Goal: Task Accomplishment & Management: Use online tool/utility

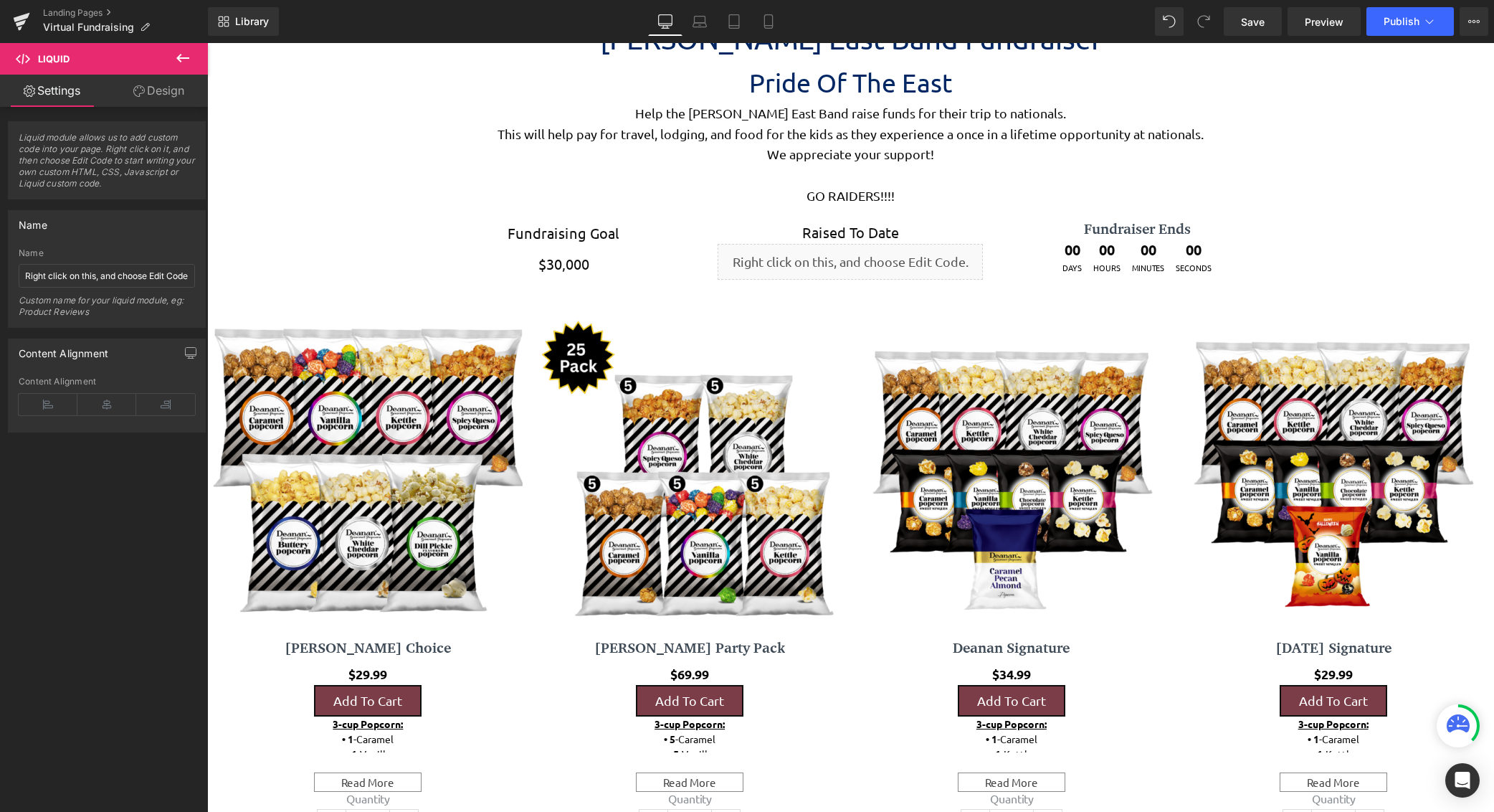
scroll to position [3997, 1276]
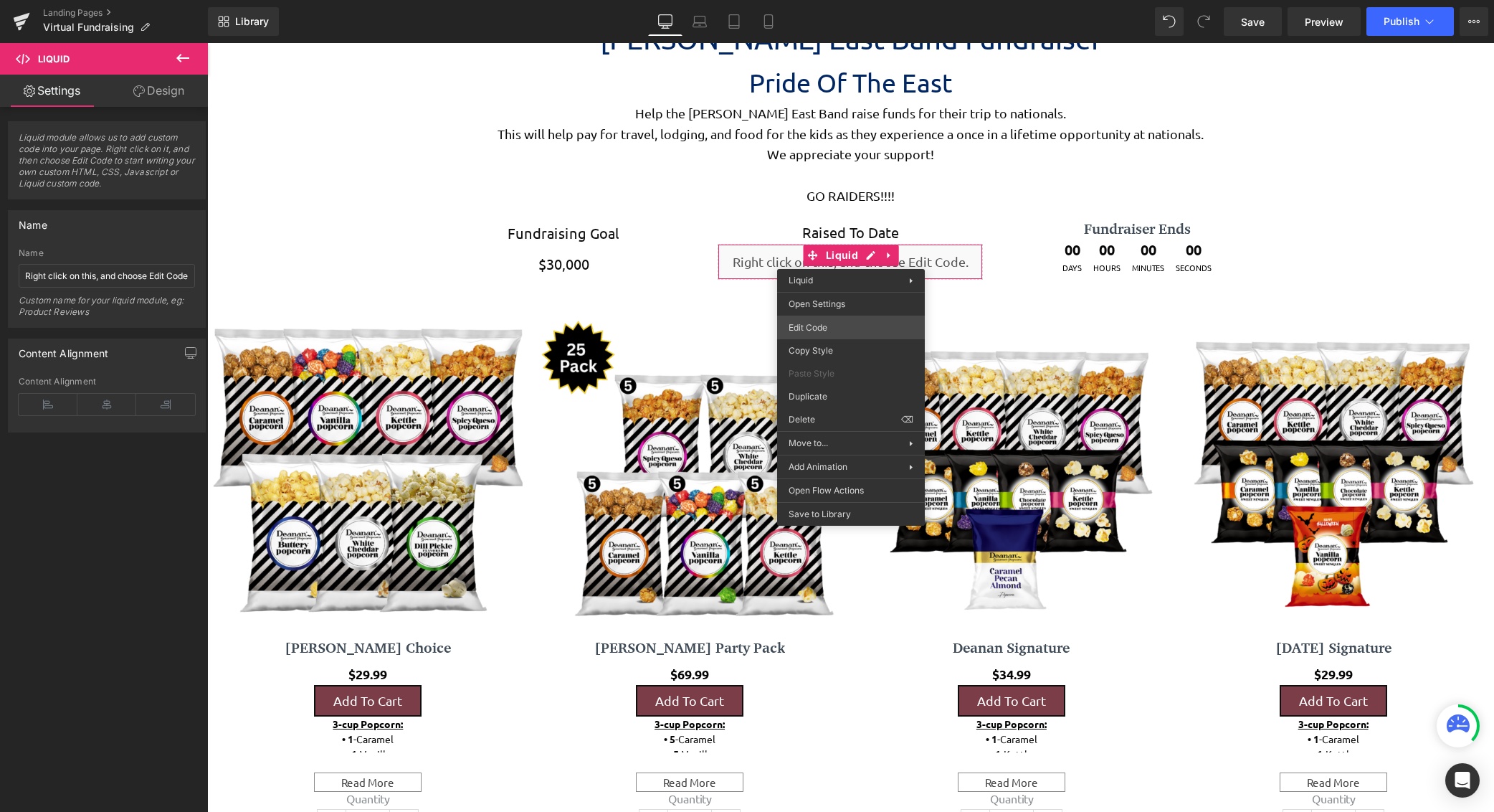
click at [841, 0] on div "Liquid You are previewing how the will restyle your page. You can not edit Elem…" at bounding box center [747, 0] width 1494 height 0
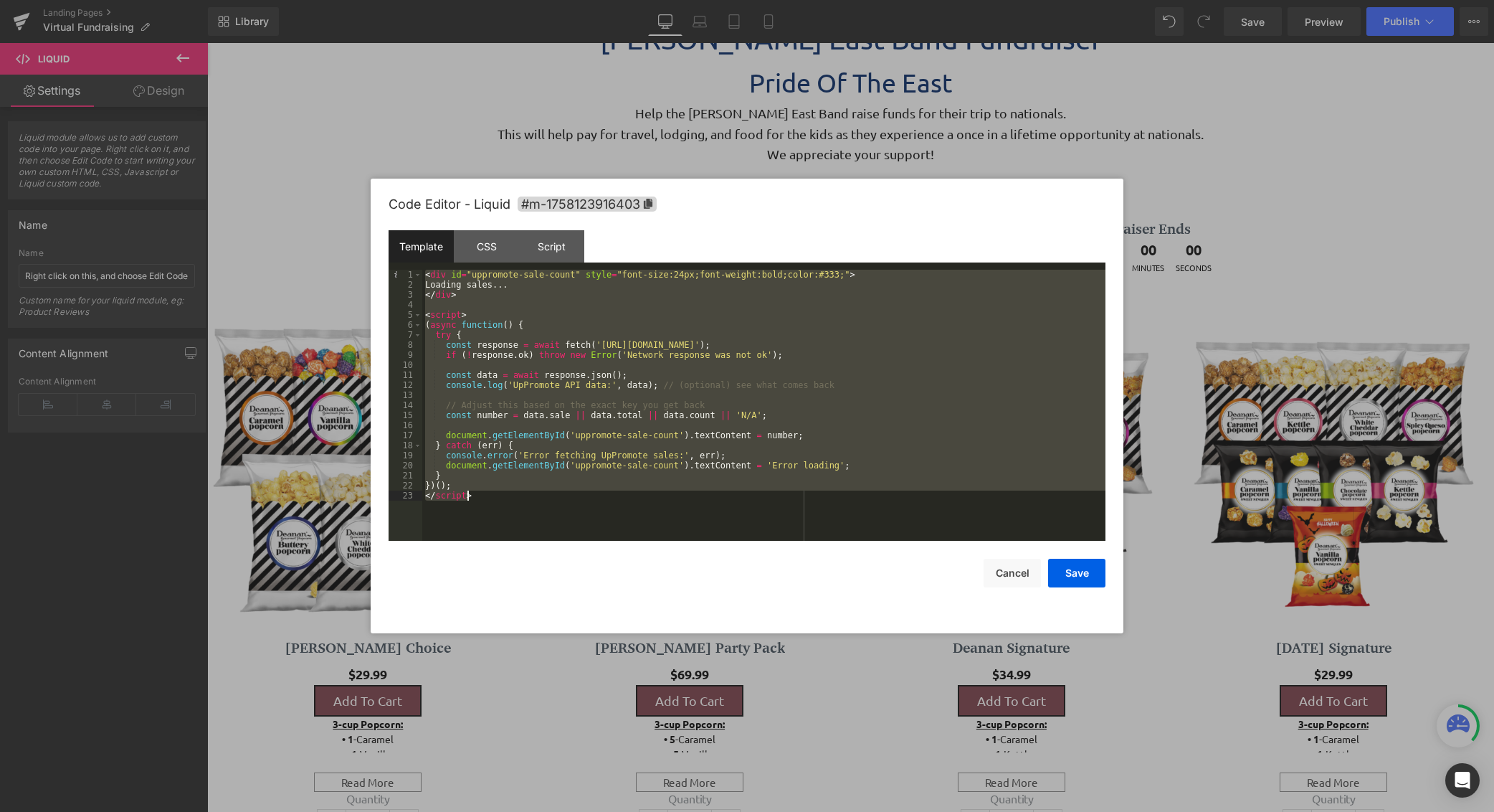
drag, startPoint x: 426, startPoint y: 275, endPoint x: 584, endPoint y: 537, distance: 306.0
click at [584, 537] on div "< div id = "uppromote-sale-count" style = "font-size:24px;font-weight:bold;colo…" at bounding box center [764, 415] width 684 height 291
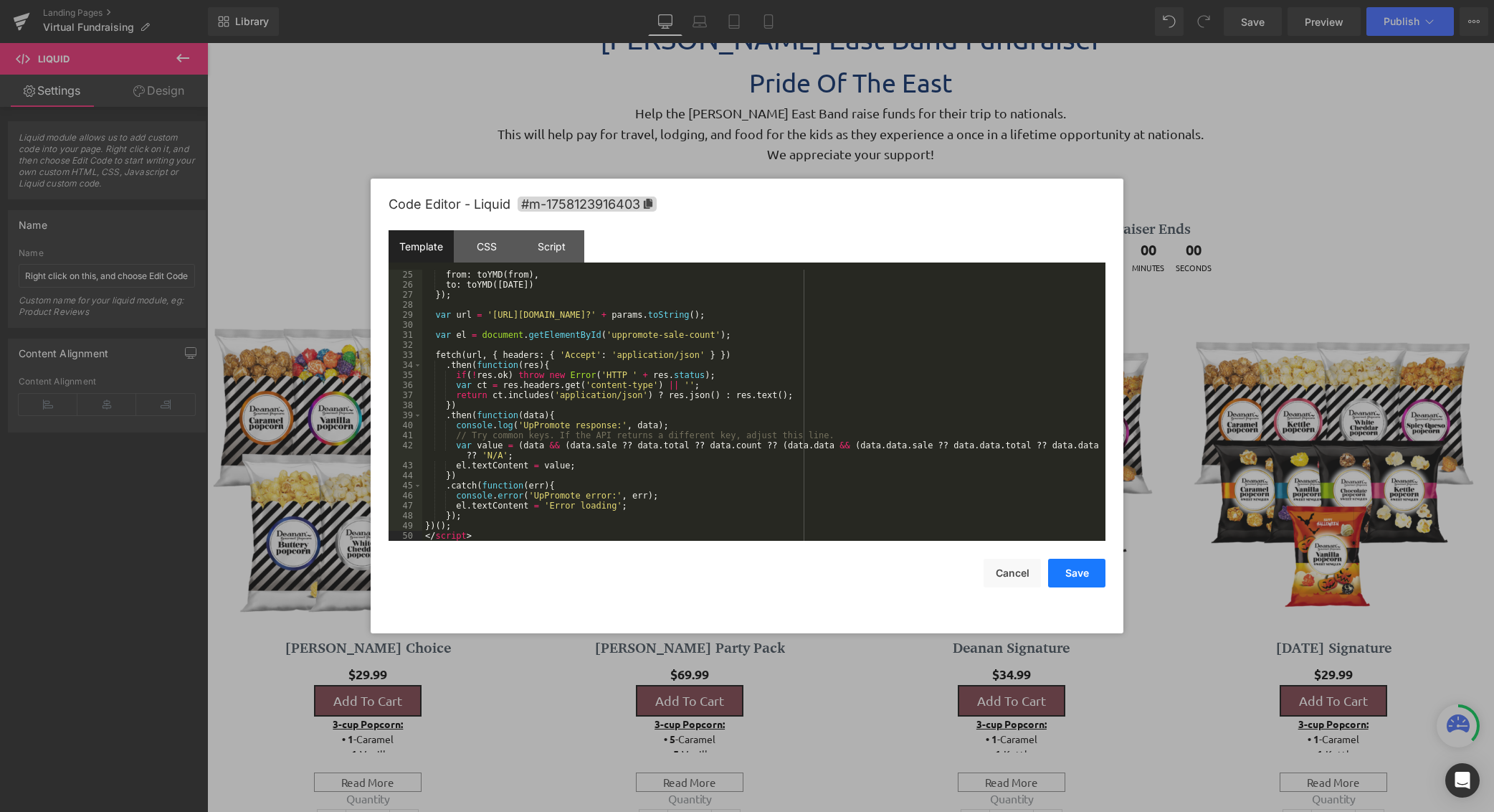
click at [1081, 580] on button "Save" at bounding box center [1077, 572] width 57 height 28
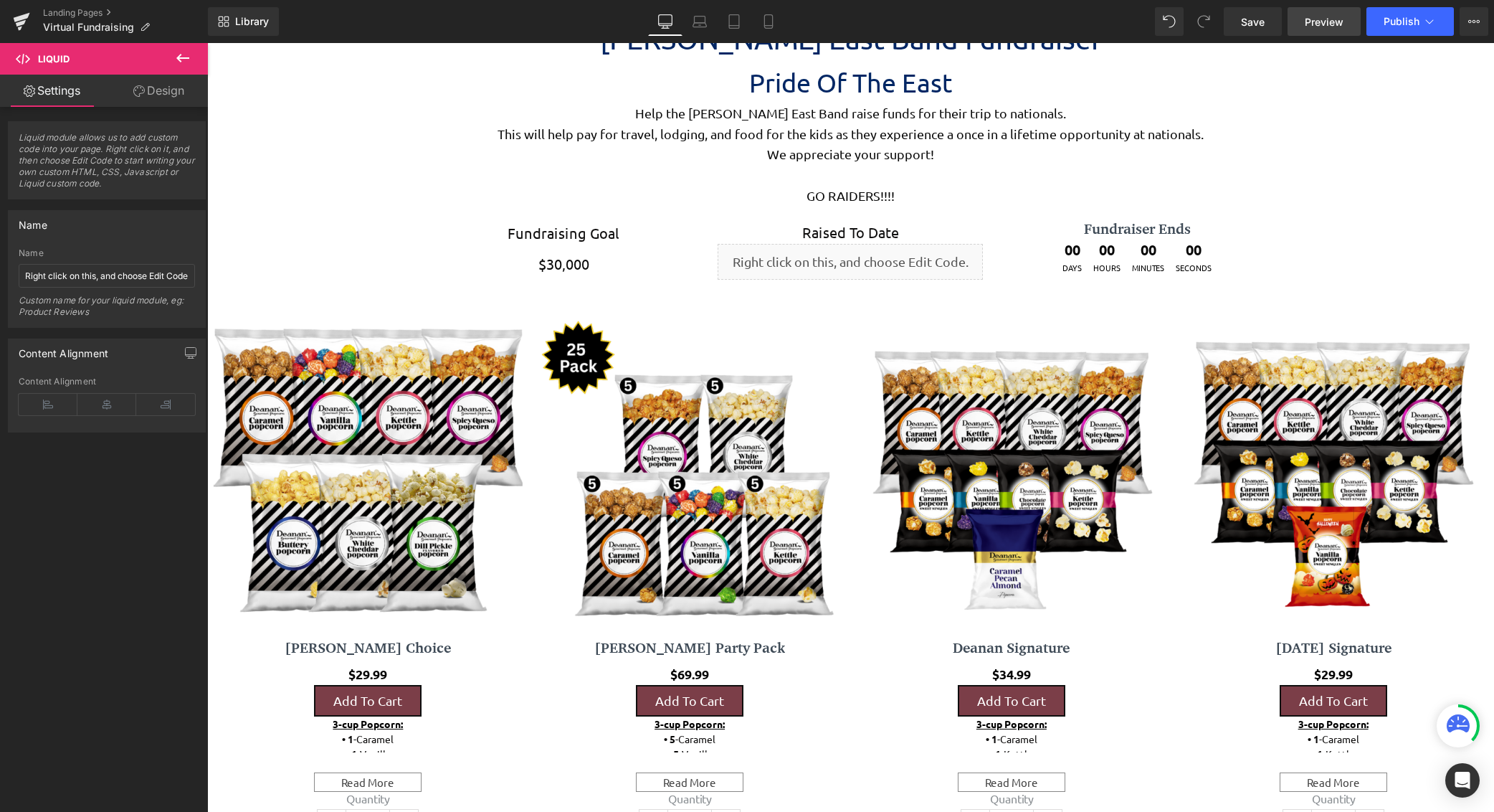
click at [1327, 29] on link "Preview" at bounding box center [1324, 21] width 73 height 28
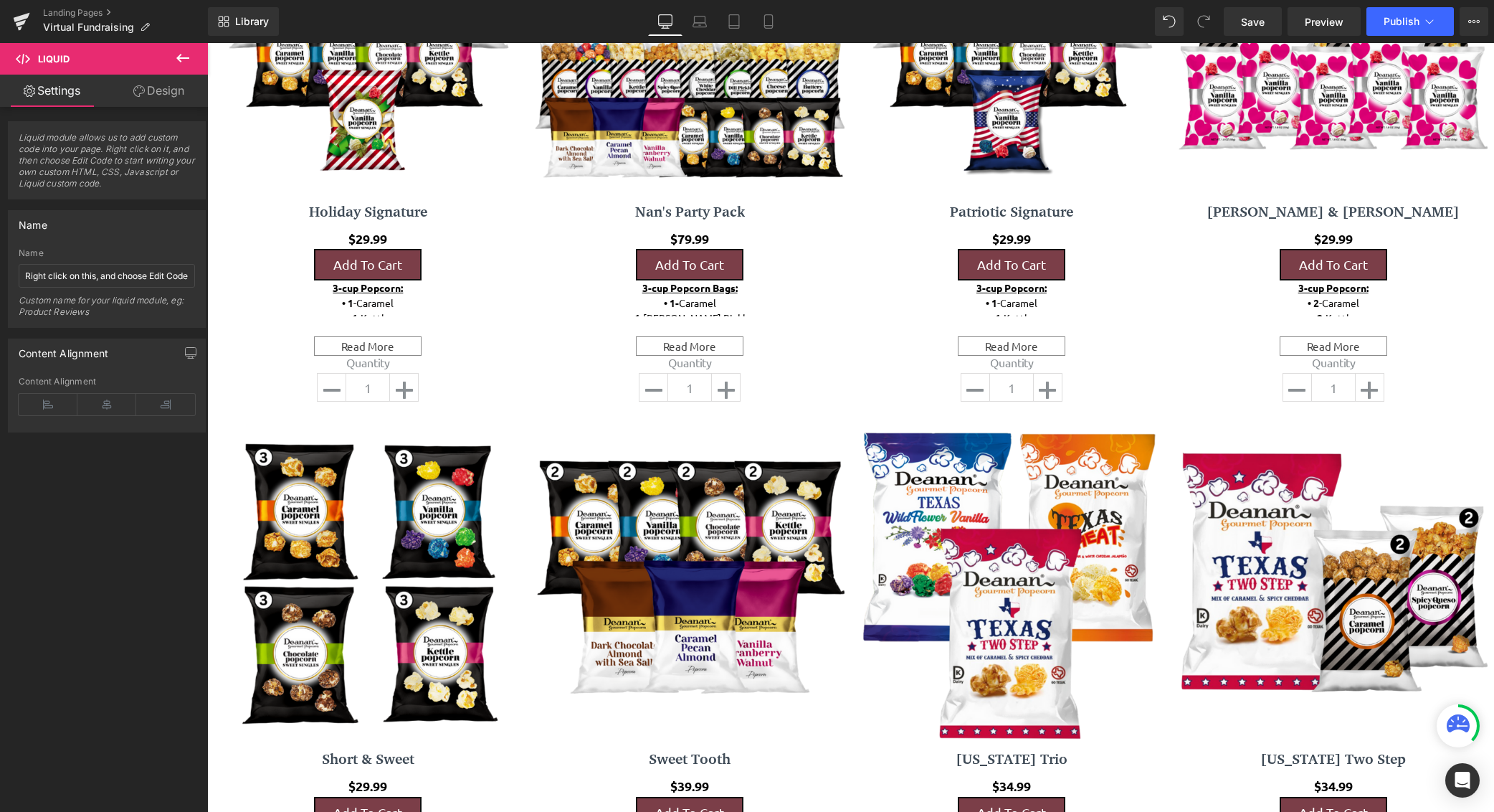
scroll to position [1721, 0]
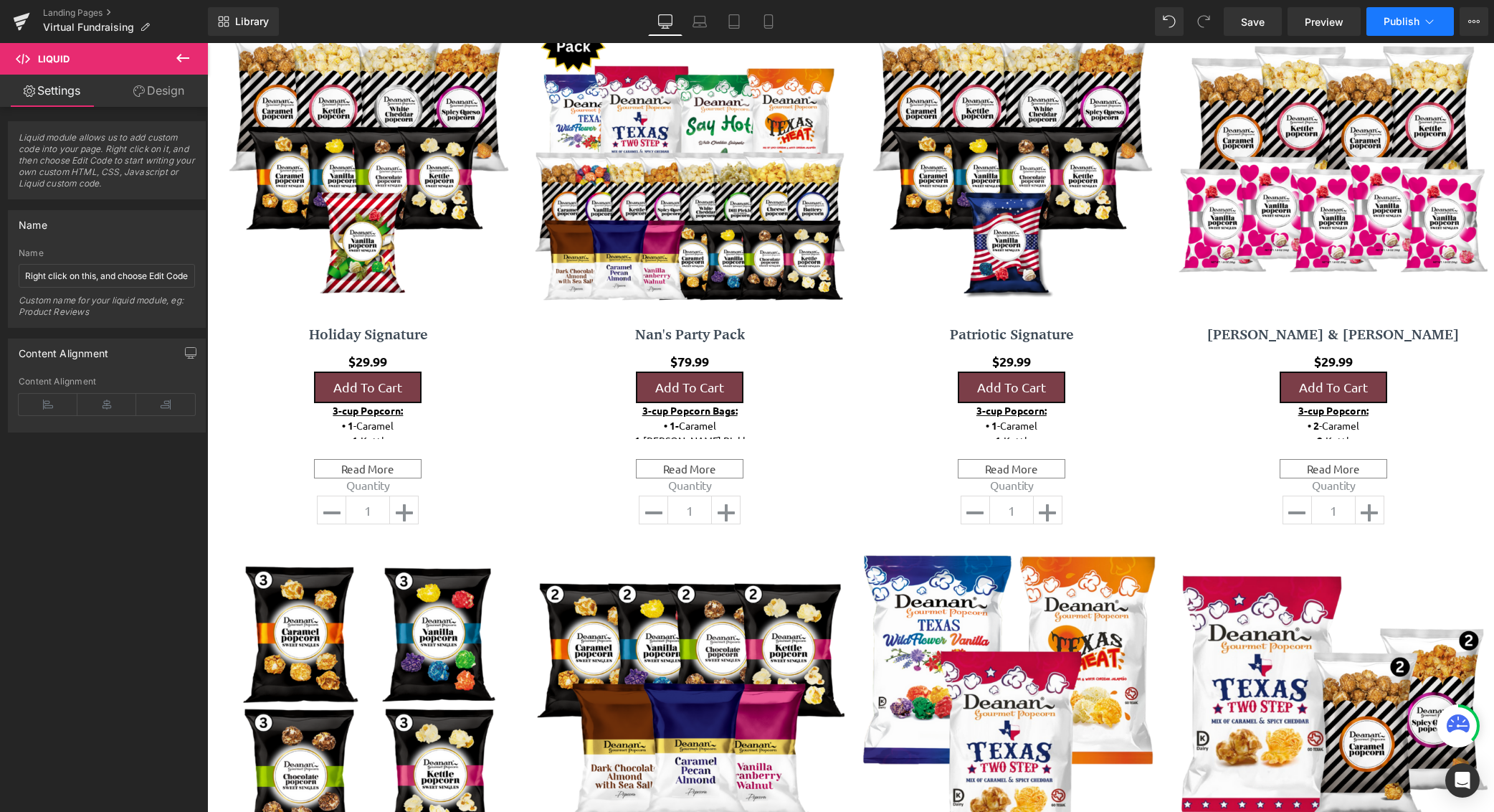
click at [1430, 20] on icon at bounding box center [1430, 21] width 15 height 15
click at [1467, 22] on button "View Live Page View with current Template Save Template to Library Schedule Pub…" at bounding box center [1473, 21] width 28 height 28
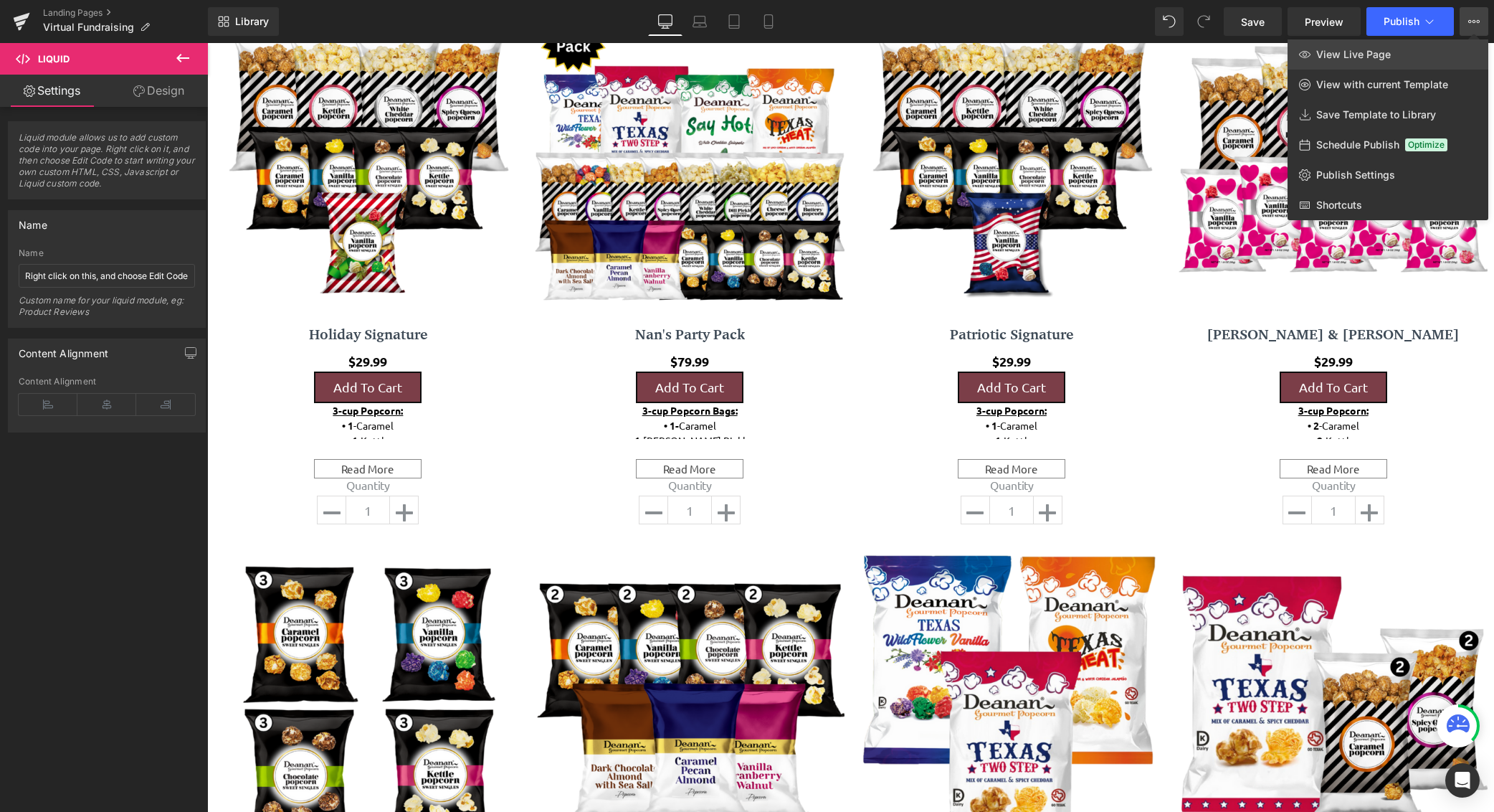
click at [1365, 55] on span "View Live Page" at bounding box center [1354, 54] width 75 height 13
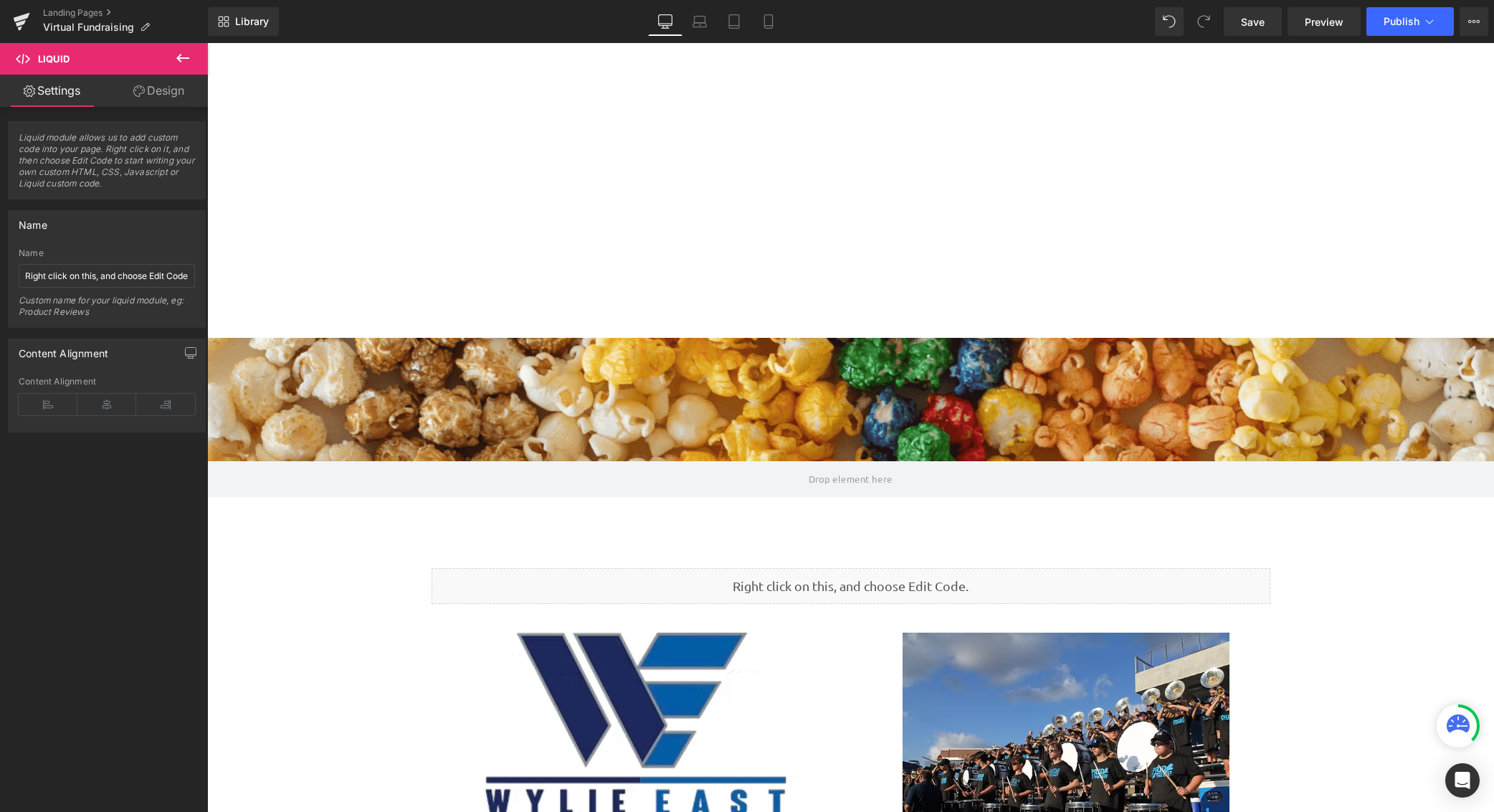
scroll to position [359, 0]
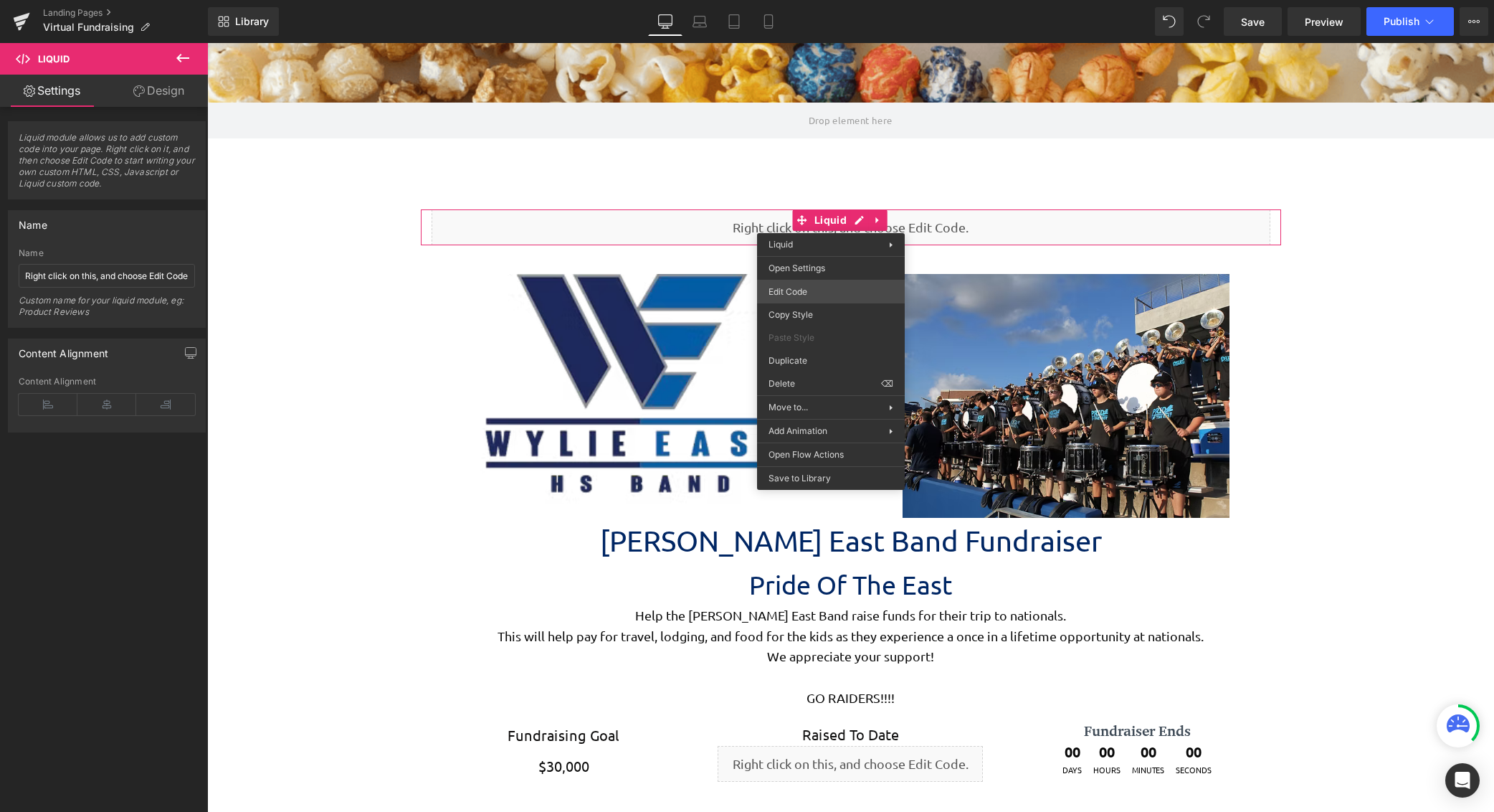
click at [823, 0] on div "Liquid You are previewing how the will restyle your page. You can not edit Elem…" at bounding box center [747, 0] width 1494 height 0
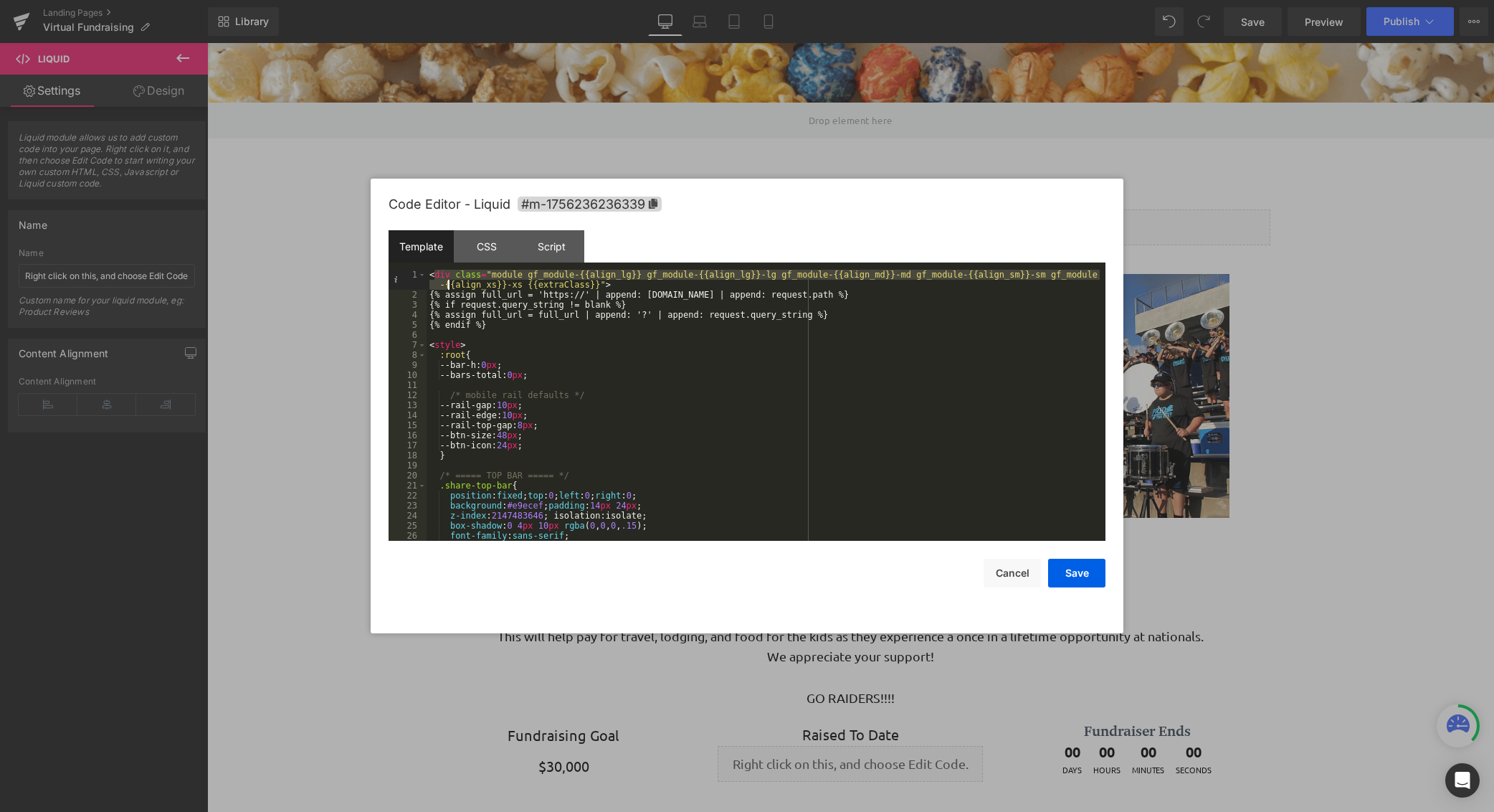
drag, startPoint x: 433, startPoint y: 273, endPoint x: 448, endPoint y: 286, distance: 19.8
click at [448, 286] on div "< div class = "module gf_module-{{align_lg}} gf_module-{{align_lg}}-lg gf_modul…" at bounding box center [763, 421] width 673 height 302
click at [432, 274] on div "< div class = "module gf_module-{{align_lg}} gf_module-{{align_lg}}-lg gf_modul…" at bounding box center [763, 421] width 673 height 302
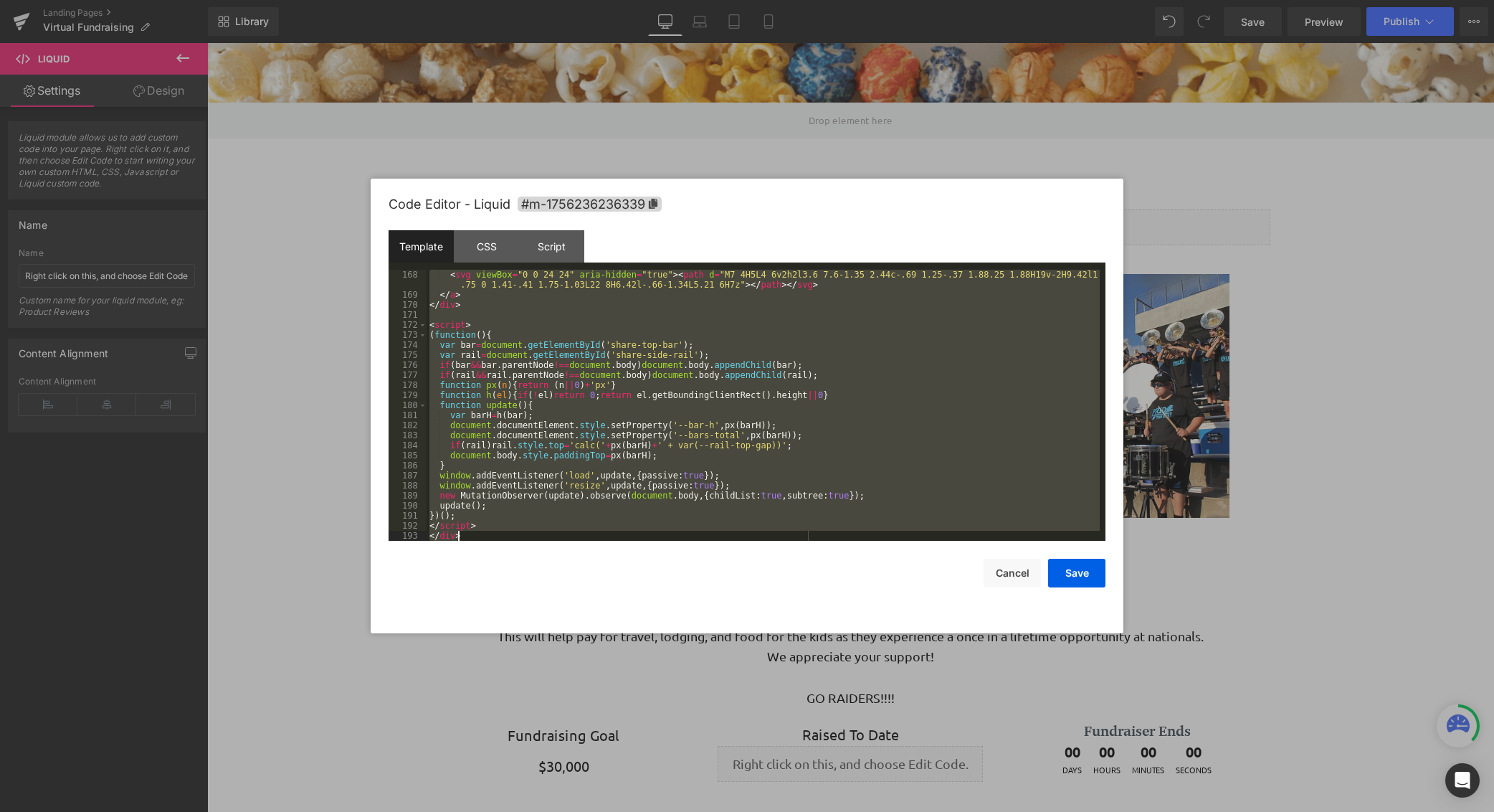
scroll to position [1806, 0]
drag, startPoint x: 432, startPoint y: 274, endPoint x: 658, endPoint y: 684, distance: 468.2
click at [660, 683] on body "Liquid You are previewing how the will restyle your page. You can not edit Elem…" at bounding box center [747, 406] width 1494 height 812
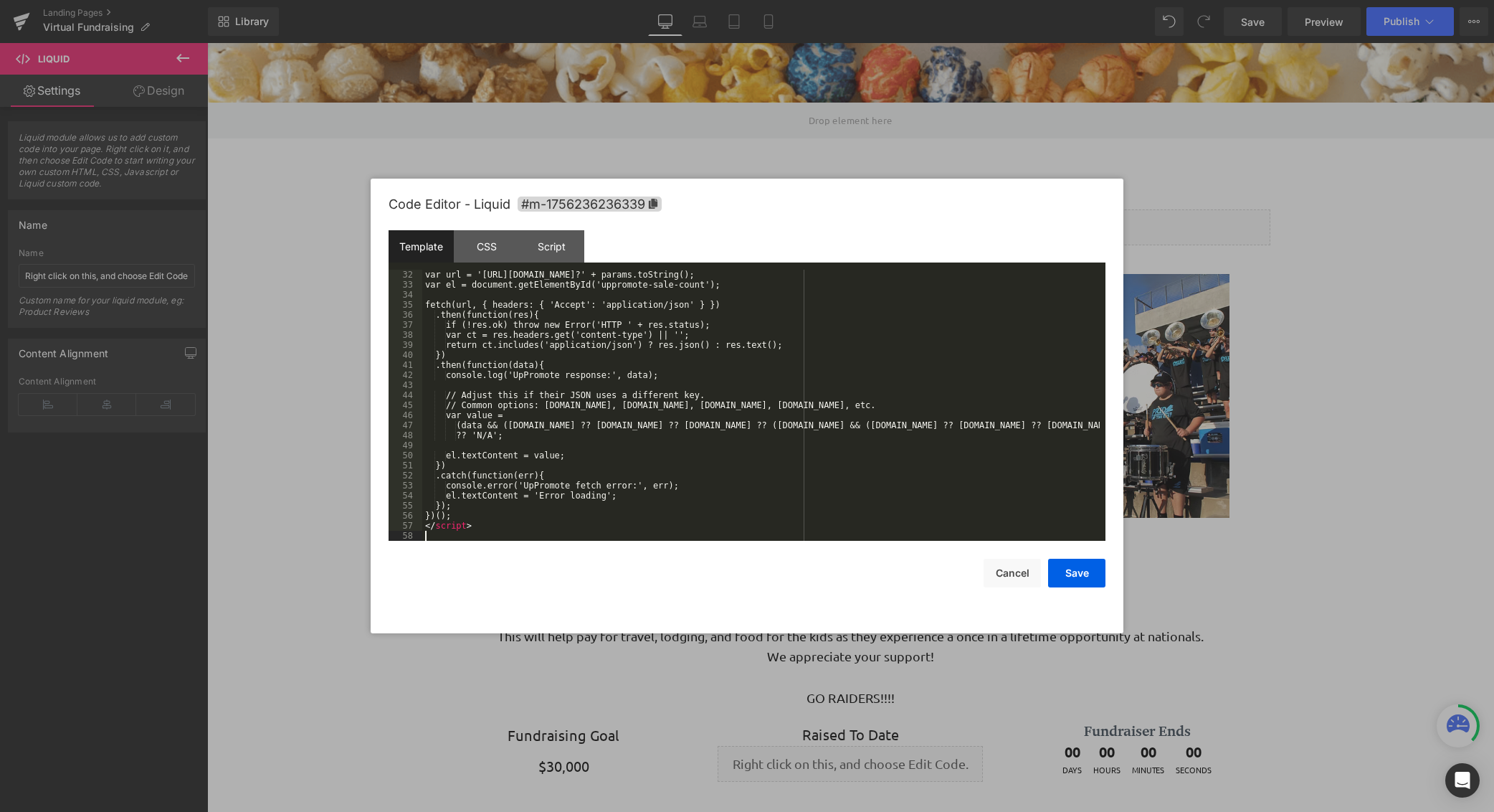
scroll to position [311, 0]
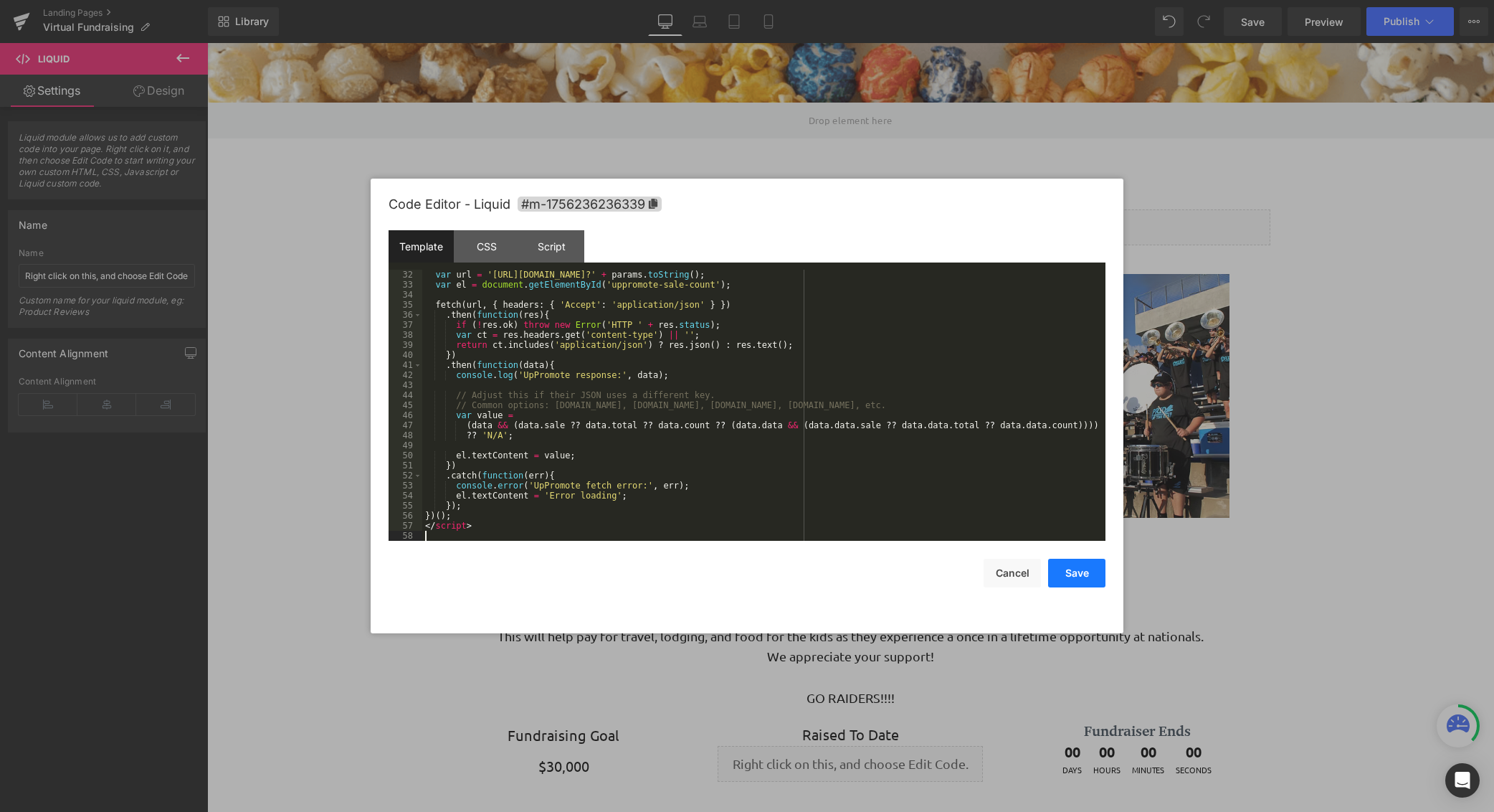
click at [1083, 570] on button "Save" at bounding box center [1077, 572] width 57 height 28
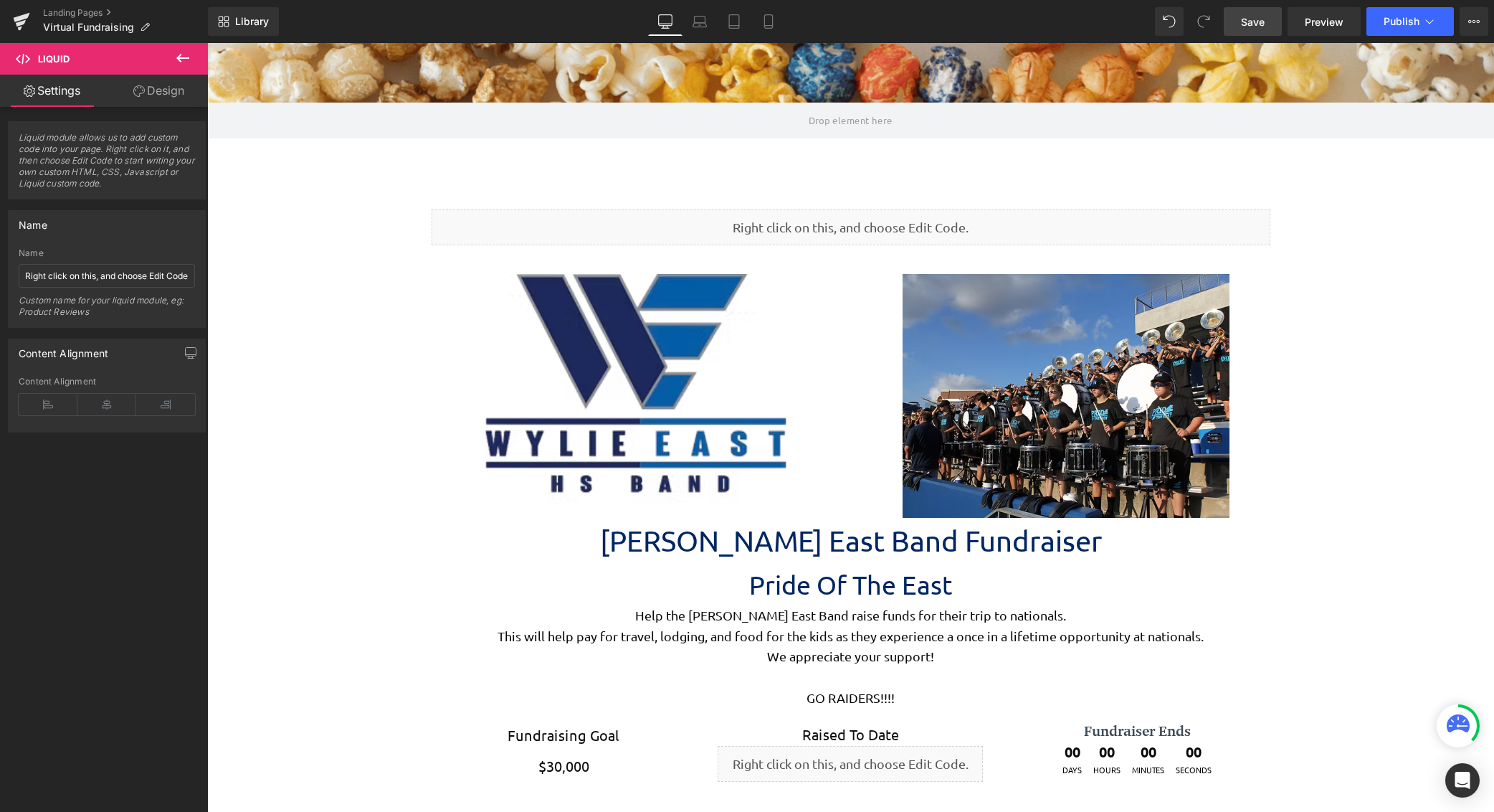
click at [1264, 27] on span "Save" at bounding box center [1253, 22] width 24 height 15
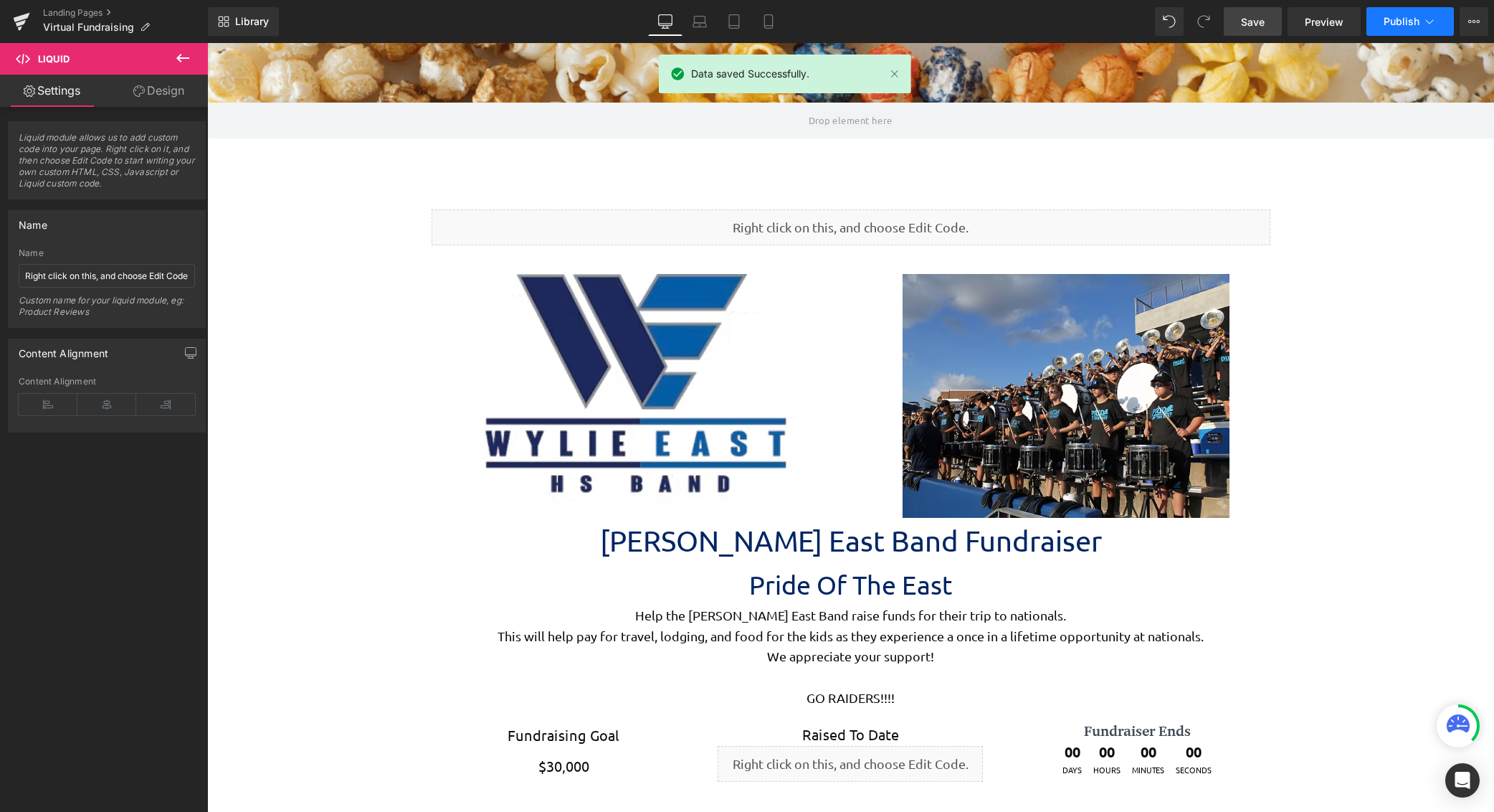
click at [1416, 29] on button "Publish" at bounding box center [1410, 21] width 87 height 28
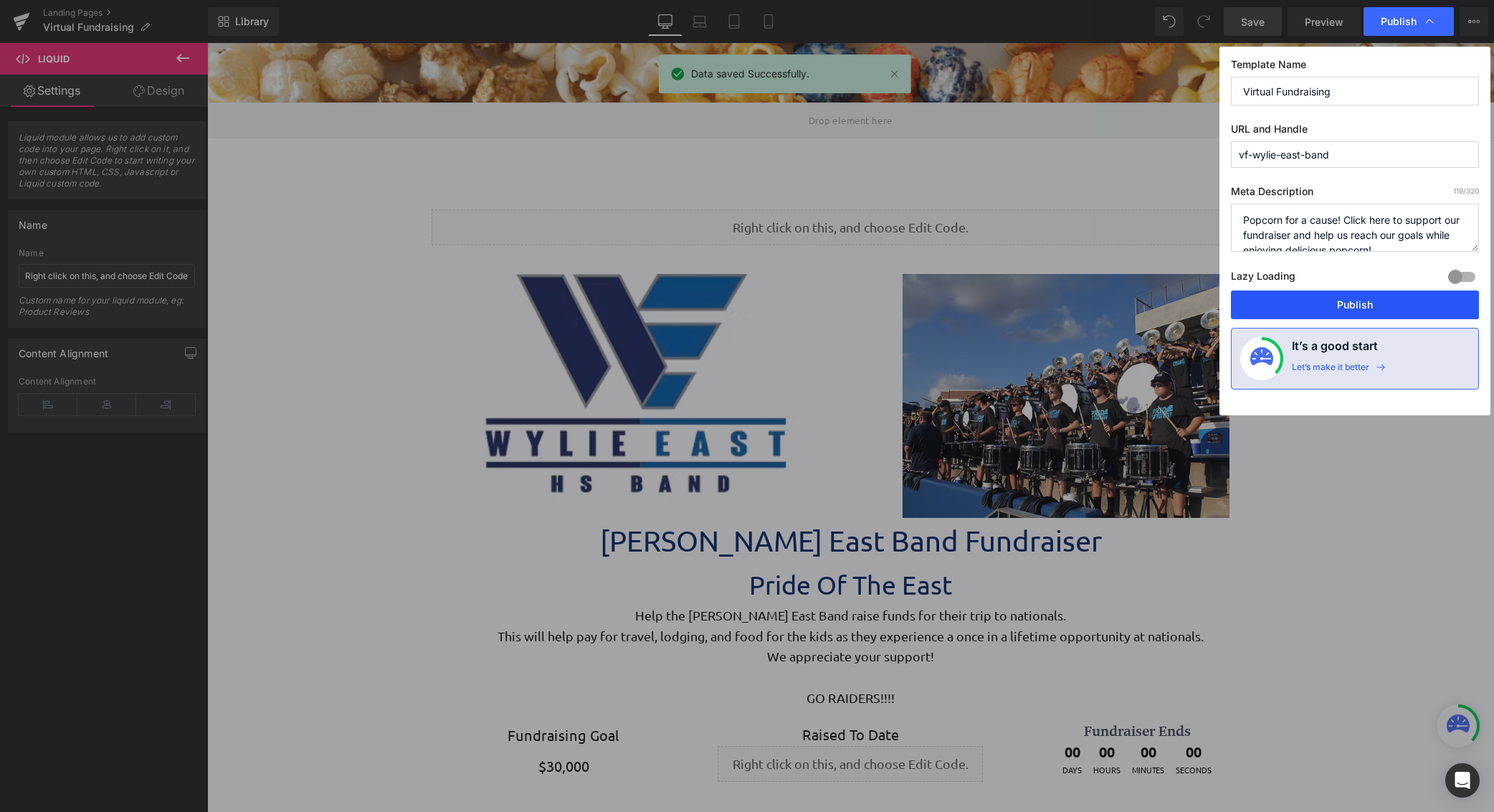
click at [1384, 302] on button "Publish" at bounding box center [1355, 304] width 248 height 28
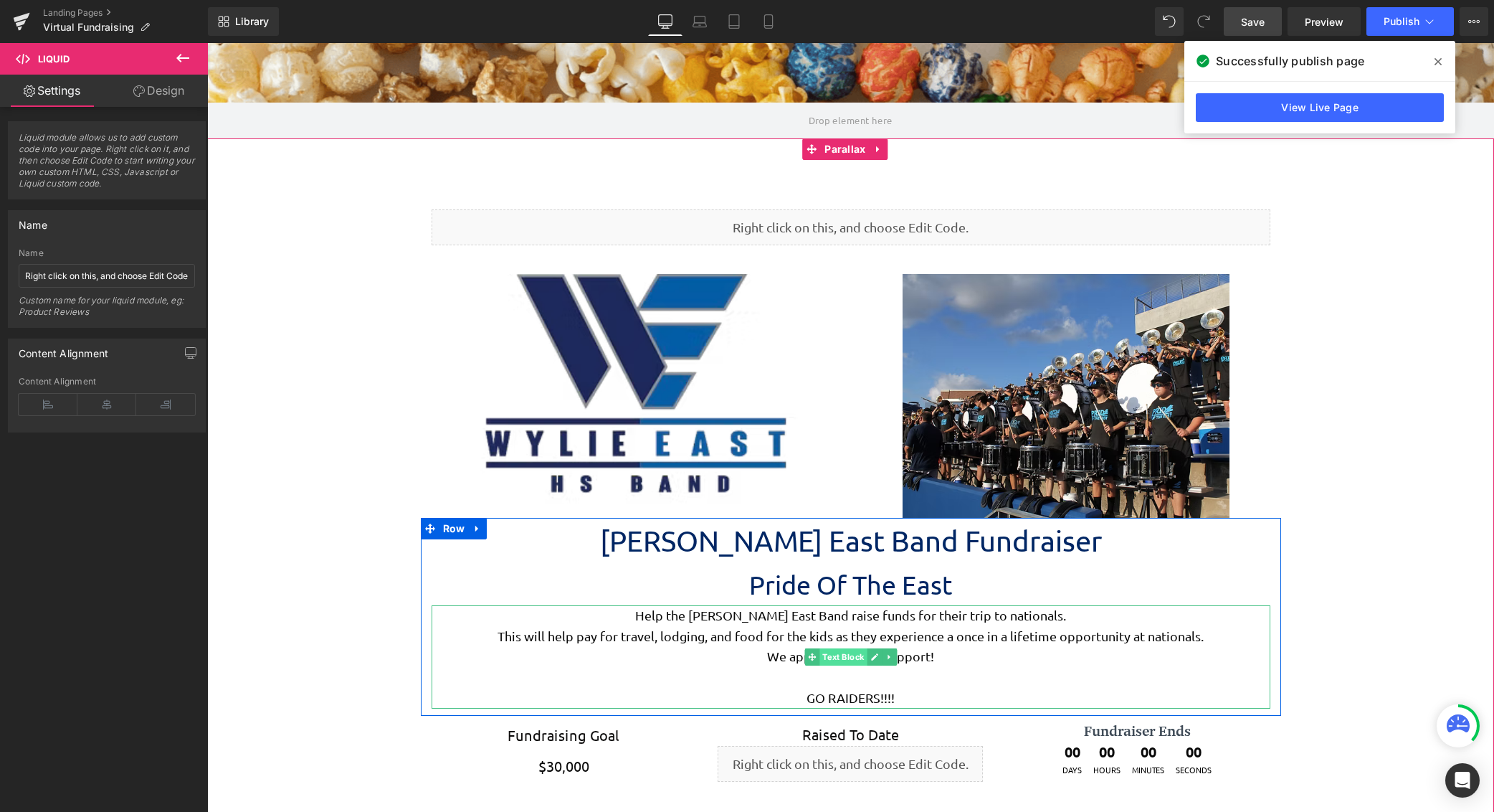
scroll to position [502, 0]
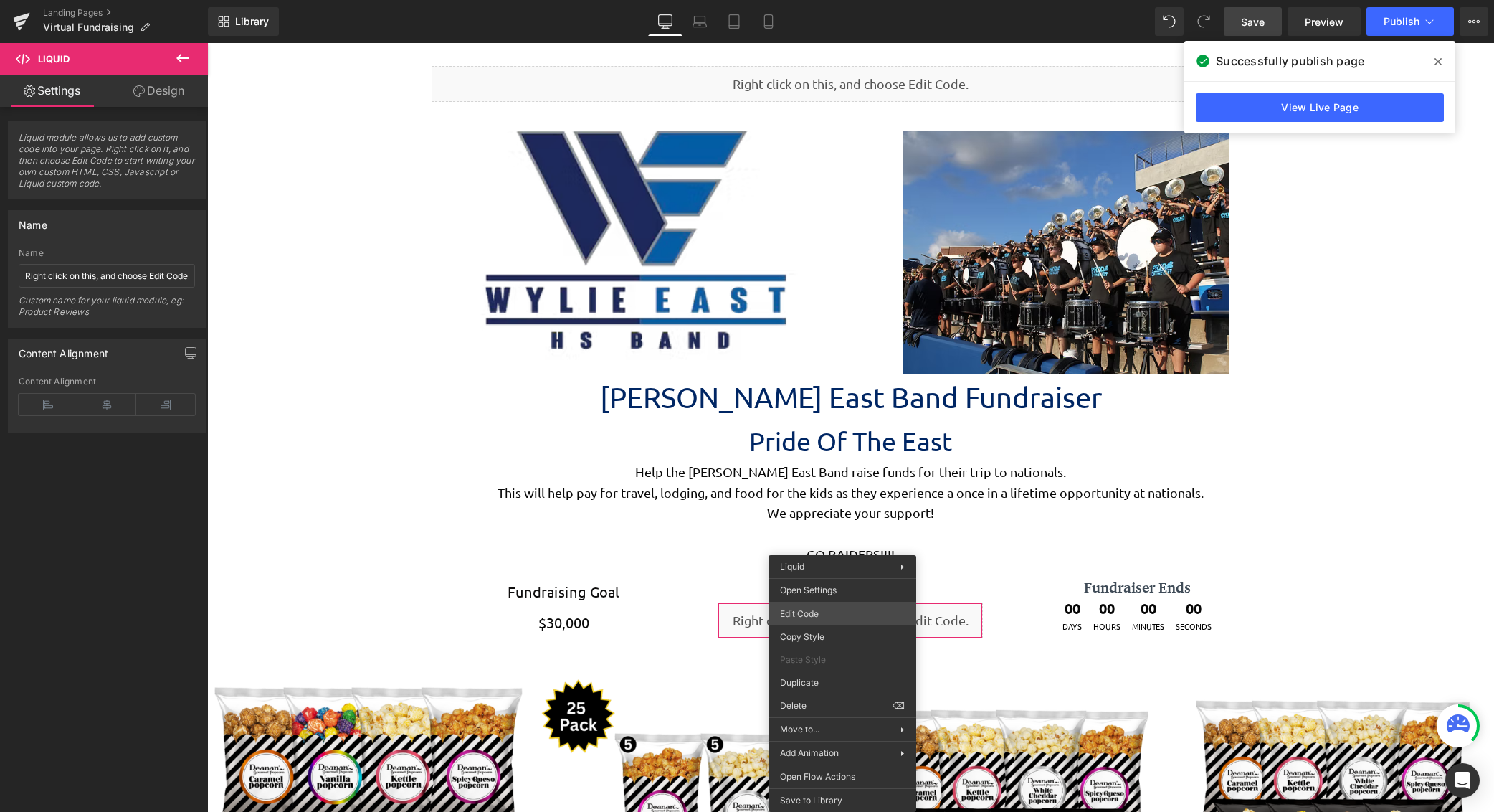
click at [840, 0] on div "Liquid You are previewing how the will restyle your page. You can not edit Elem…" at bounding box center [747, 0] width 1494 height 0
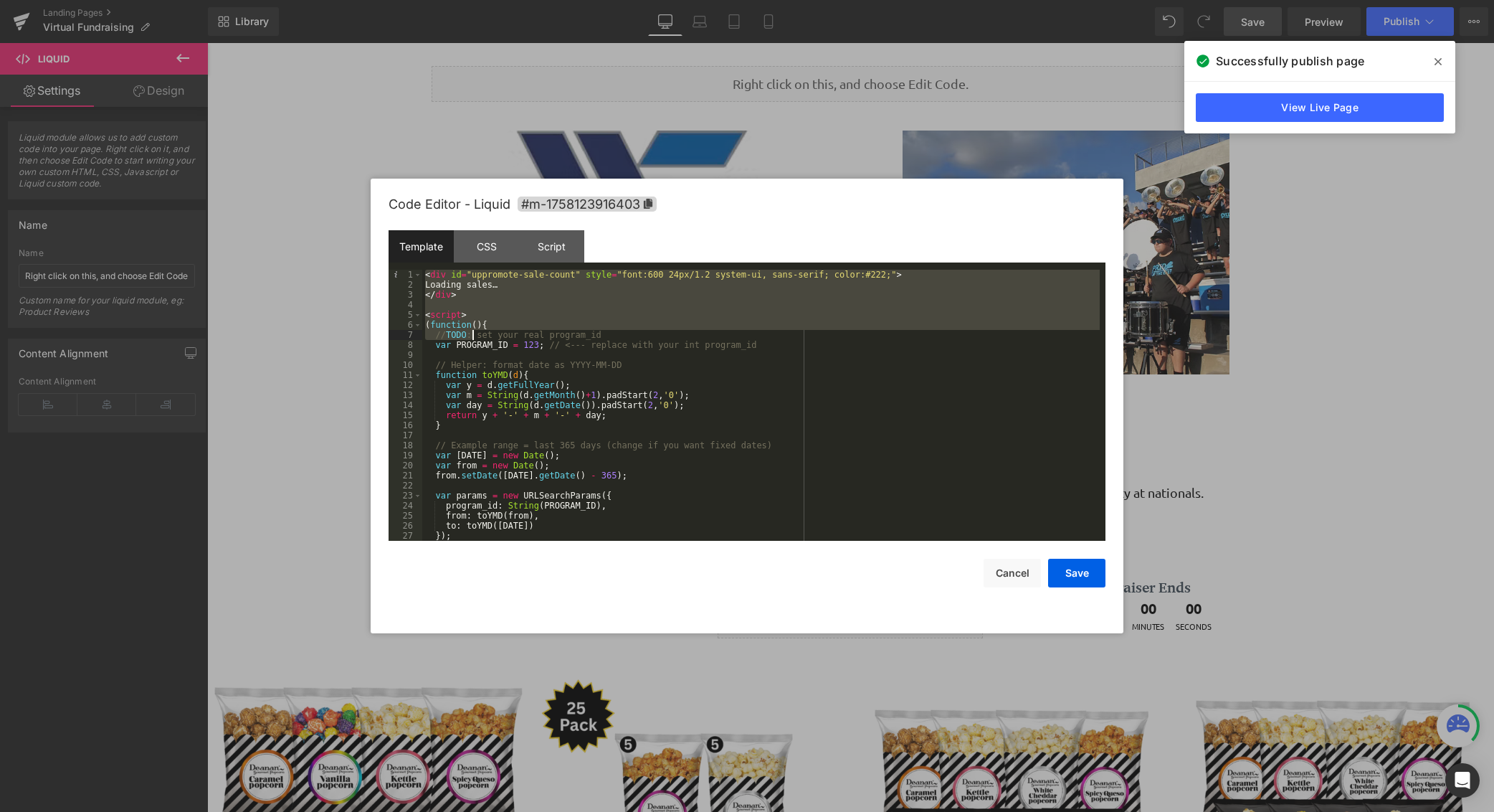
scroll to position [241, 0]
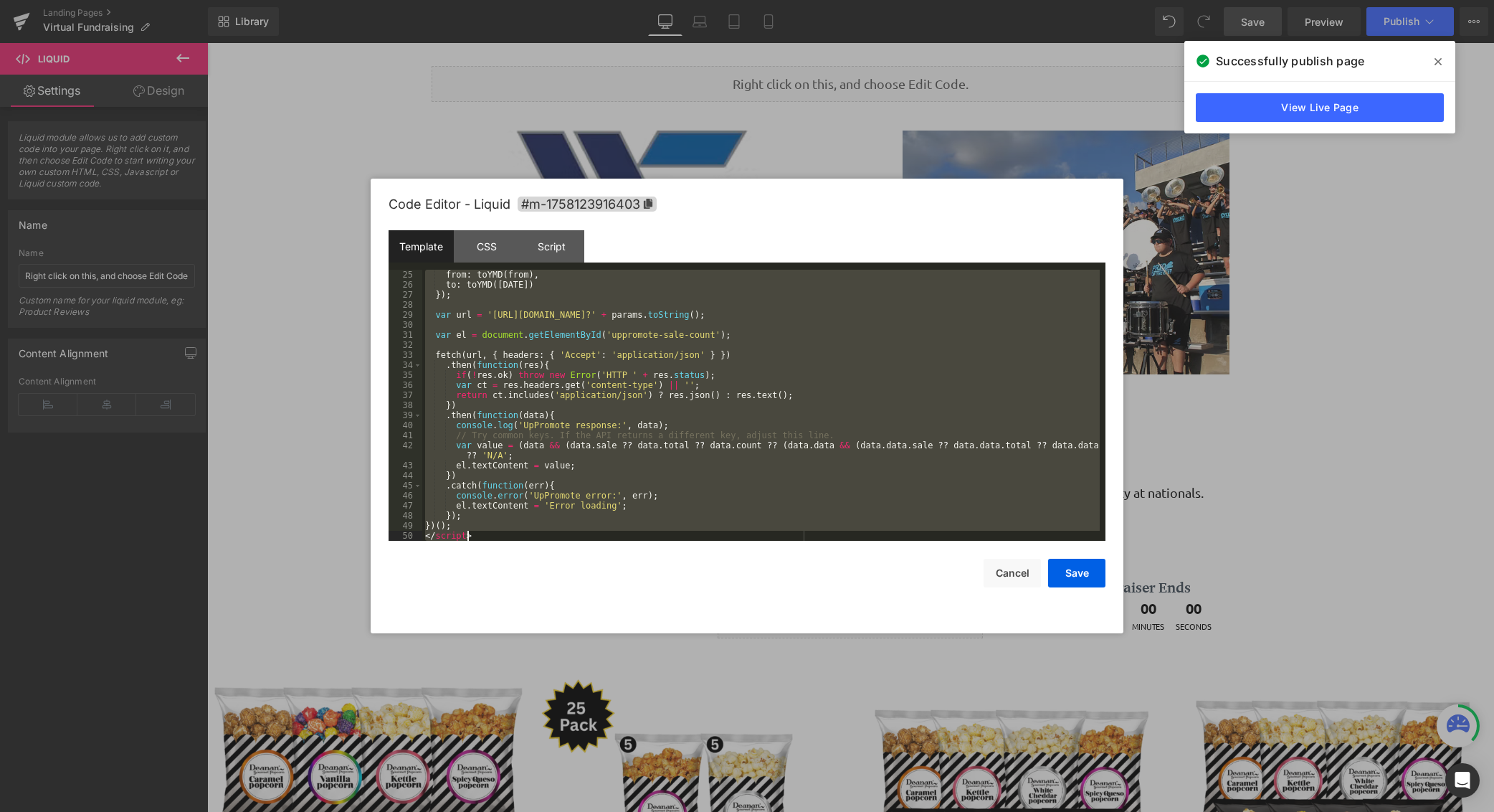
drag, startPoint x: 425, startPoint y: 278, endPoint x: 676, endPoint y: 781, distance: 562.1
click at [676, 781] on body "Liquid You are previewing how the will restyle your page. You can not edit Elem…" at bounding box center [747, 406] width 1494 height 812
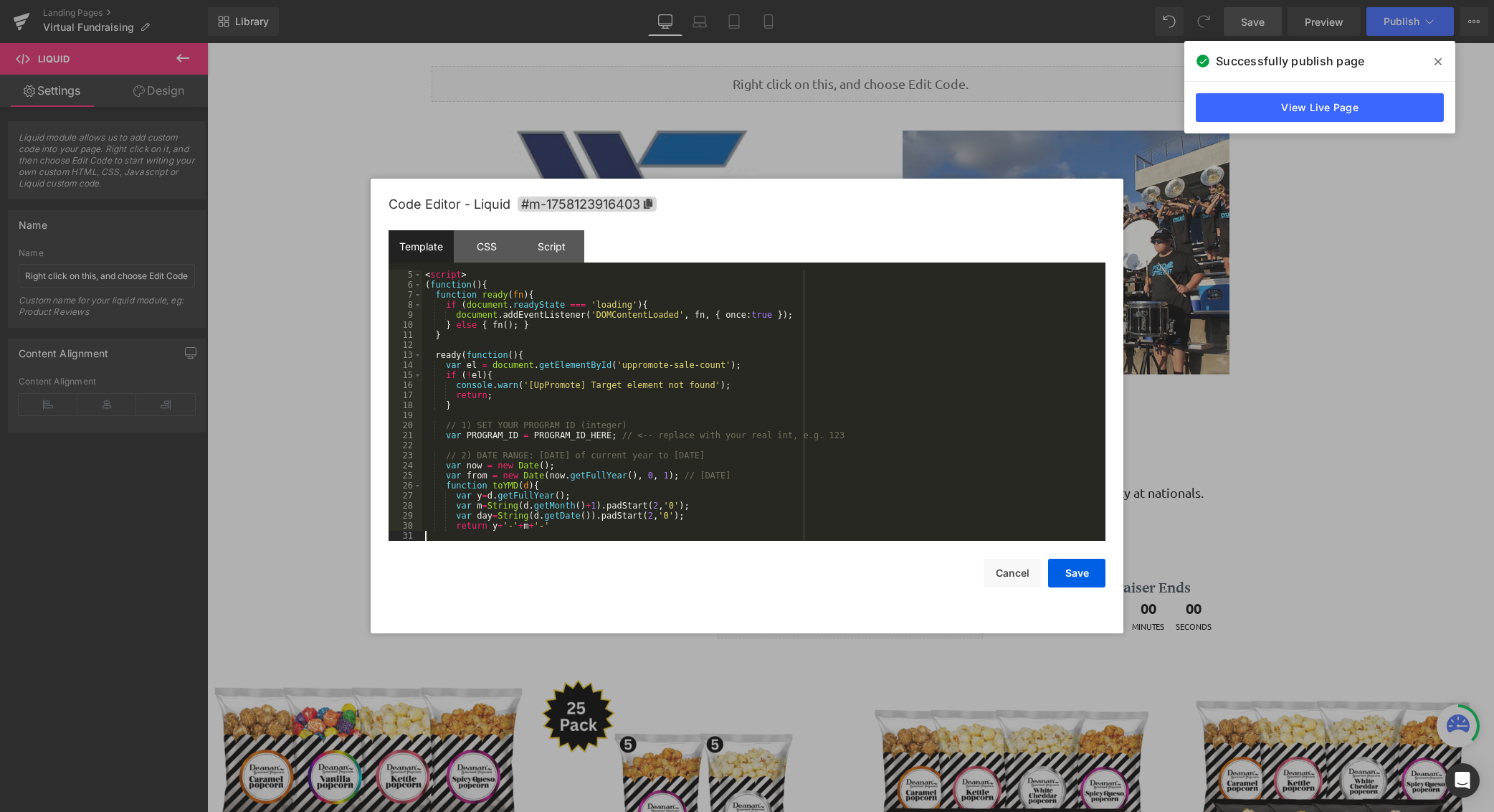
scroll to position [40, 0]
click at [1067, 571] on button "Save" at bounding box center [1077, 572] width 57 height 28
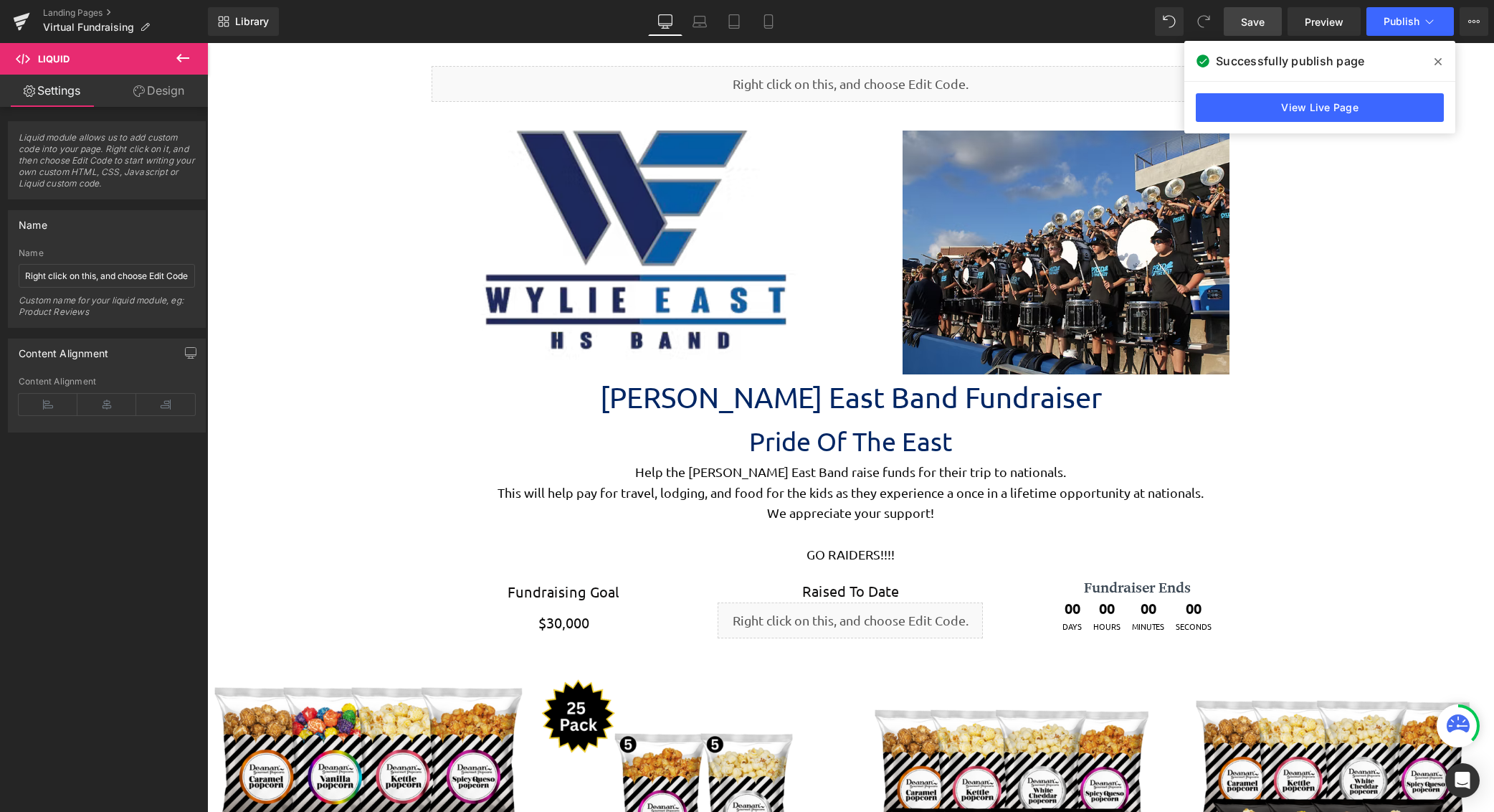
click at [1262, 23] on span "Save" at bounding box center [1253, 22] width 24 height 15
click at [1390, 24] on span "Publish" at bounding box center [1401, 21] width 36 height 11
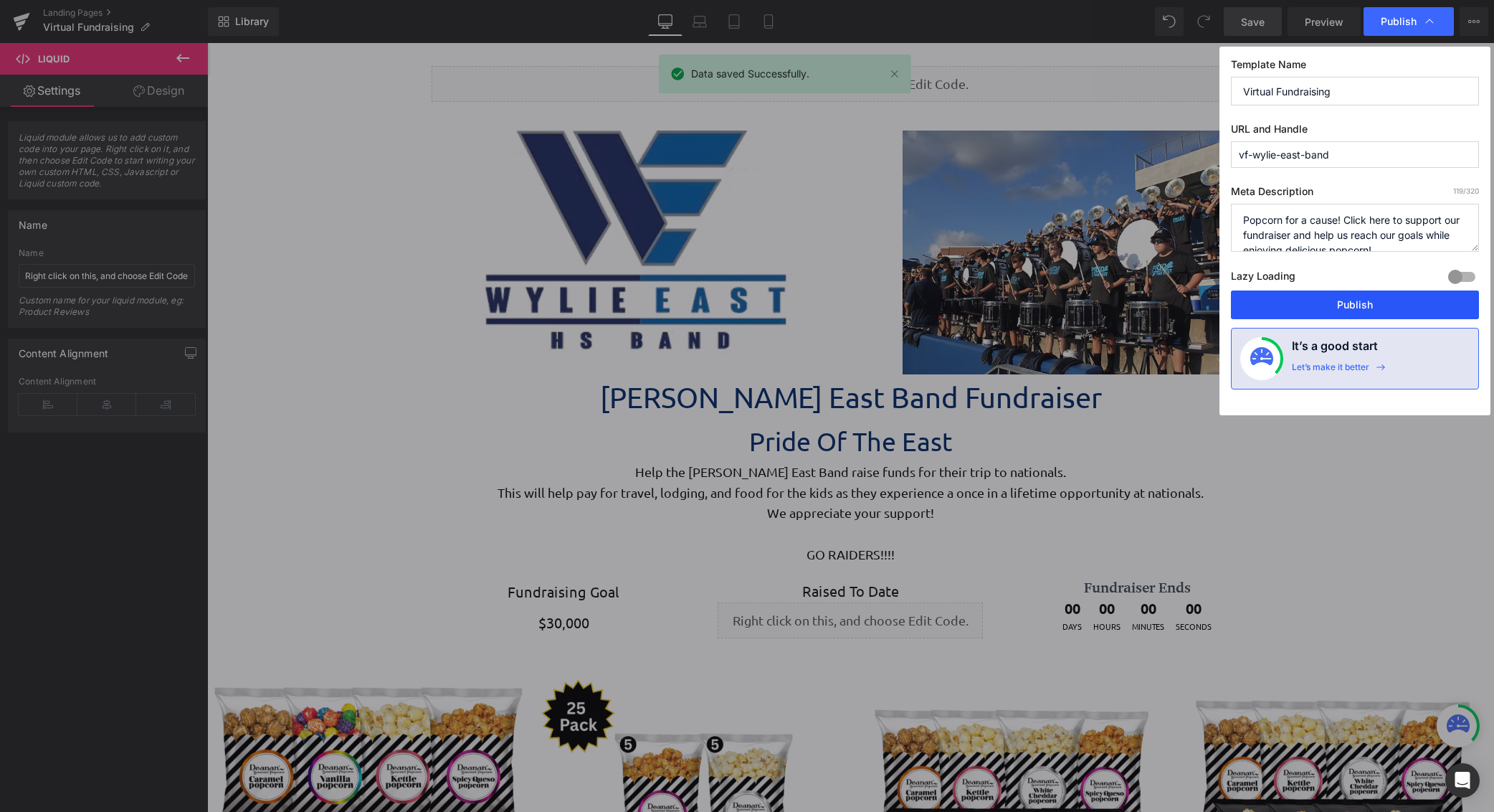
click at [1375, 302] on button "Publish" at bounding box center [1355, 304] width 248 height 28
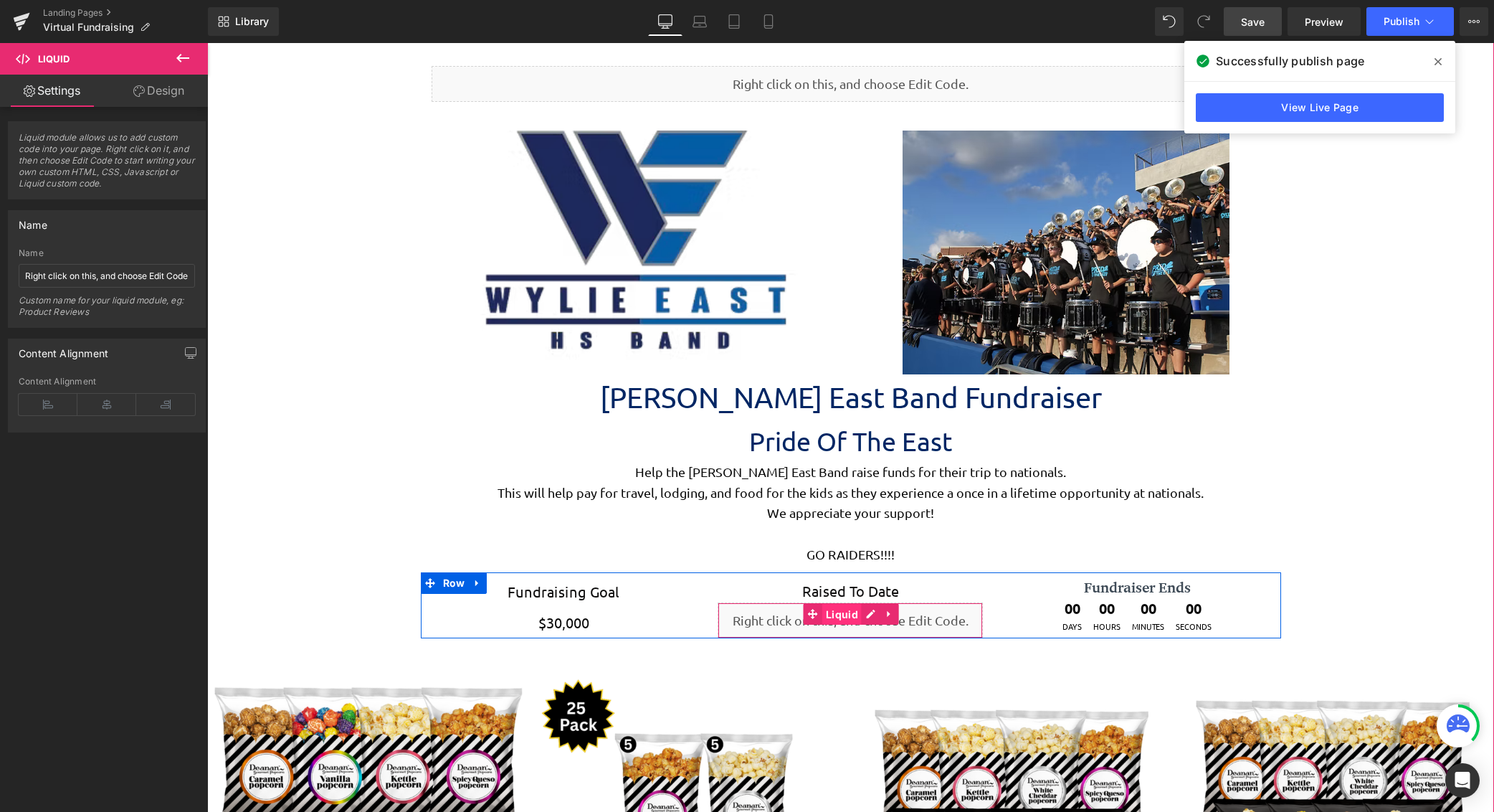
click at [836, 622] on span "Liquid" at bounding box center [842, 614] width 39 height 21
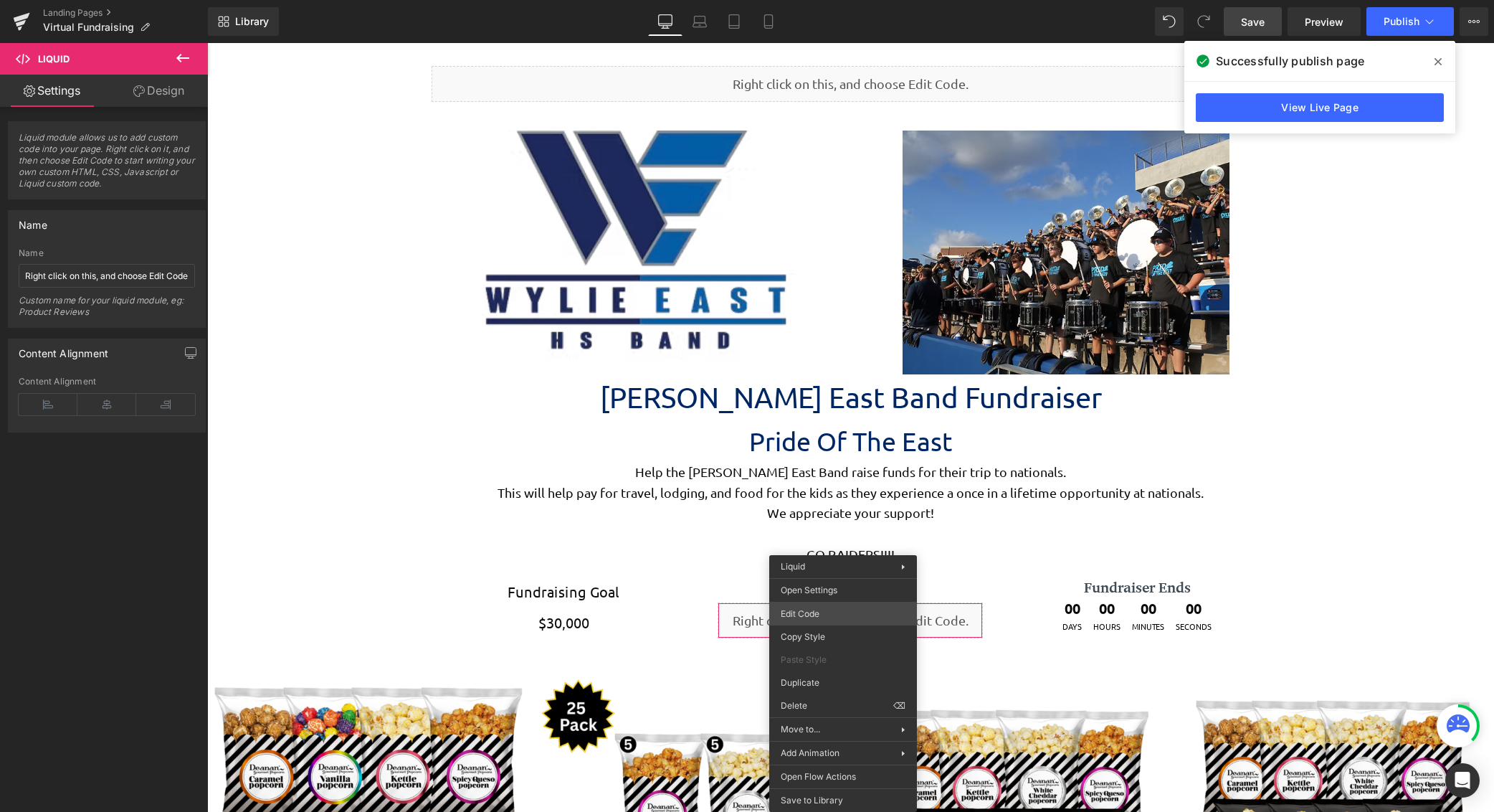
click at [839, 0] on div "Liquid You are previewing how the will restyle your page. You can not edit Elem…" at bounding box center [747, 0] width 1494 height 0
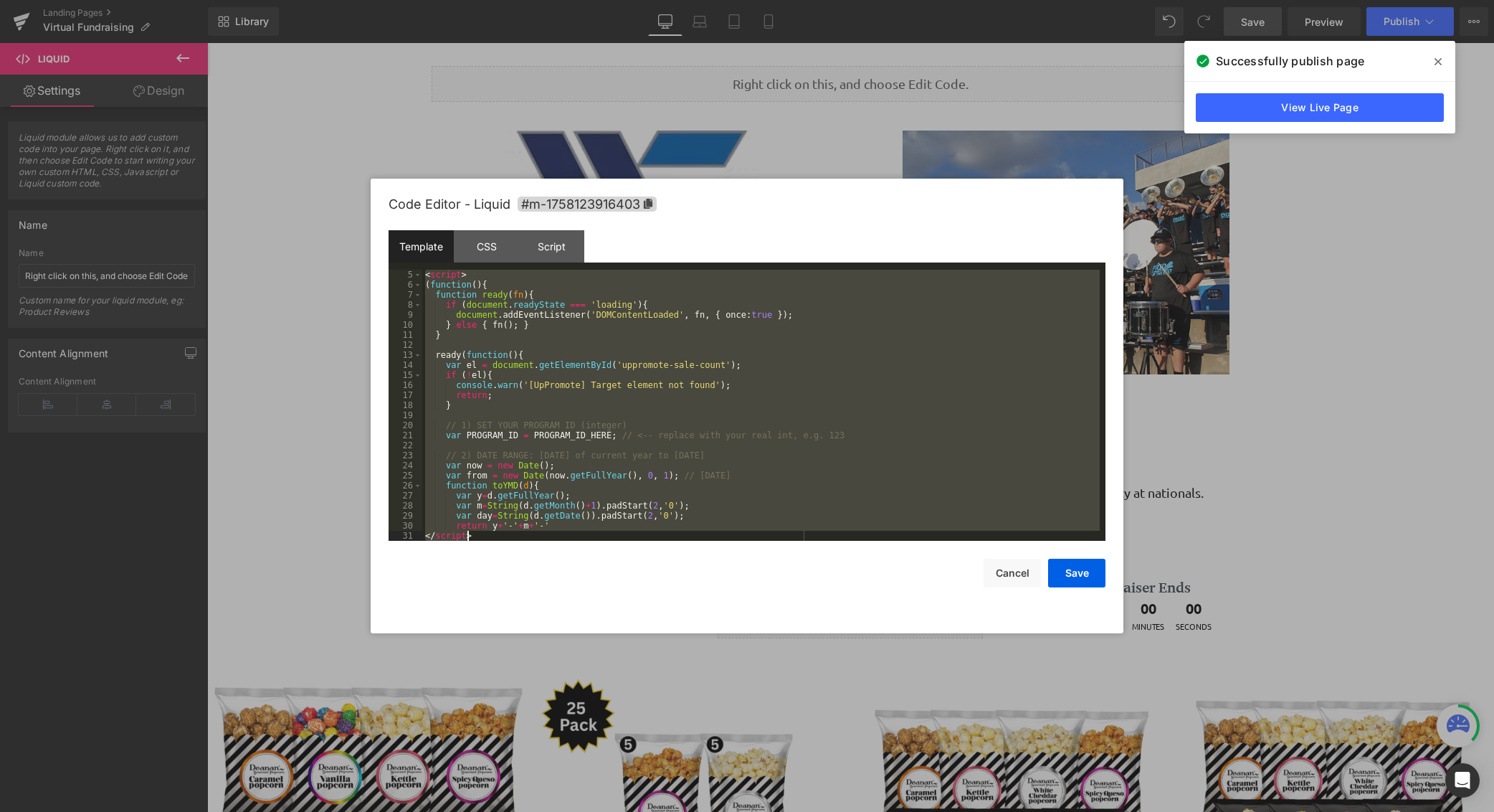
drag, startPoint x: 424, startPoint y: 272, endPoint x: 765, endPoint y: 798, distance: 626.9
click at [765, 798] on body "Liquid You are previewing how the will restyle your page. You can not edit Elem…" at bounding box center [747, 406] width 1494 height 812
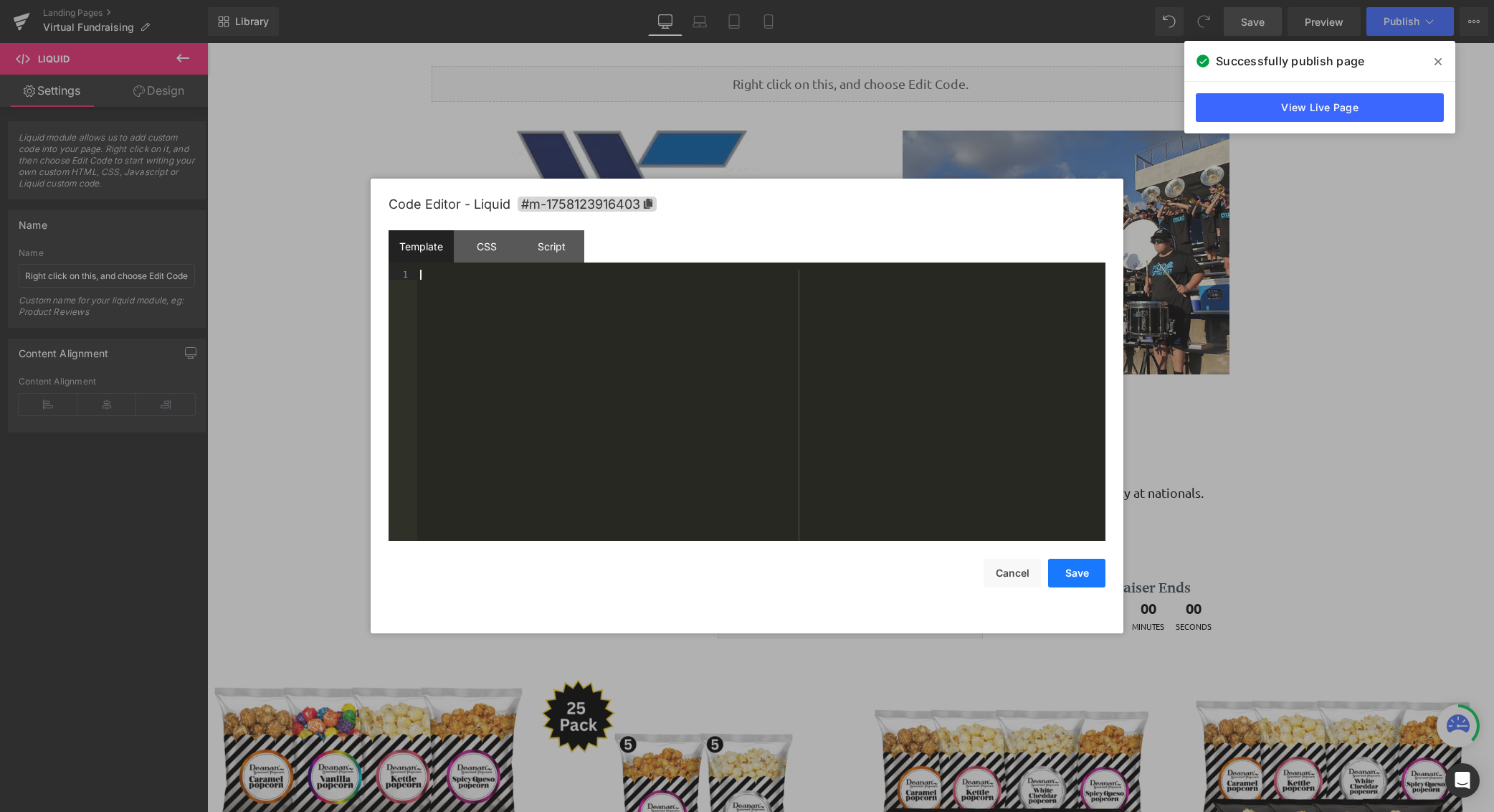
click at [1080, 571] on button "Save" at bounding box center [1077, 572] width 57 height 28
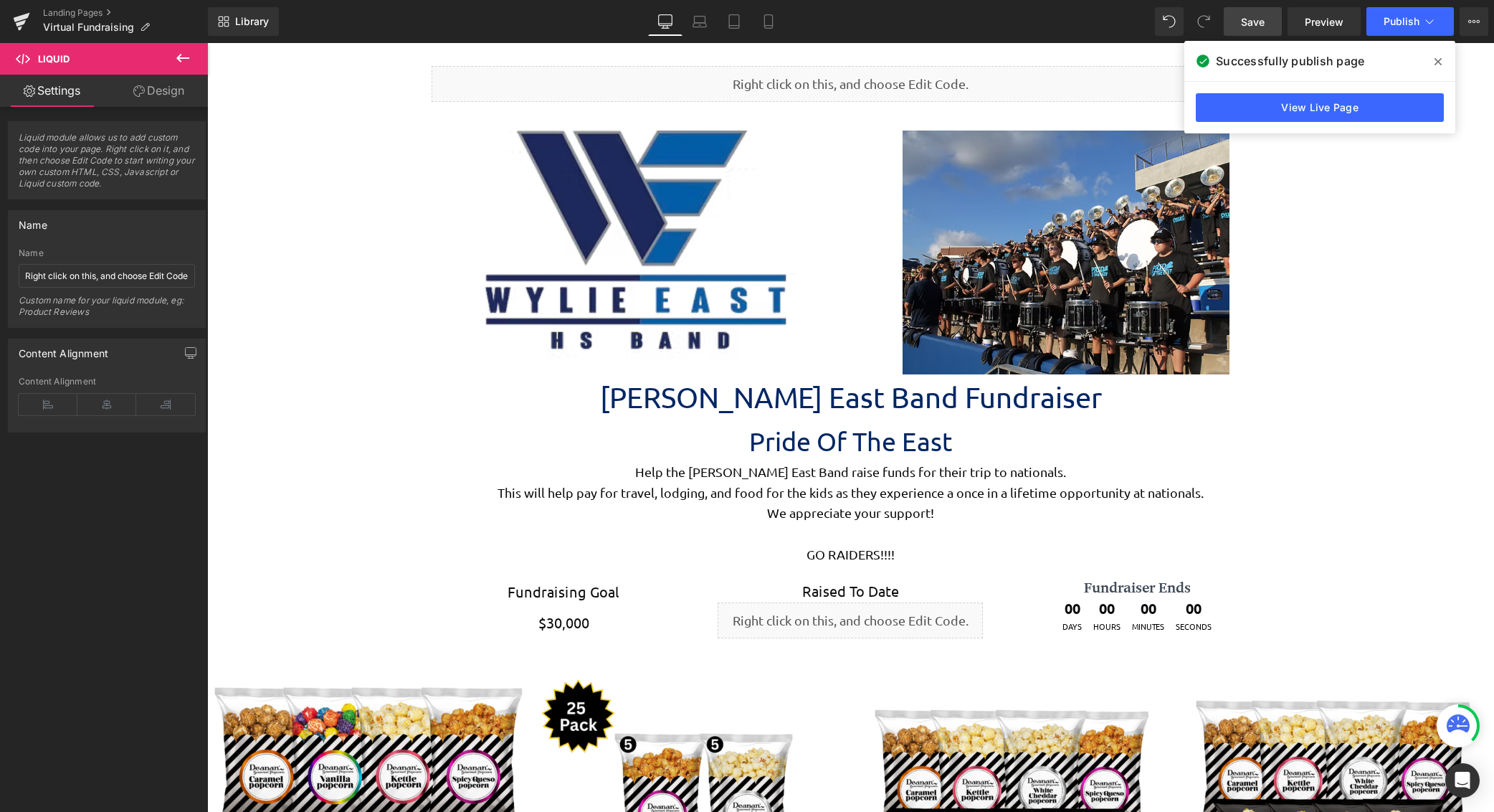
click at [1269, 24] on link "Save" at bounding box center [1253, 21] width 58 height 28
click at [1362, 104] on link "View Live Page" at bounding box center [1320, 107] width 248 height 28
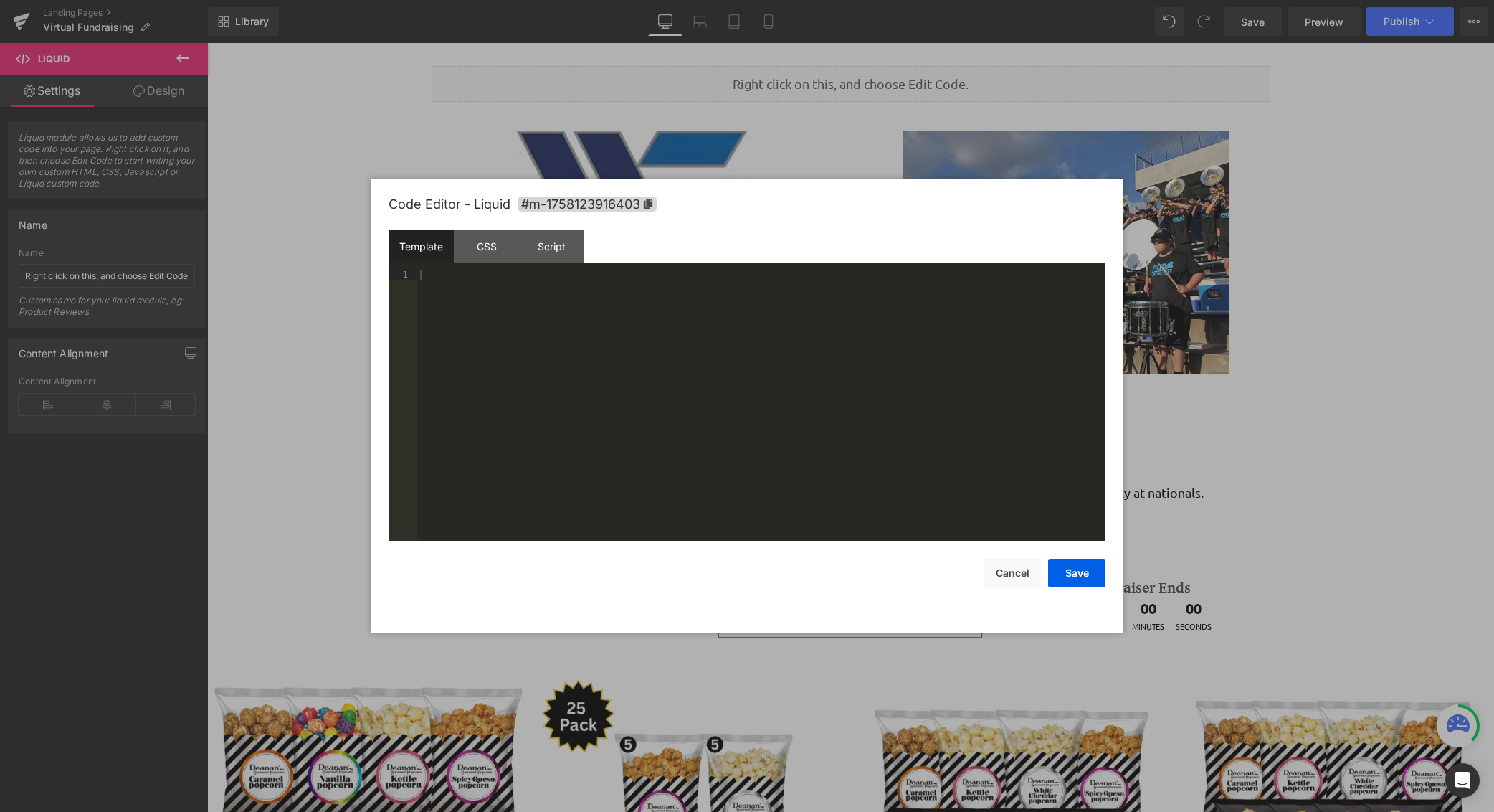
click at [839, 0] on div "Liquid You are previewing how the will restyle your page. You can not edit Elem…" at bounding box center [747, 0] width 1494 height 0
click at [1109, 570] on div "Code Editor - Liquid #m-1758123916403 Template CSS Script Data 1 XXXXXXXXXXXXXX…" at bounding box center [747, 405] width 753 height 455
click at [1090, 575] on button "Save" at bounding box center [1077, 572] width 57 height 28
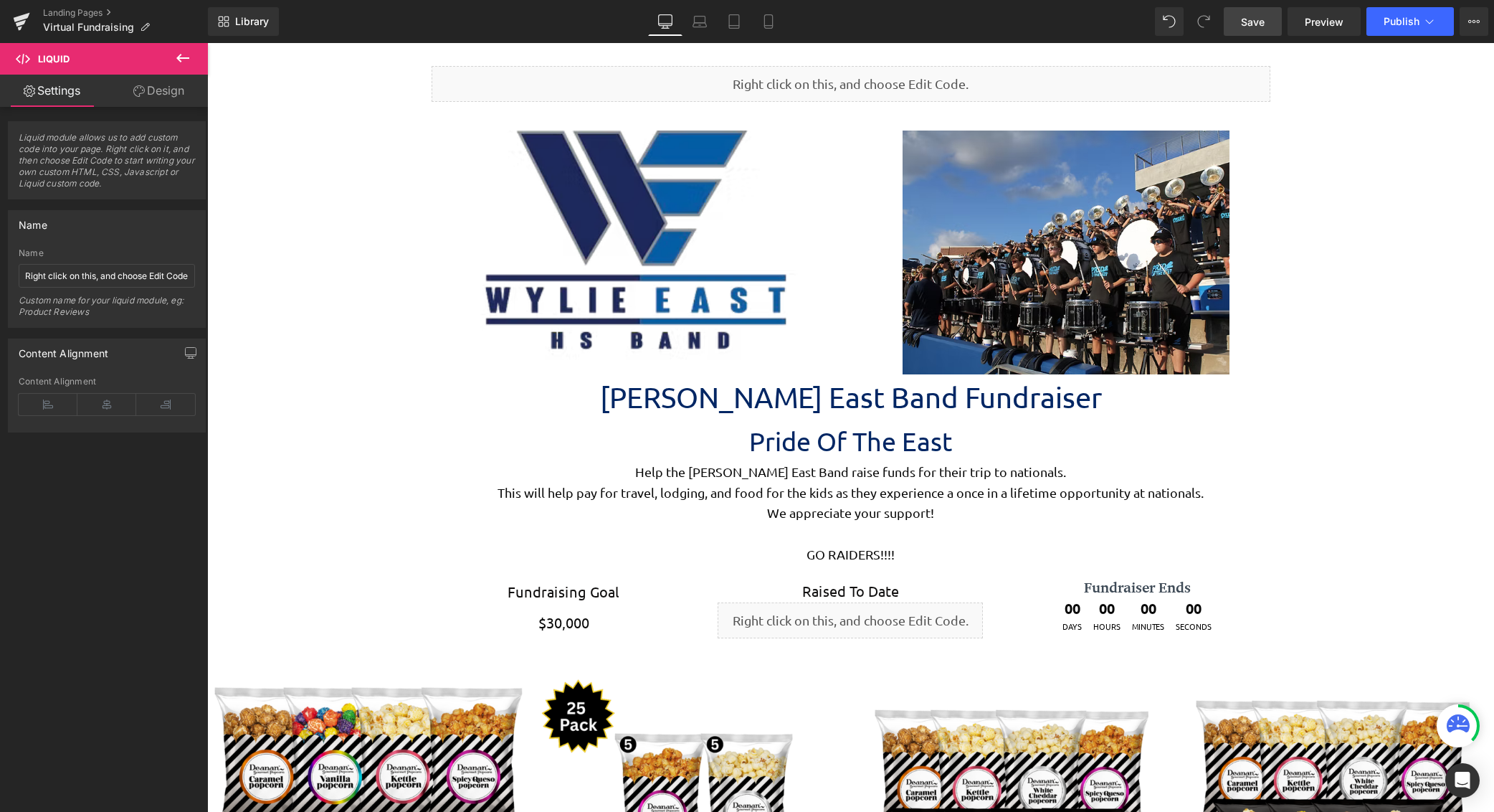
click at [1244, 31] on link "Save" at bounding box center [1253, 21] width 58 height 28
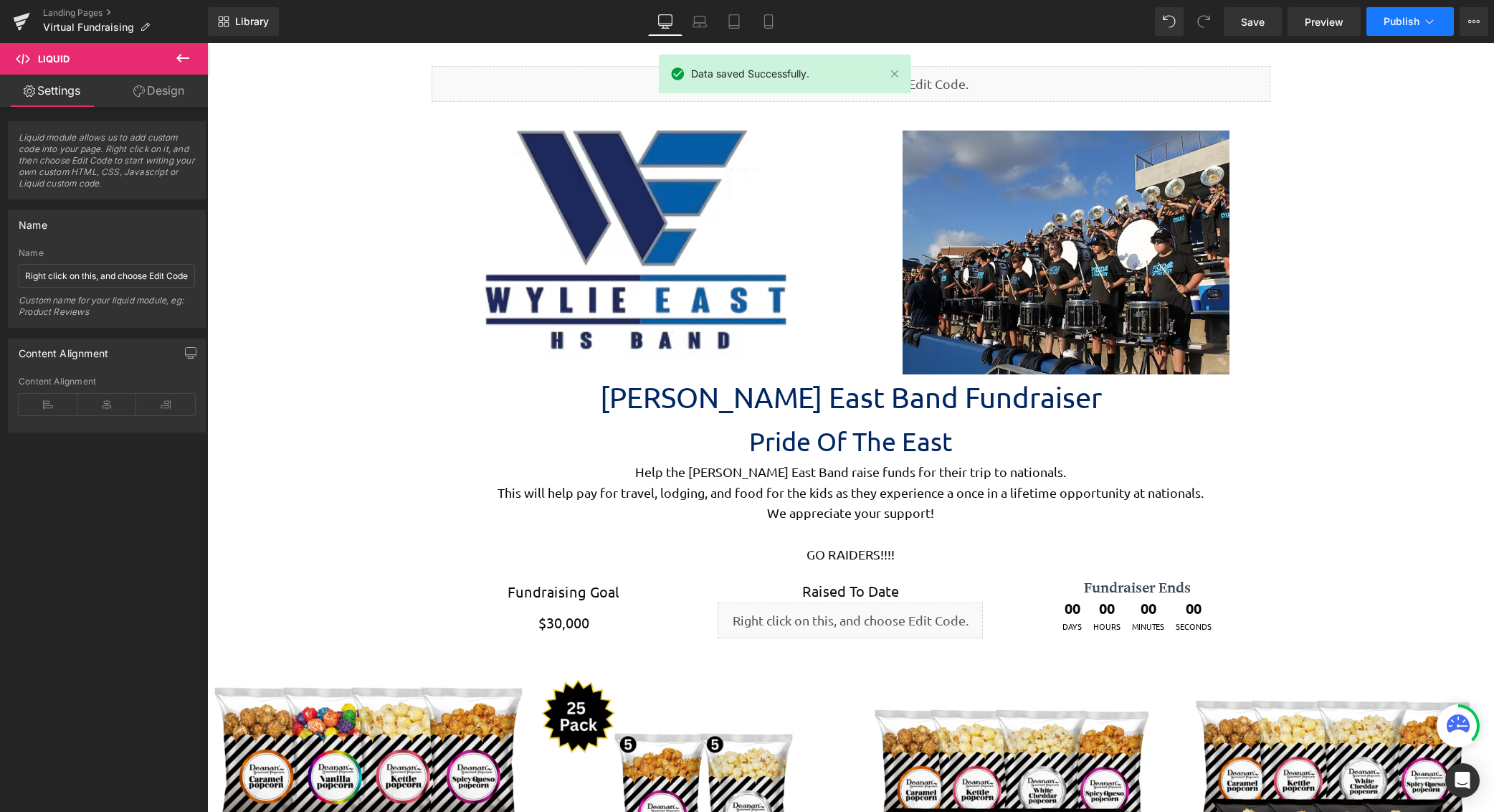
click at [1388, 21] on span "Publish" at bounding box center [1401, 21] width 36 height 11
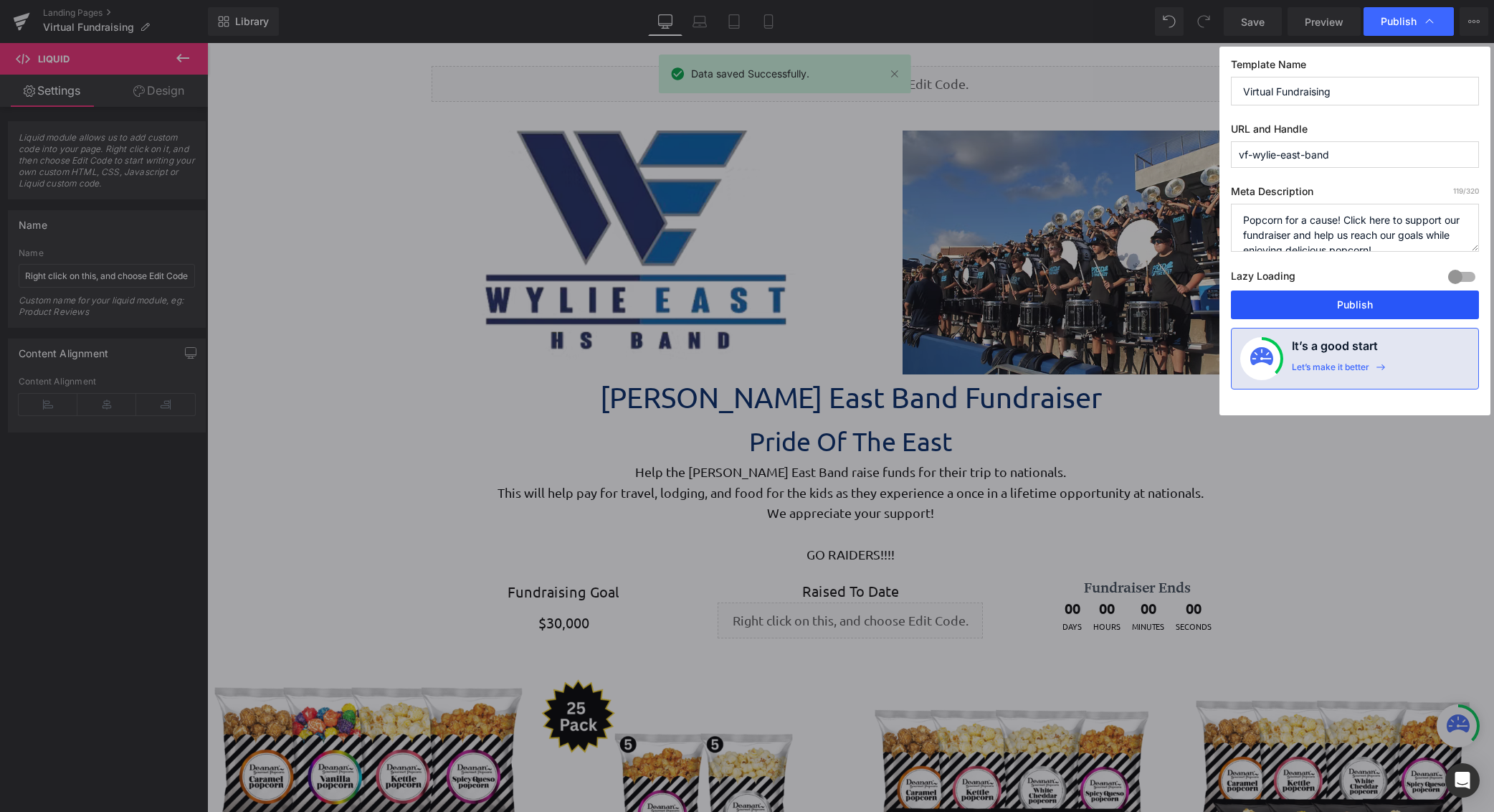
click at [1348, 307] on button "Publish" at bounding box center [1355, 304] width 248 height 28
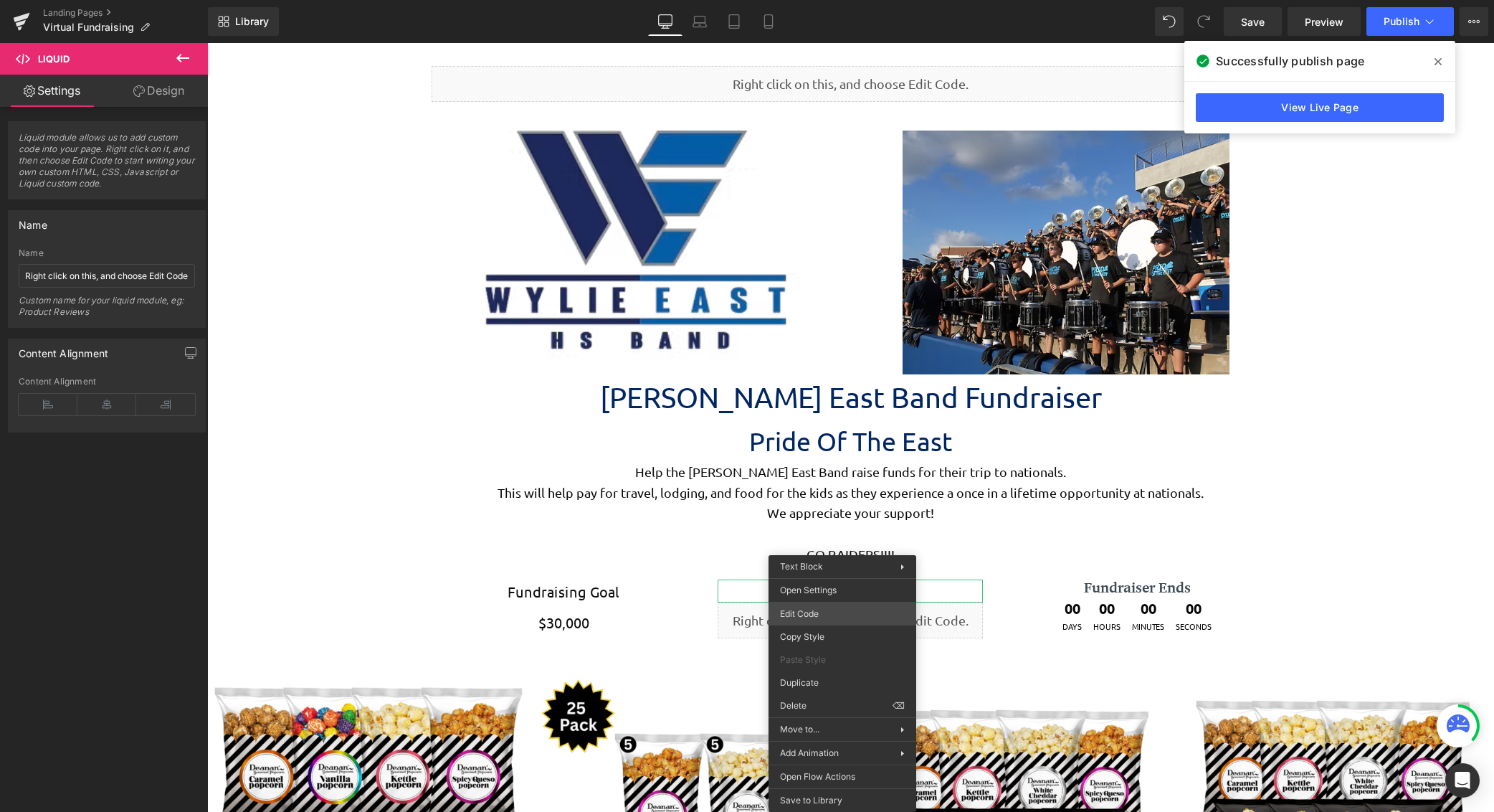
click at [839, 0] on div "Liquid You are previewing how the will restyle your page. You can not edit Elem…" at bounding box center [747, 0] width 1494 height 0
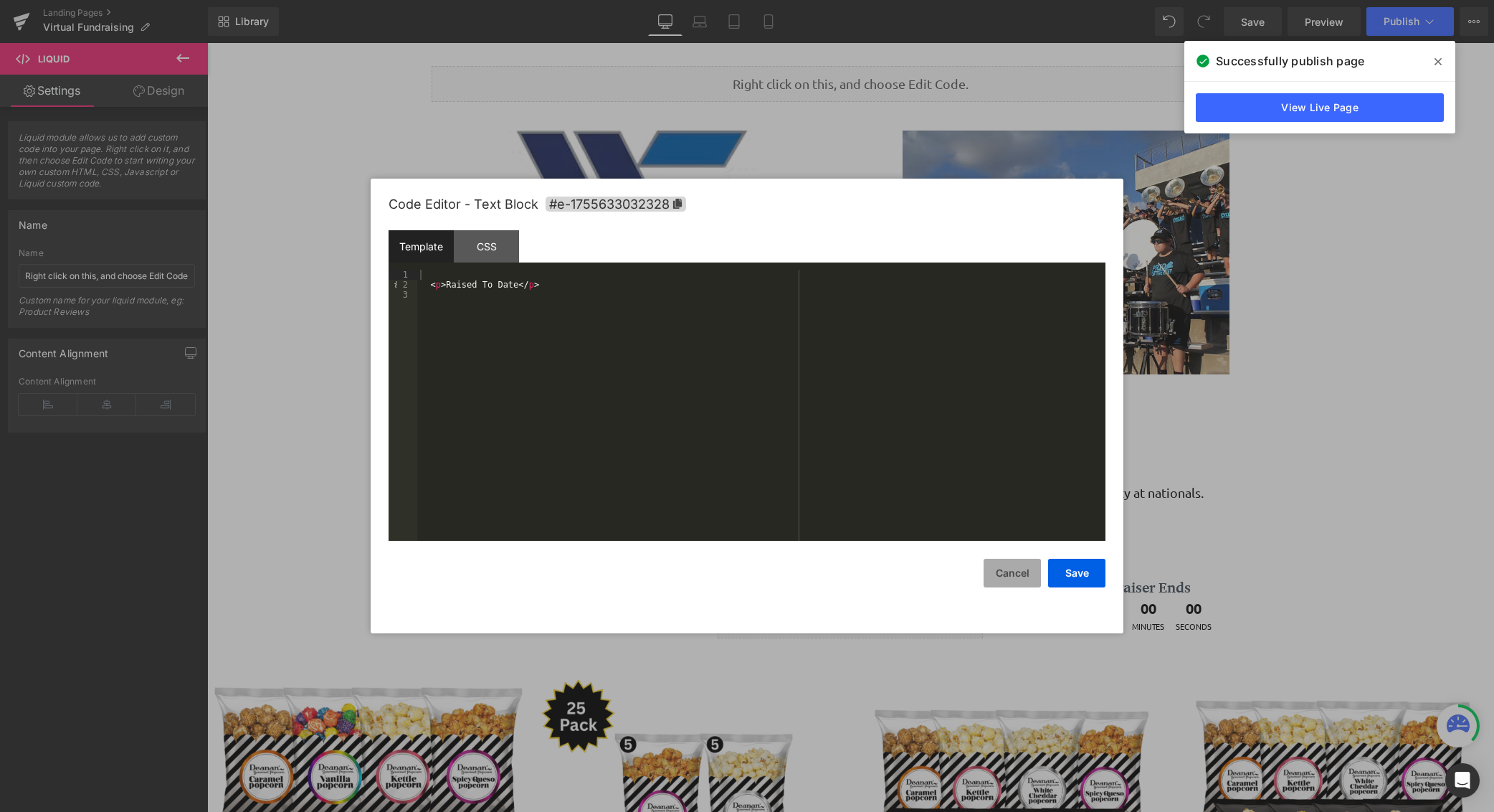
click at [999, 579] on button "Cancel" at bounding box center [1012, 572] width 57 height 28
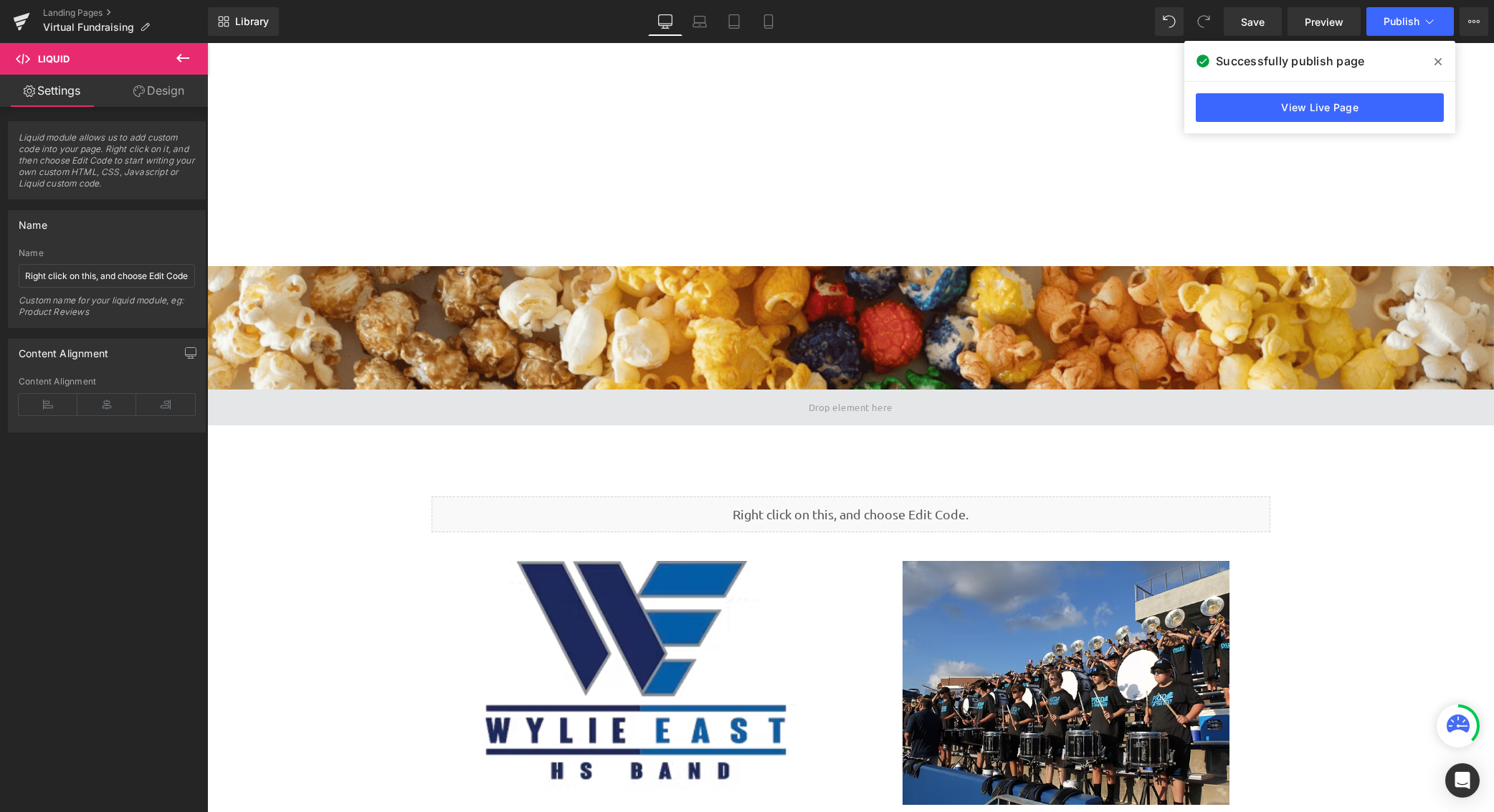
scroll to position [502, 0]
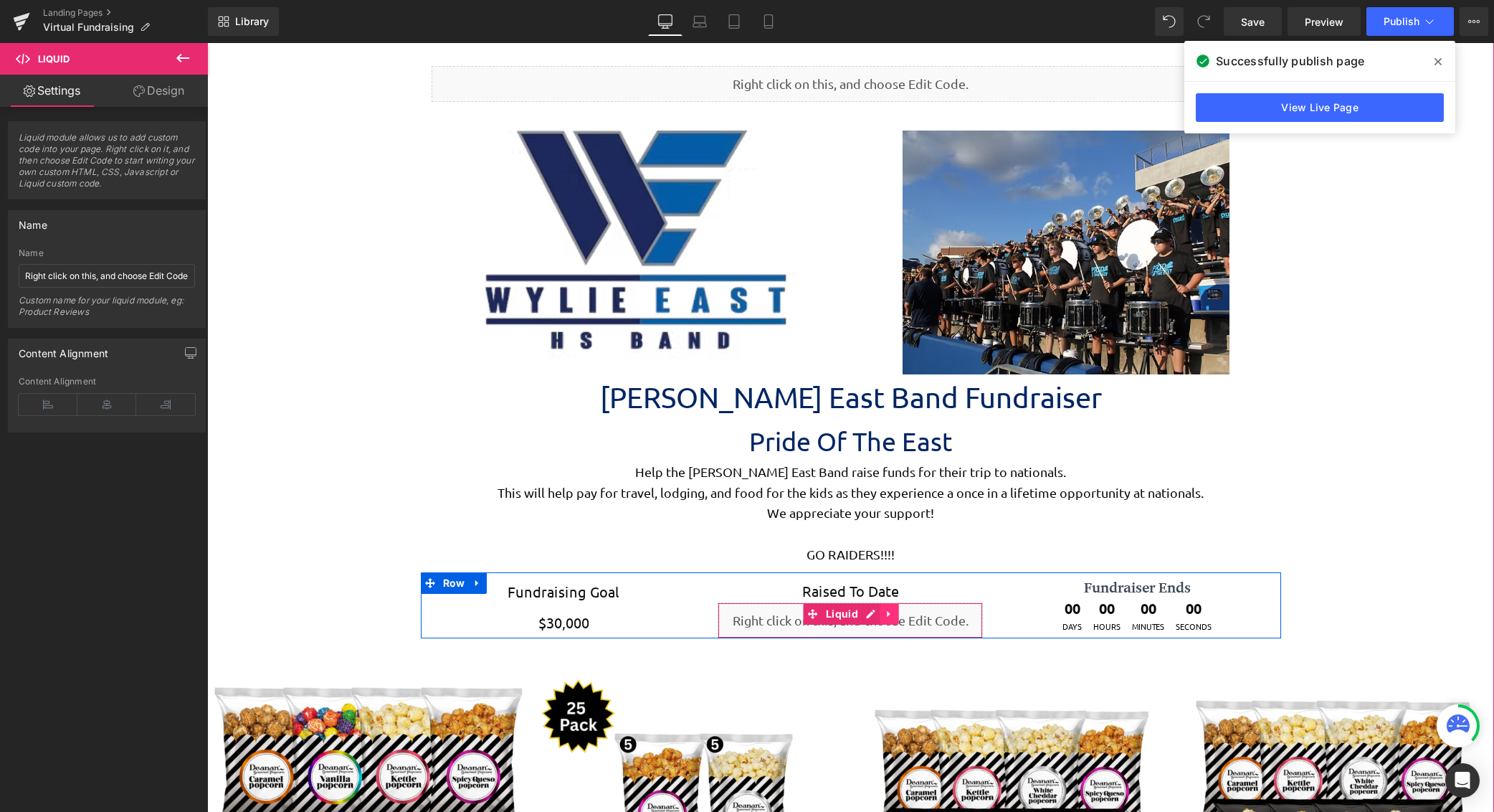
click at [885, 608] on icon at bounding box center [890, 613] width 10 height 11
click at [895, 614] on icon at bounding box center [899, 614] width 10 height 10
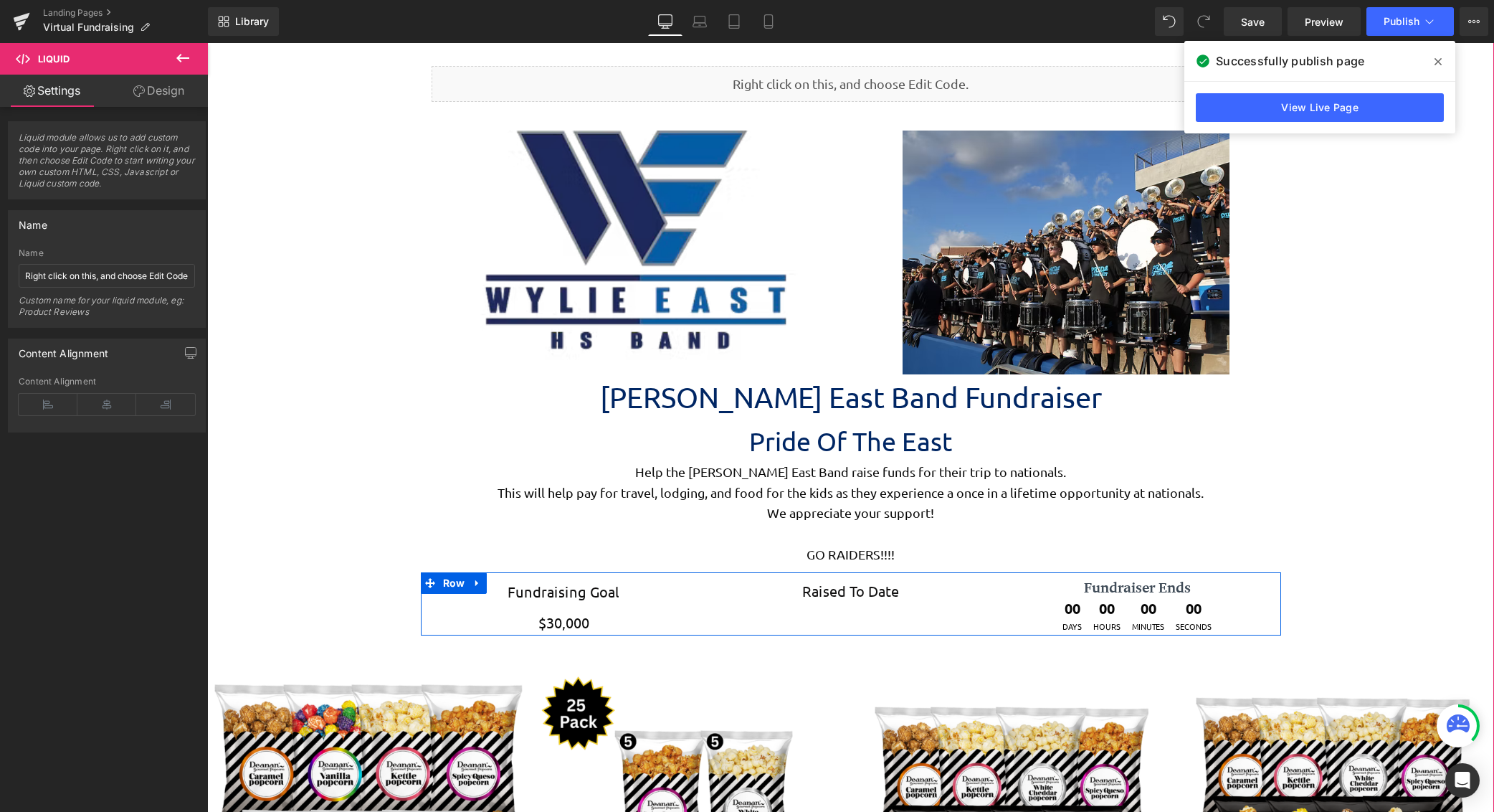
scroll to position [3993, 1276]
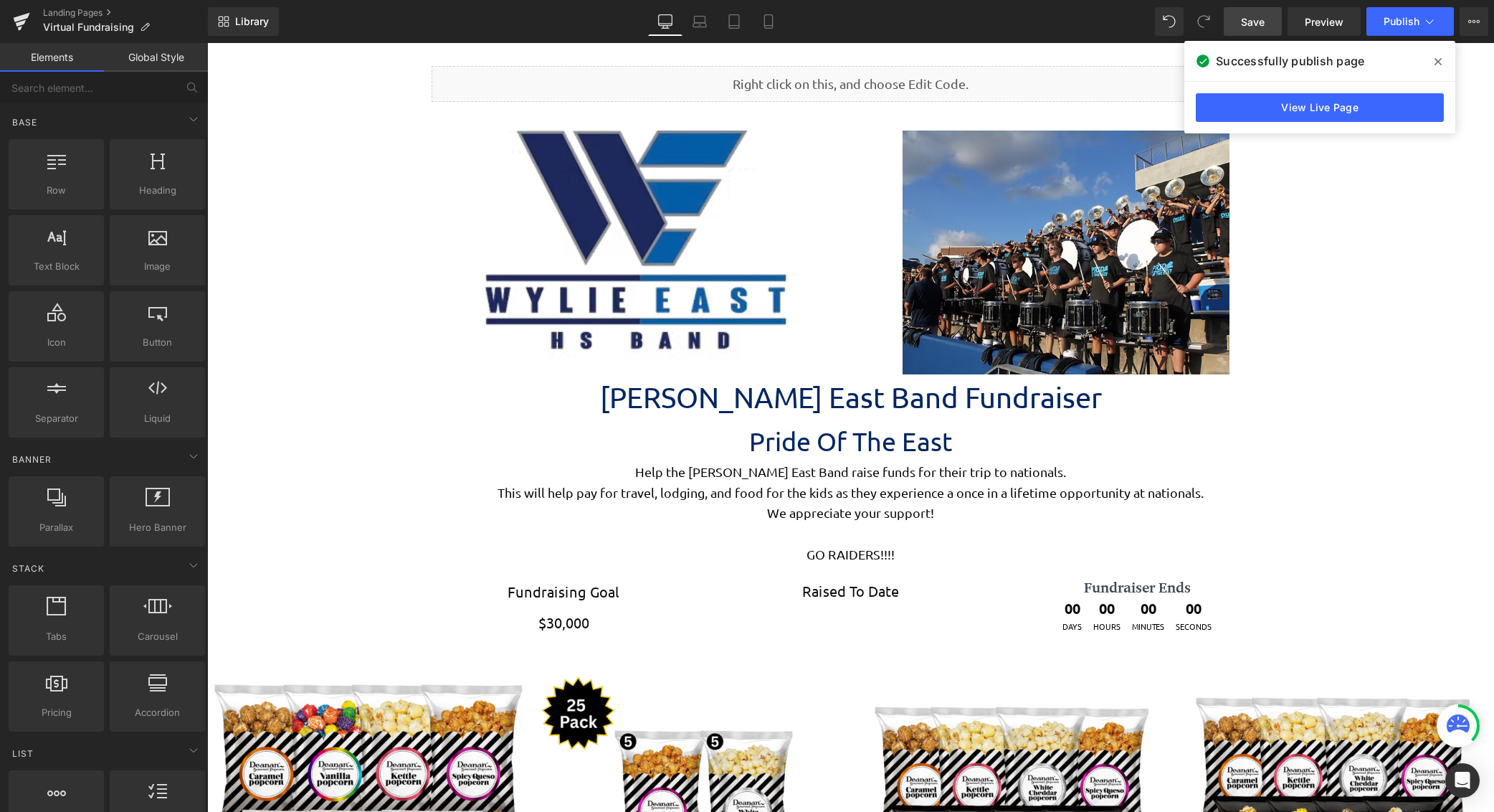
click at [1252, 21] on span "Save" at bounding box center [1253, 22] width 24 height 15
click at [1395, 33] on button "Publish" at bounding box center [1410, 21] width 87 height 28
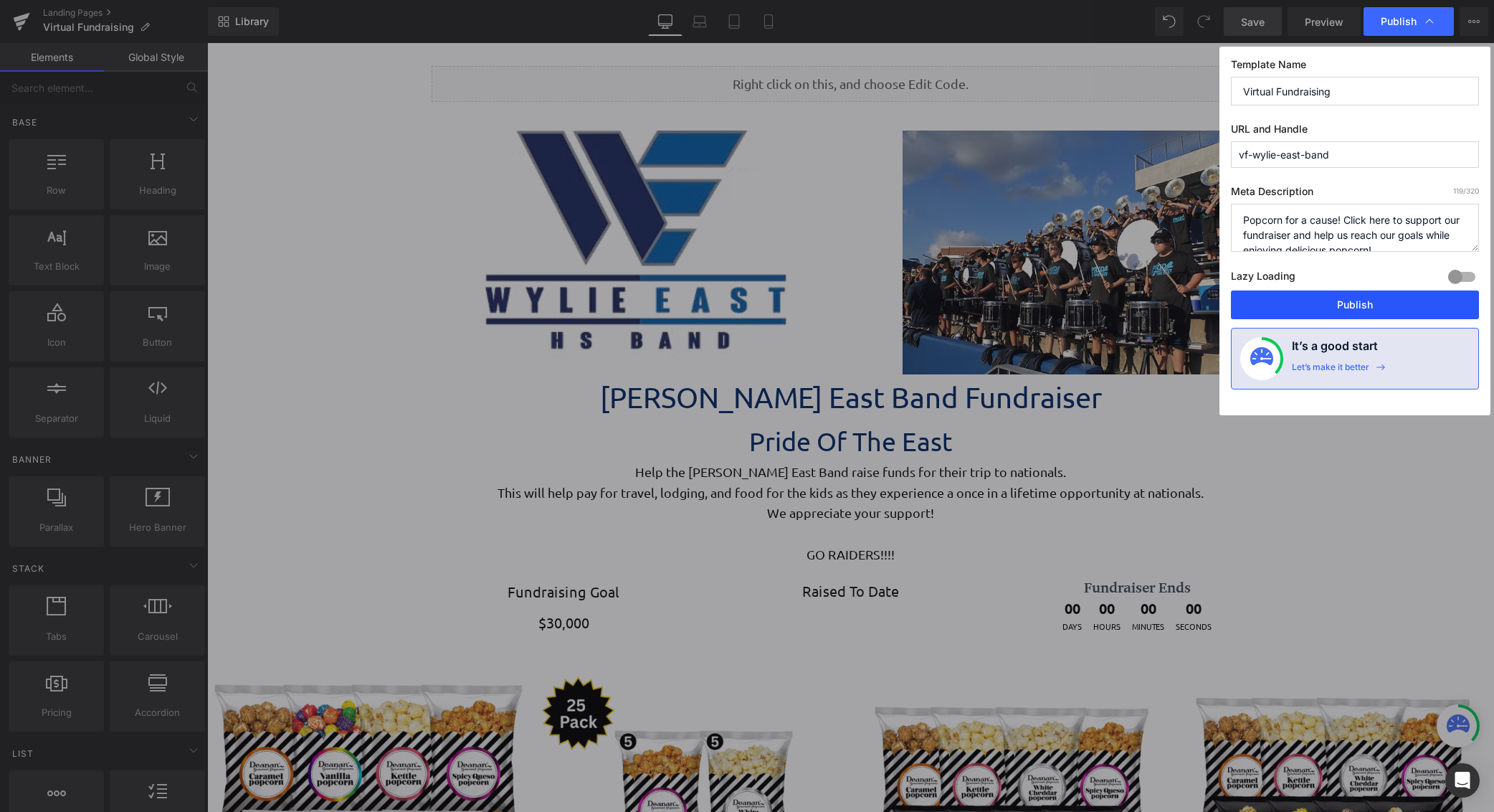
click at [1355, 302] on button "Publish" at bounding box center [1355, 304] width 248 height 28
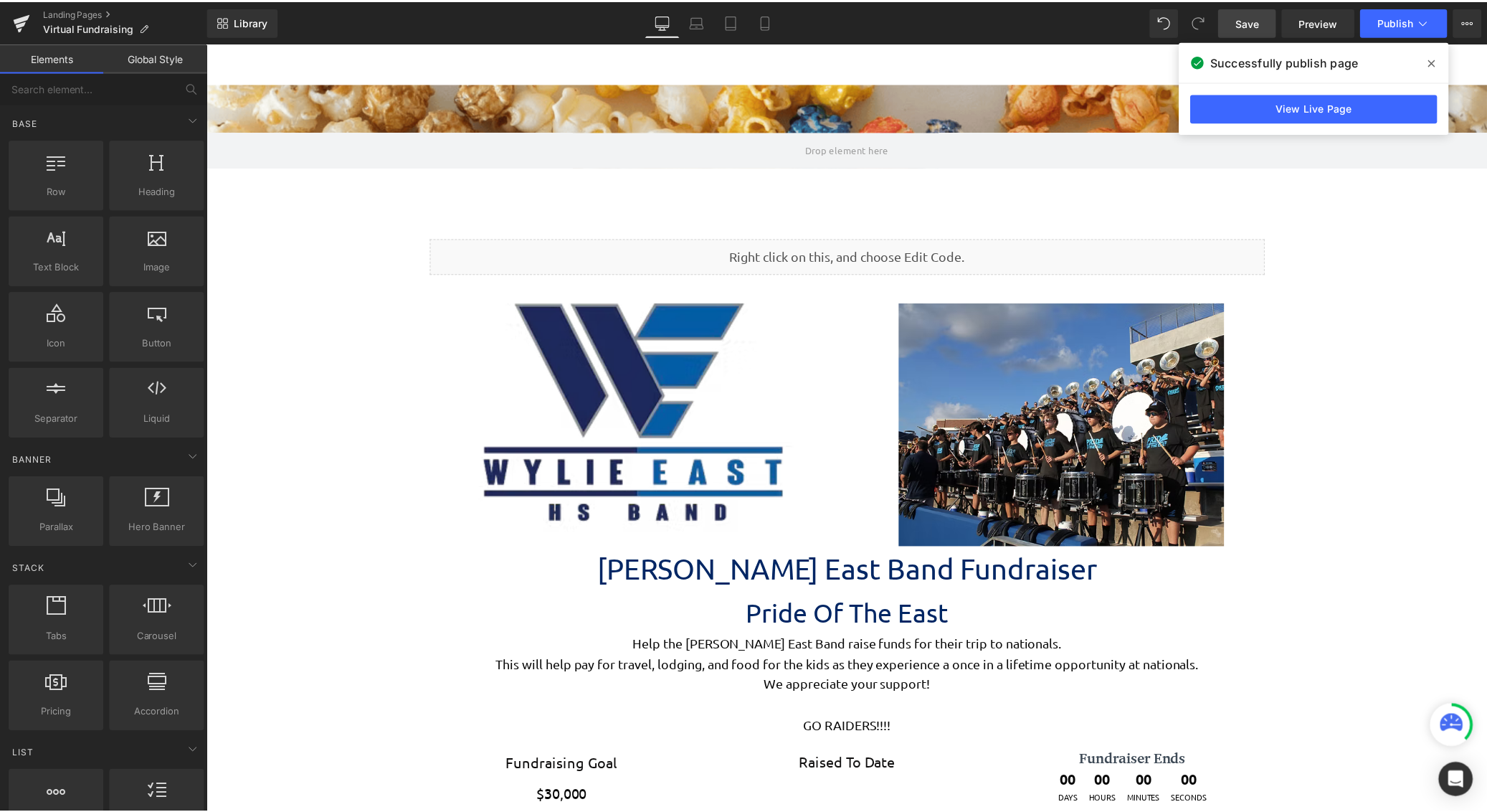
scroll to position [215, 0]
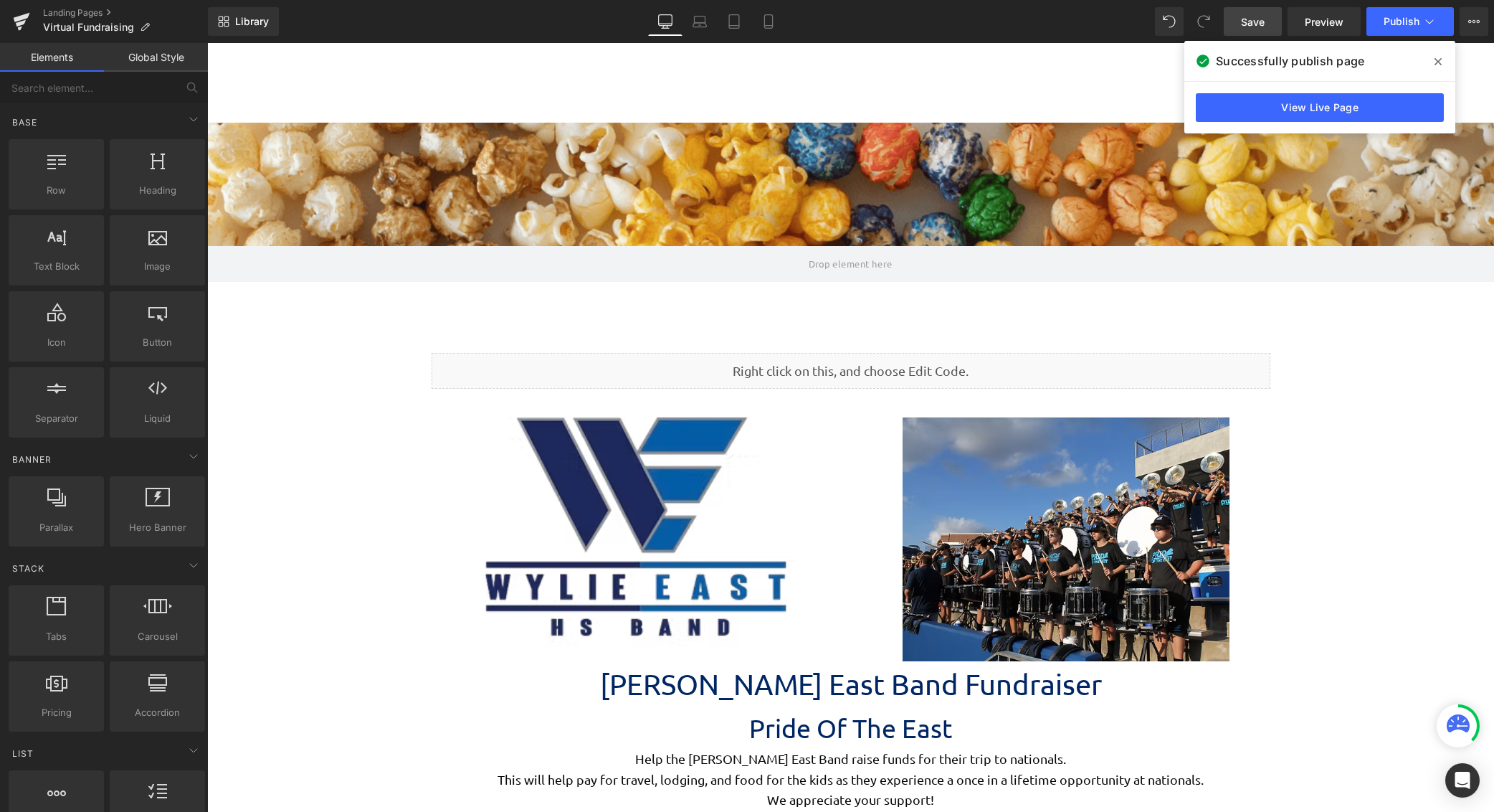
click at [1441, 64] on icon at bounding box center [1438, 62] width 7 height 7
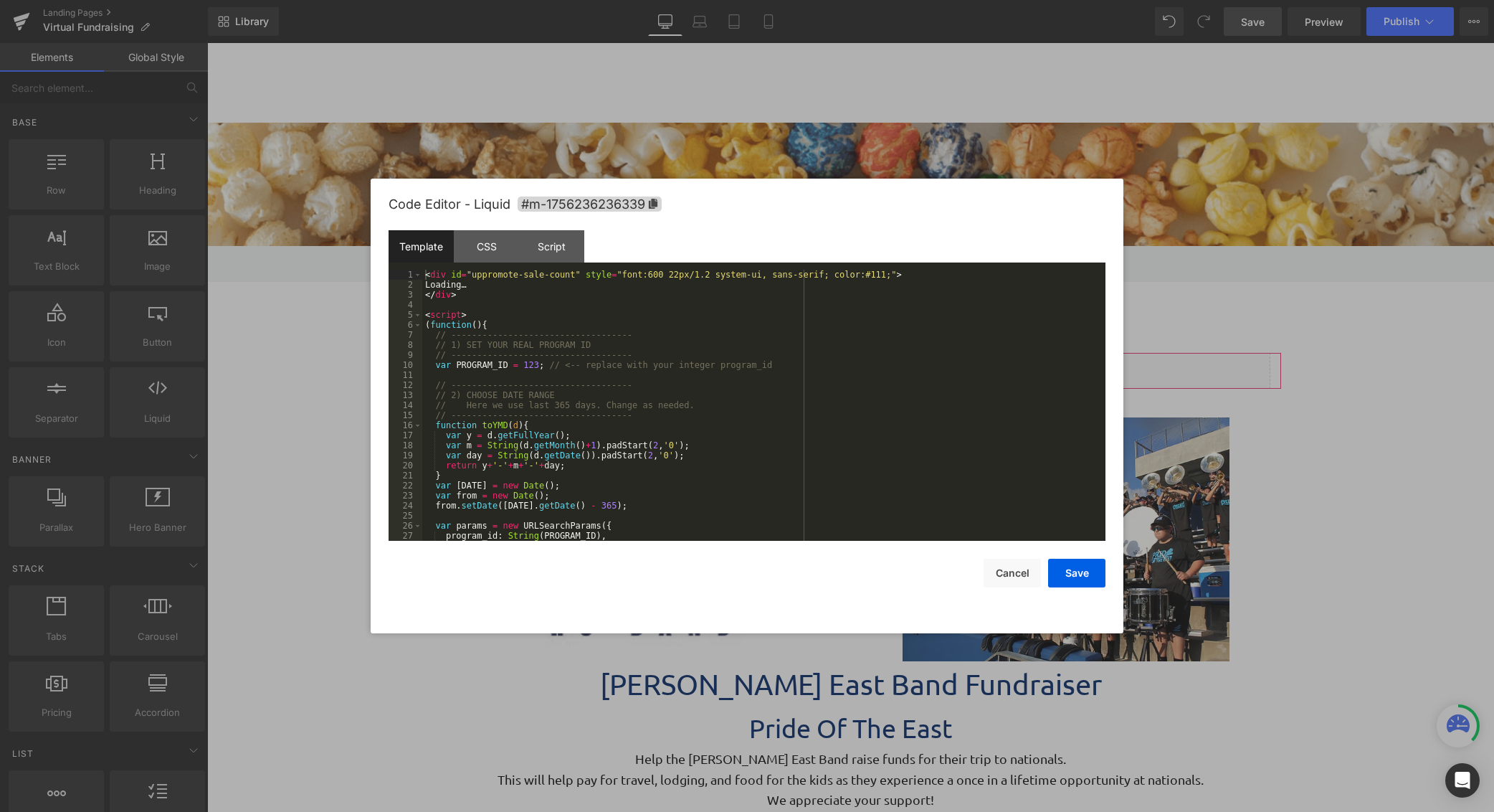
click at [834, 0] on div "Liquid You are previewing how the will restyle your page. You can not edit Elem…" at bounding box center [747, 0] width 1494 height 0
click at [1083, 565] on button "Save" at bounding box center [1077, 572] width 57 height 28
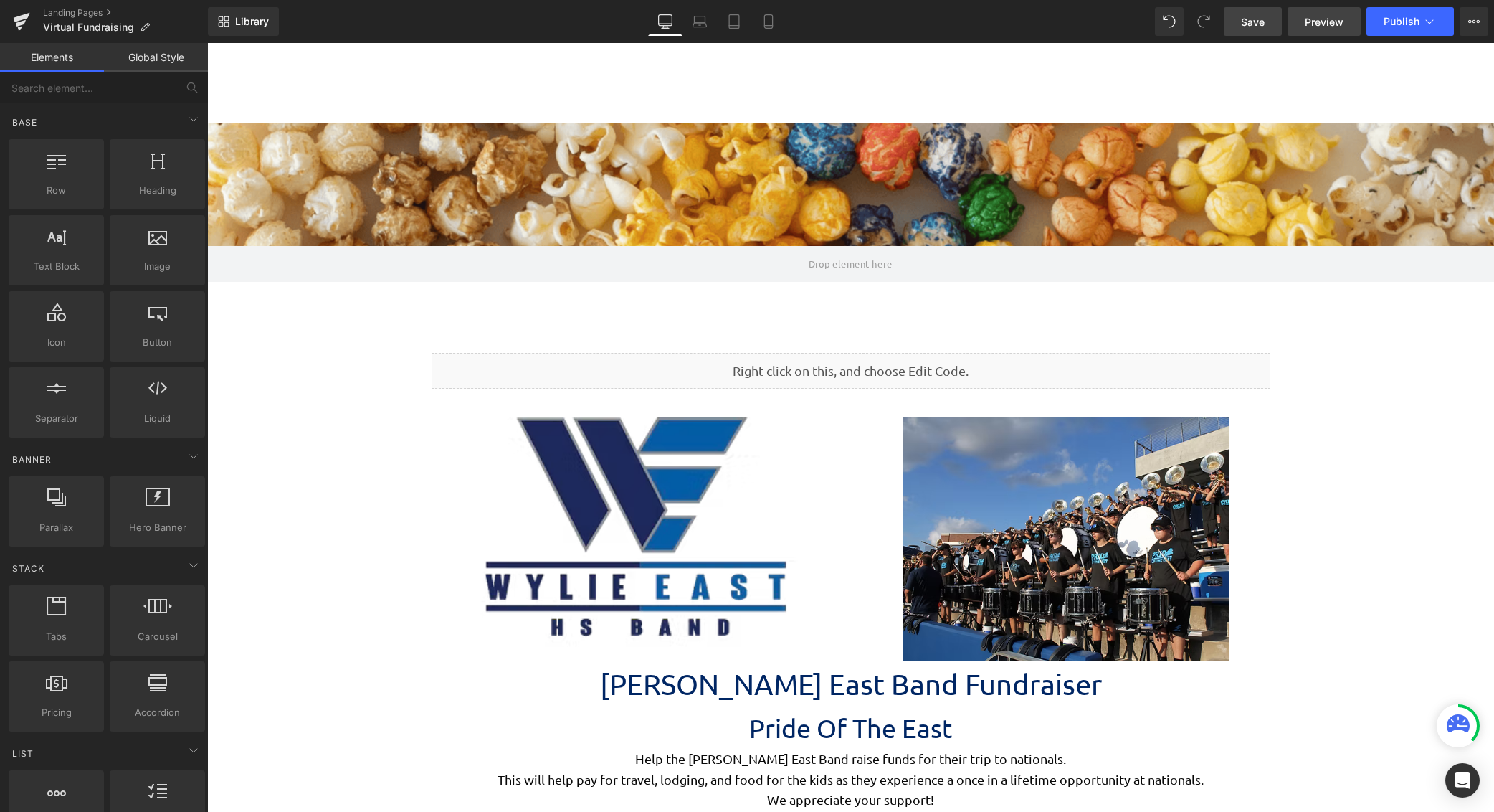
click at [1314, 31] on link "Preview" at bounding box center [1324, 21] width 73 height 28
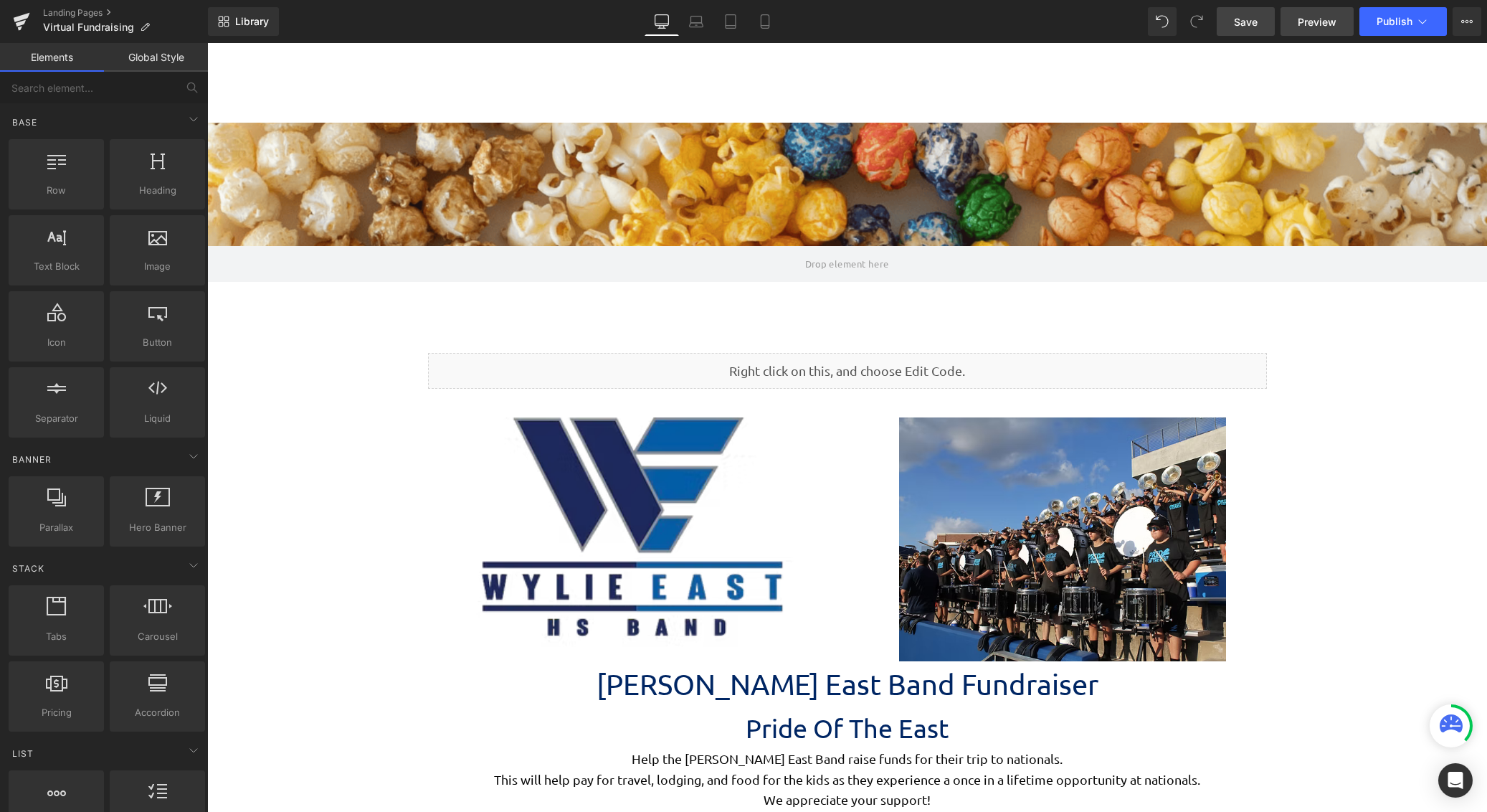
scroll to position [3988, 1269]
click at [764, 29] on link "Mobile" at bounding box center [765, 21] width 34 height 28
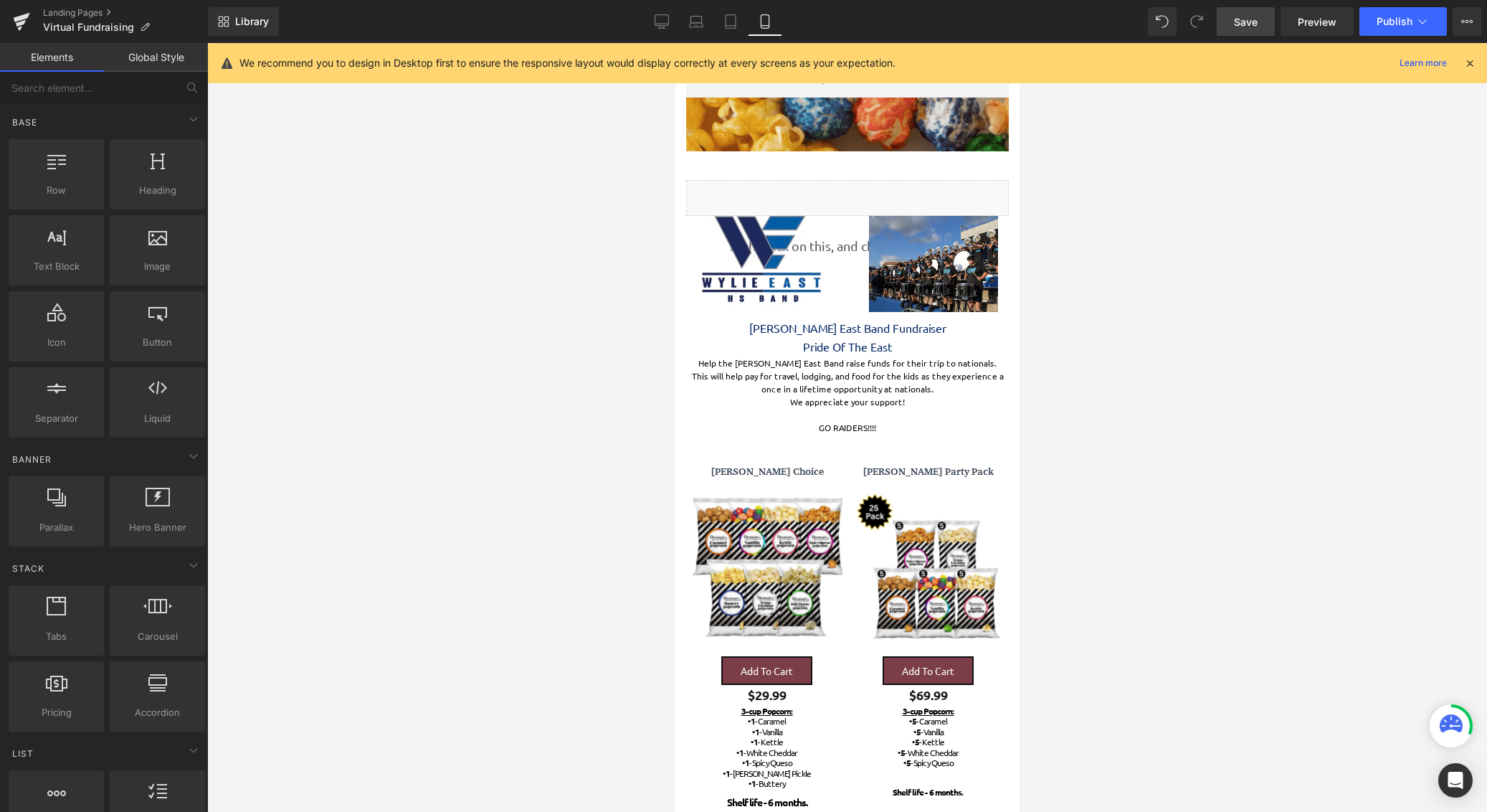
scroll to position [4833, 333]
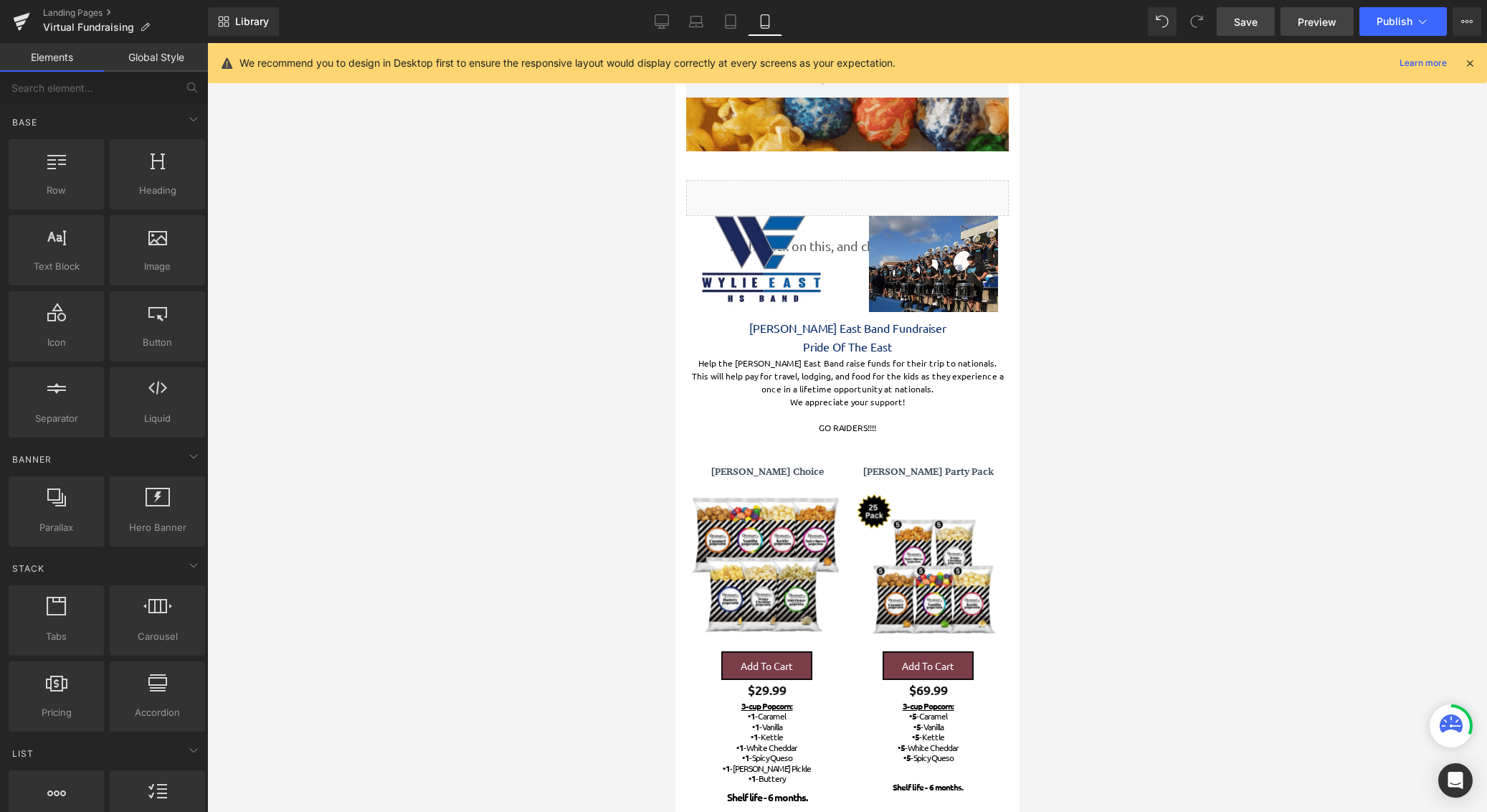
click at [1310, 28] on span "Preview" at bounding box center [1317, 22] width 39 height 15
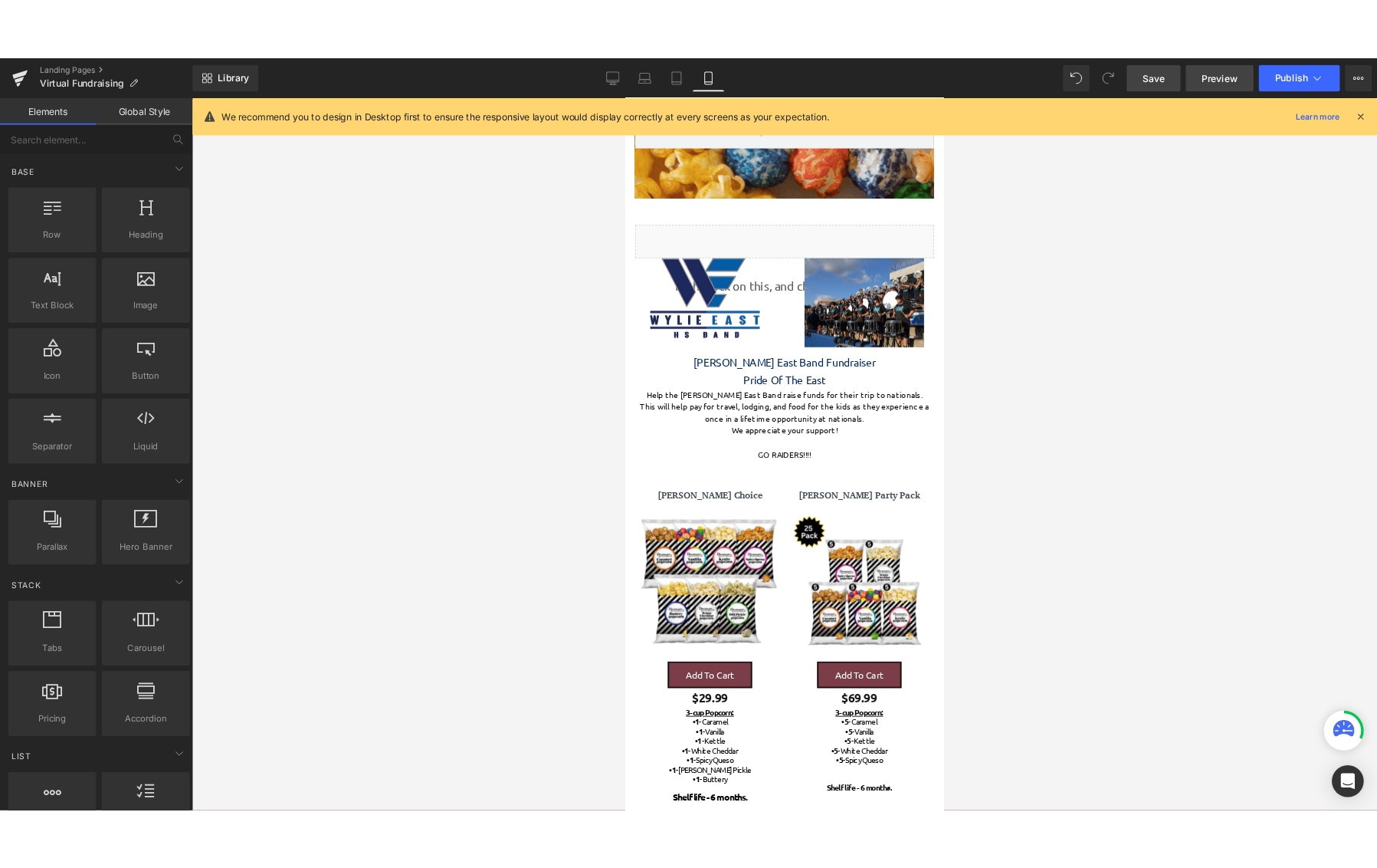
scroll to position [7, 7]
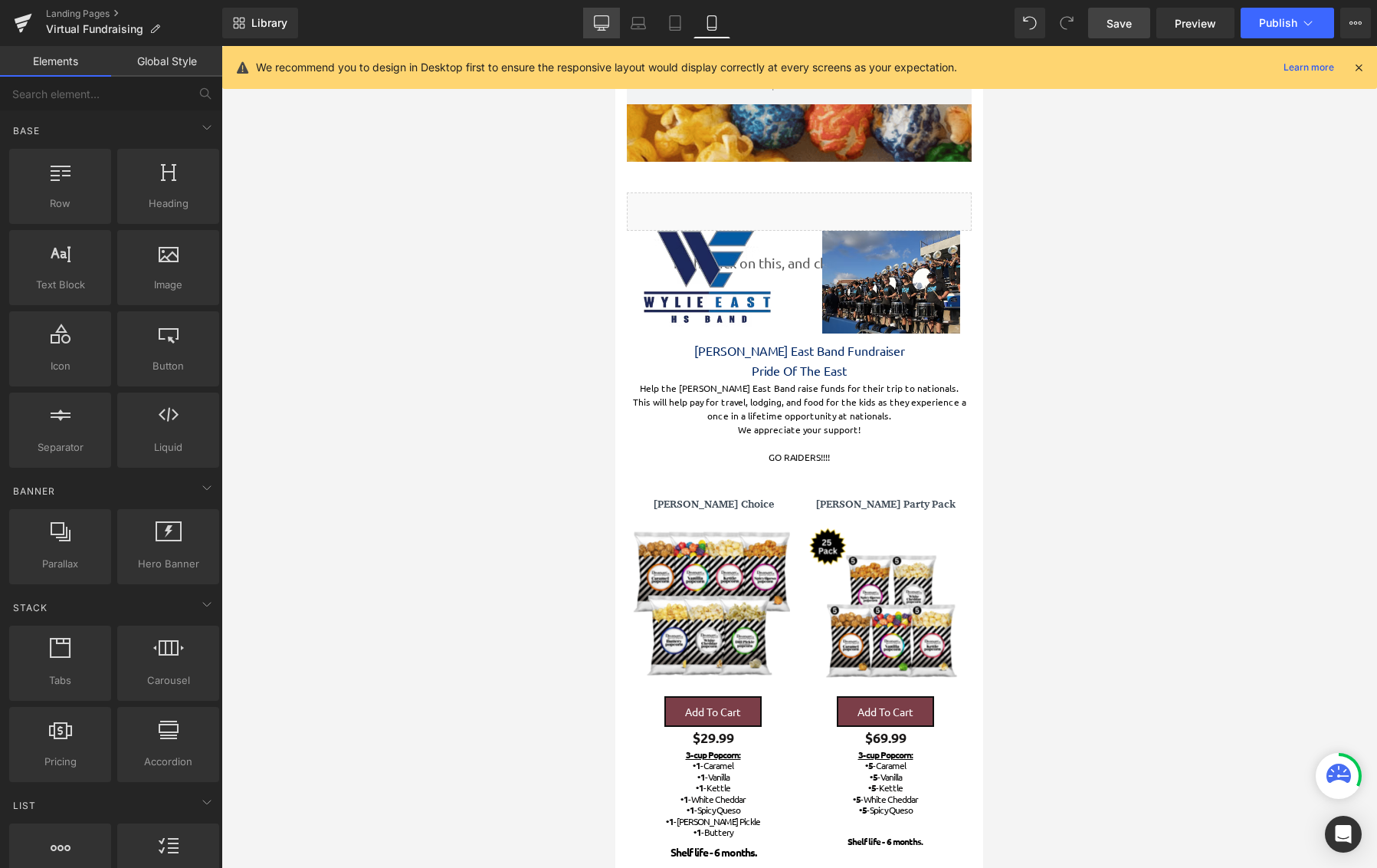
click at [594, 20] on icon at bounding box center [602, 23] width 16 height 16
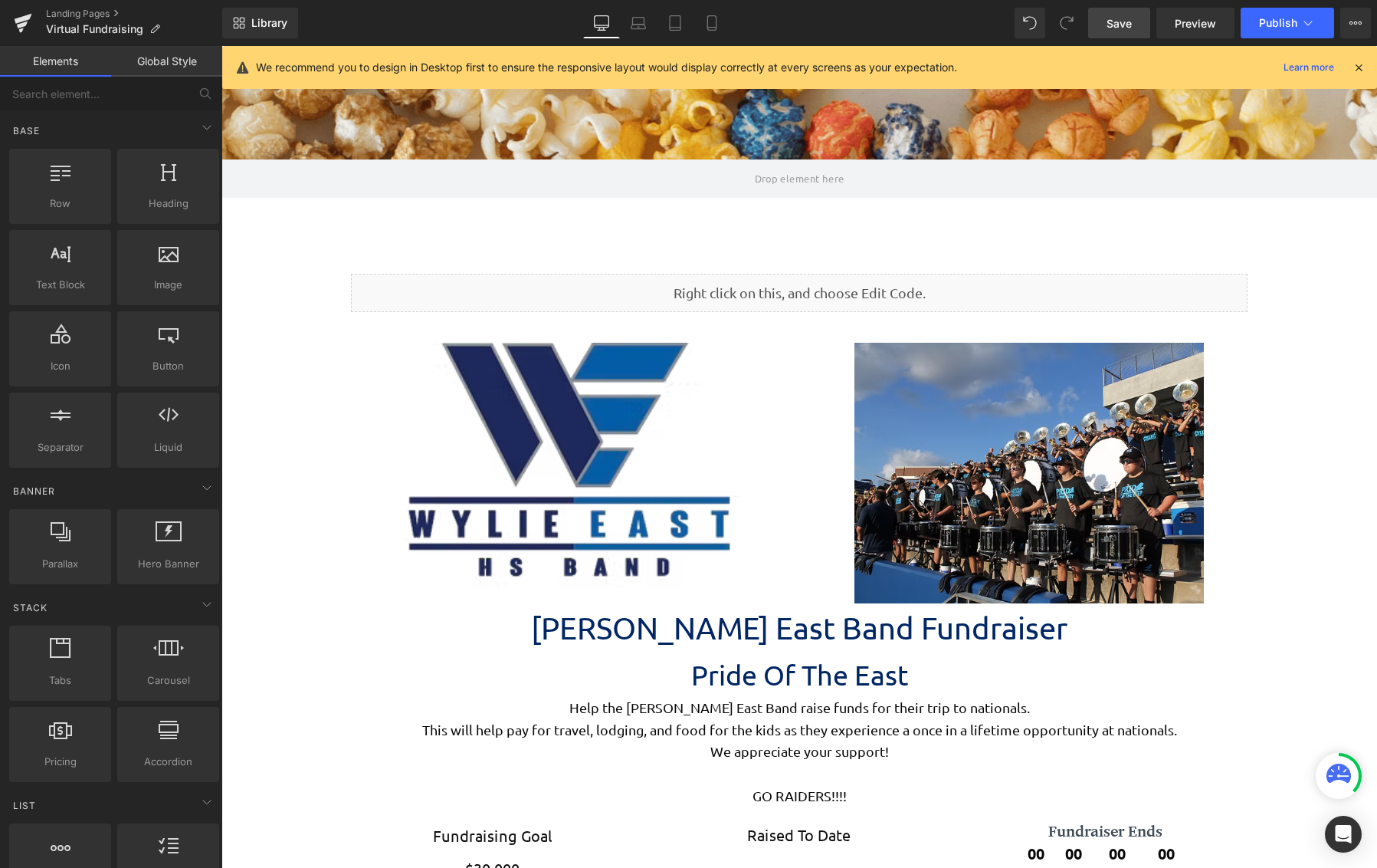
scroll to position [0, 0]
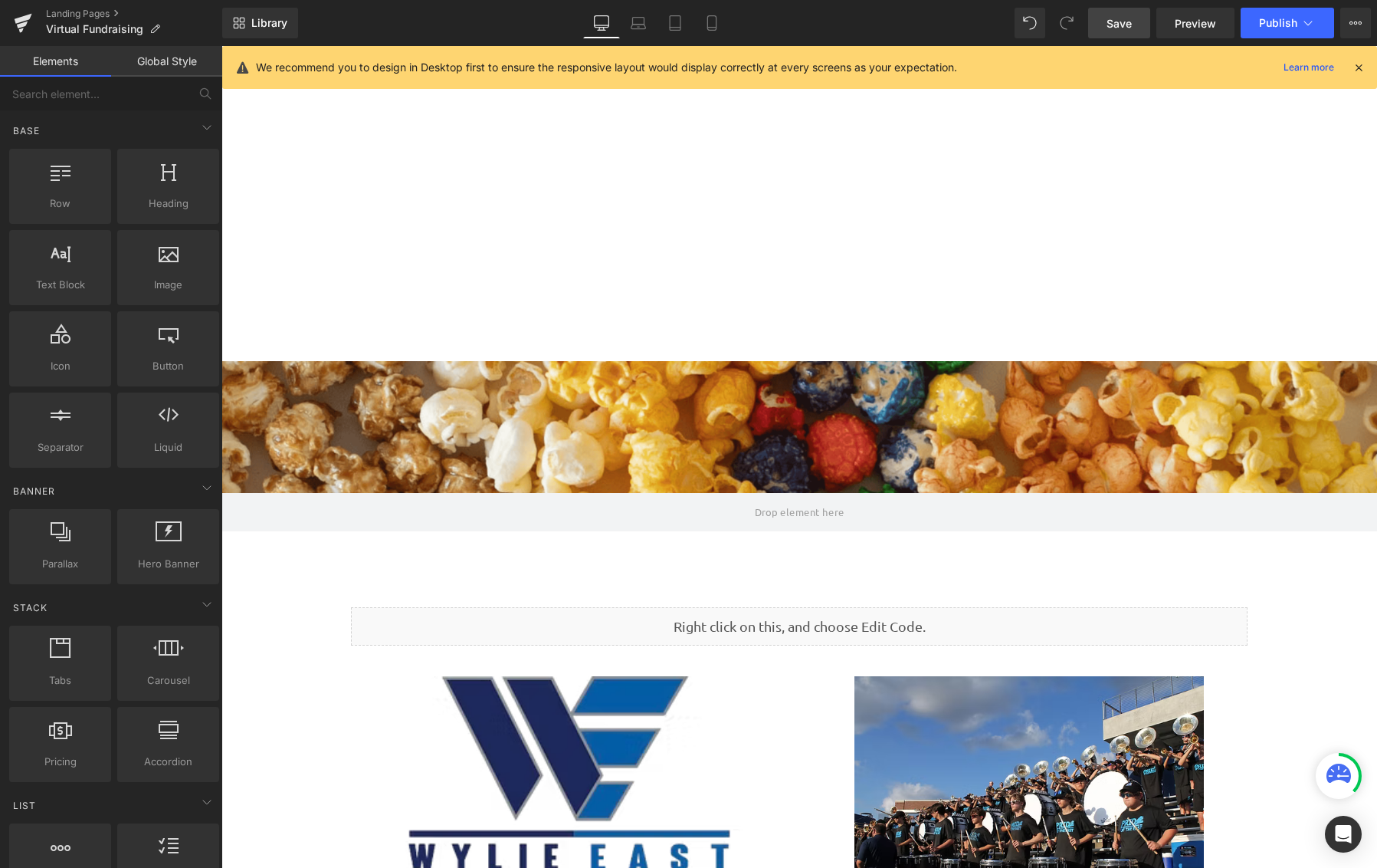
click at [1353, 62] on icon at bounding box center [1359, 67] width 14 height 14
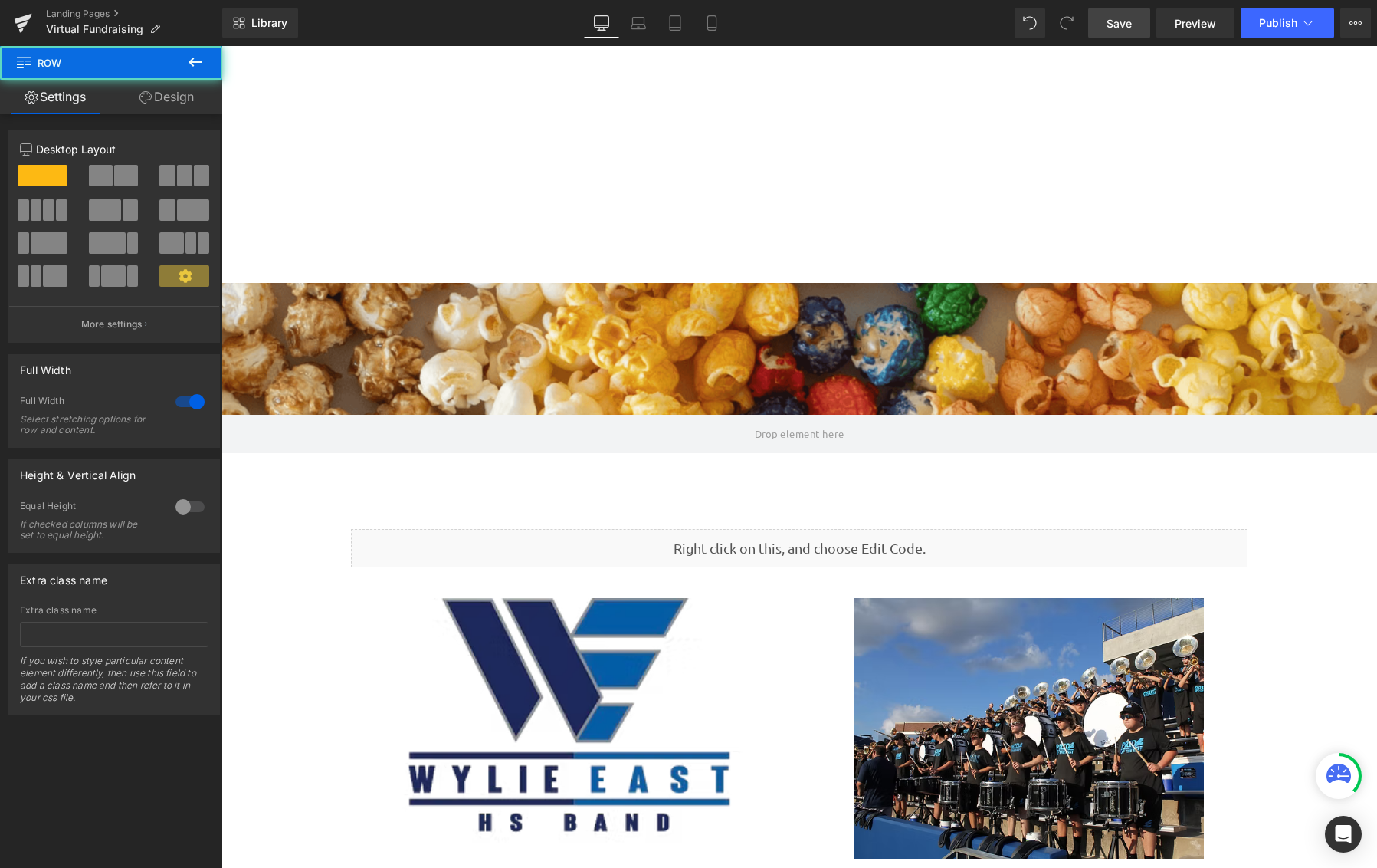
scroll to position [4101, 1144]
drag, startPoint x: 800, startPoint y: 283, endPoint x: 764, endPoint y: 40, distance: 245.7
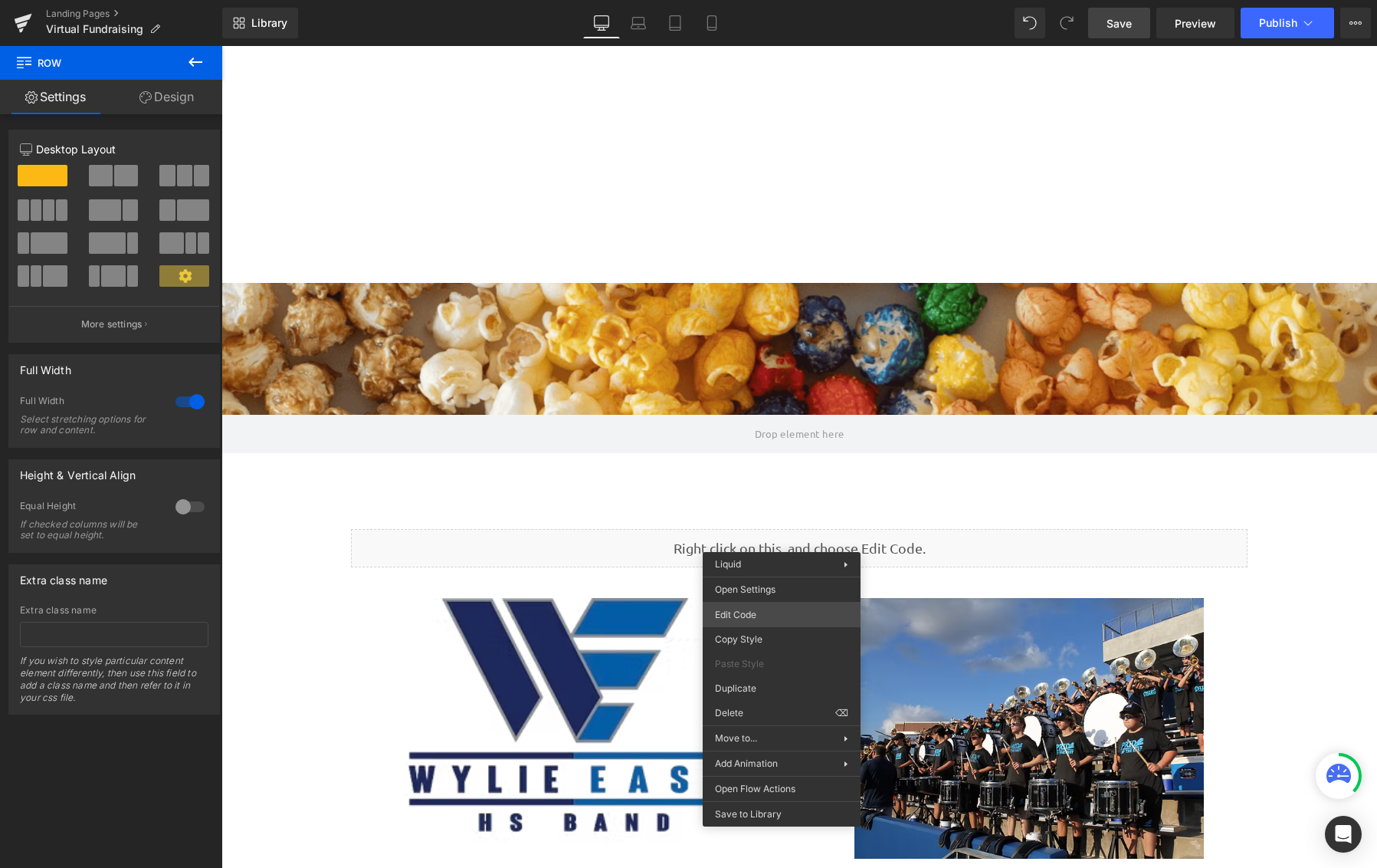
click at [774, 0] on div "Liquid You are previewing how the will restyle your page. You can not edit Elem…" at bounding box center [688, 0] width 1377 height 0
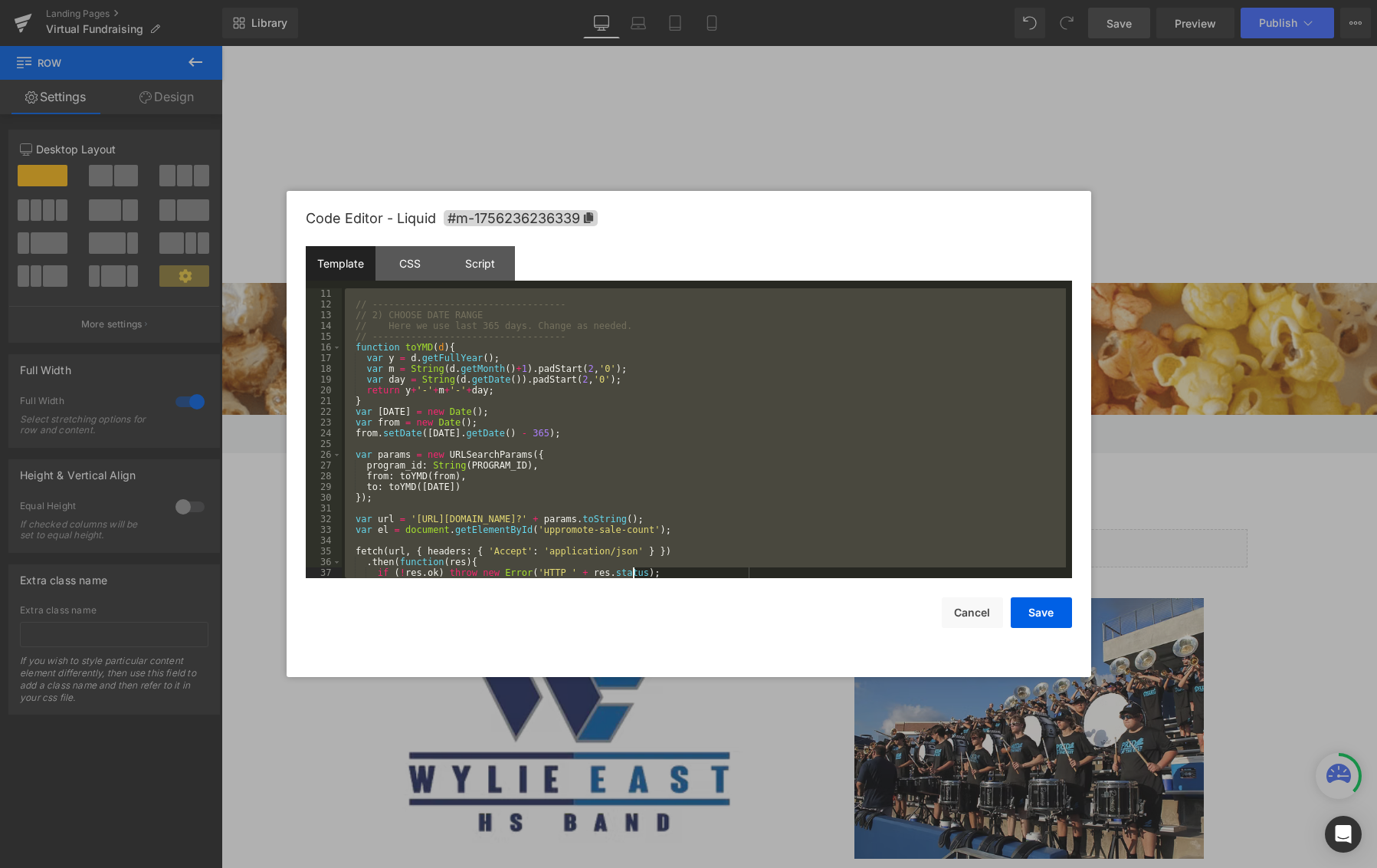
scroll to position [332, 0]
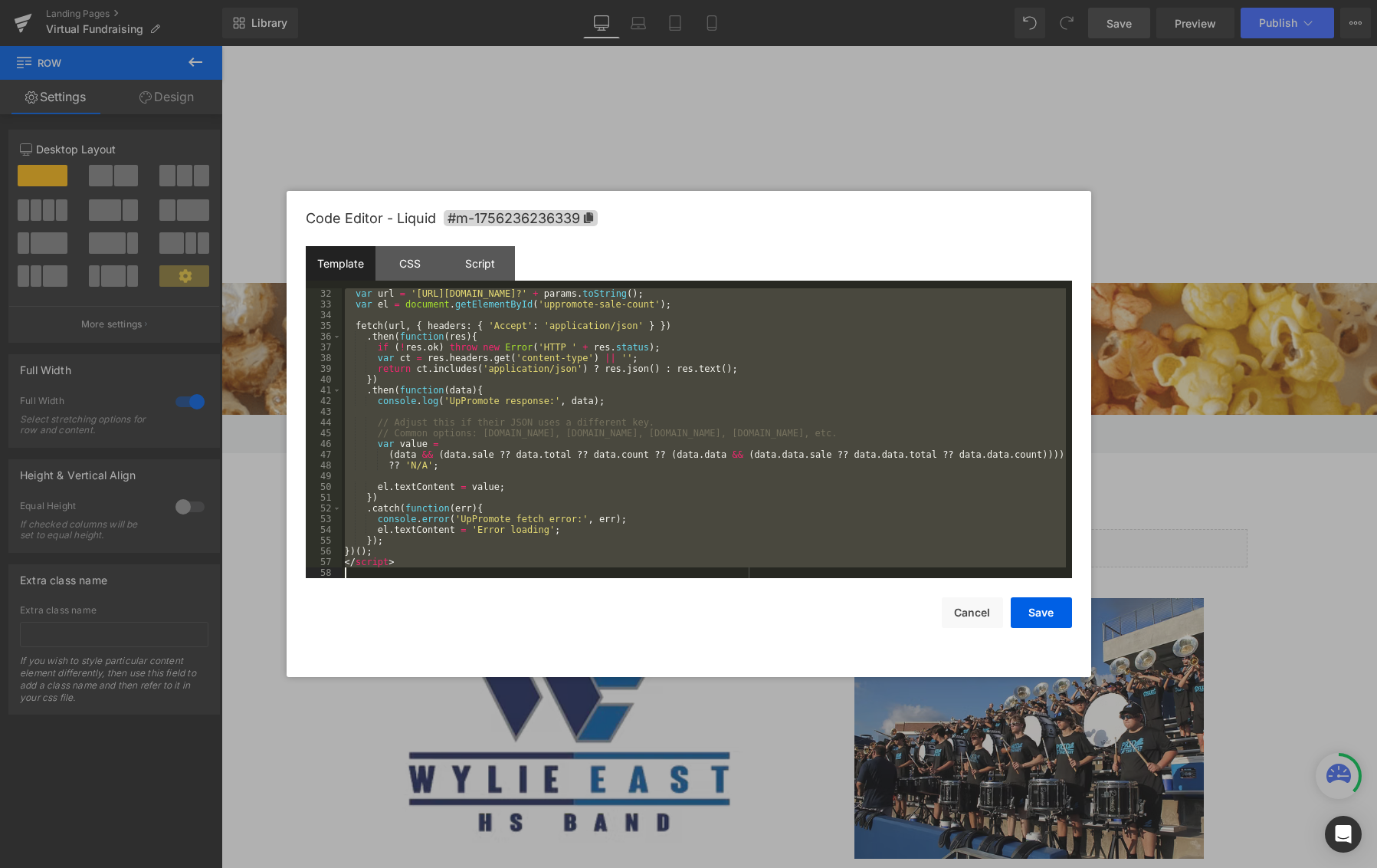
drag, startPoint x: 345, startPoint y: 291, endPoint x: 592, endPoint y: 591, distance: 388.6
click at [709, 827] on body "Liquid You are previewing how the will restyle your page. You can not edit Elem…" at bounding box center [688, 434] width 1377 height 868
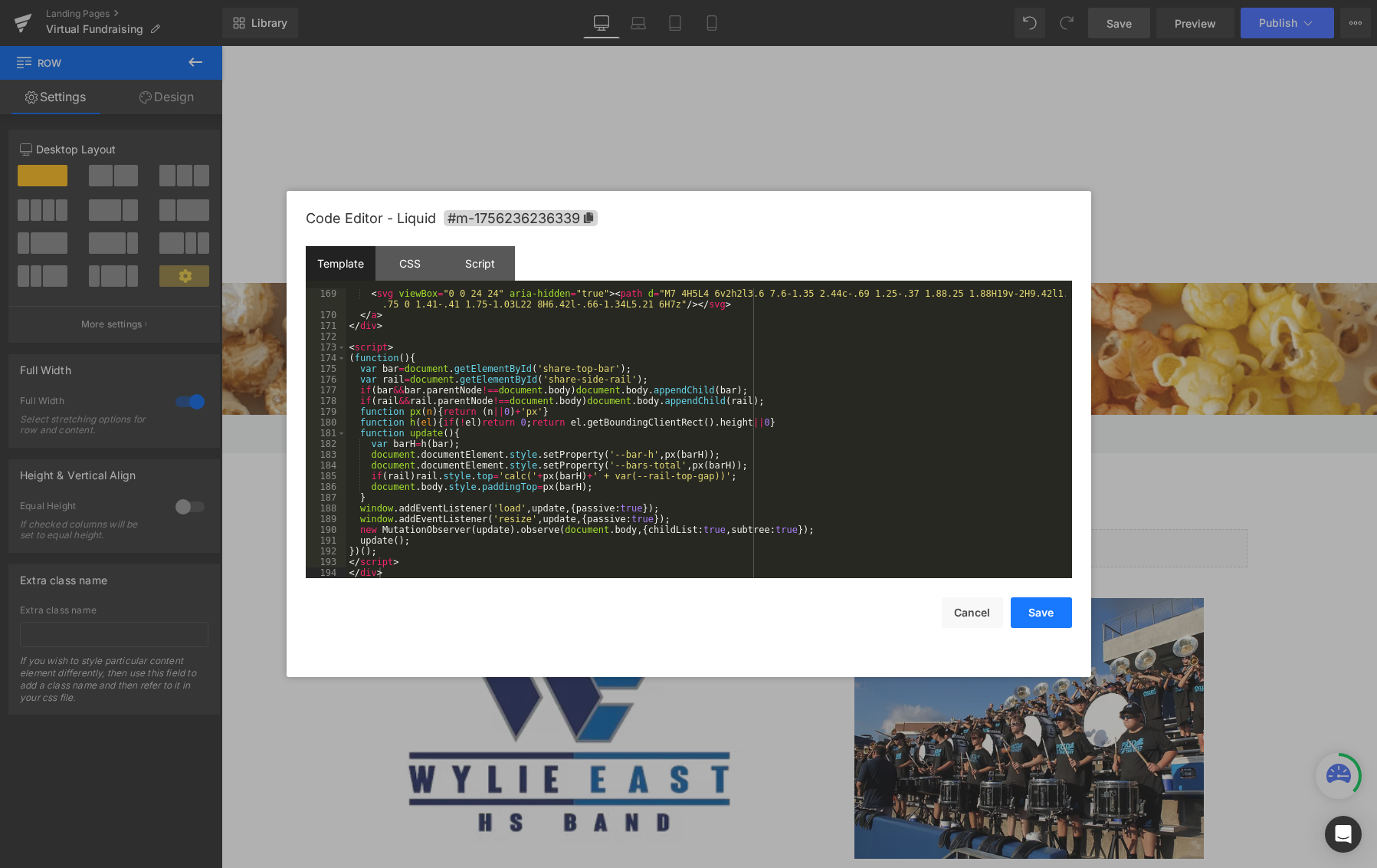
click at [1047, 611] on button "Save" at bounding box center [1041, 612] width 61 height 30
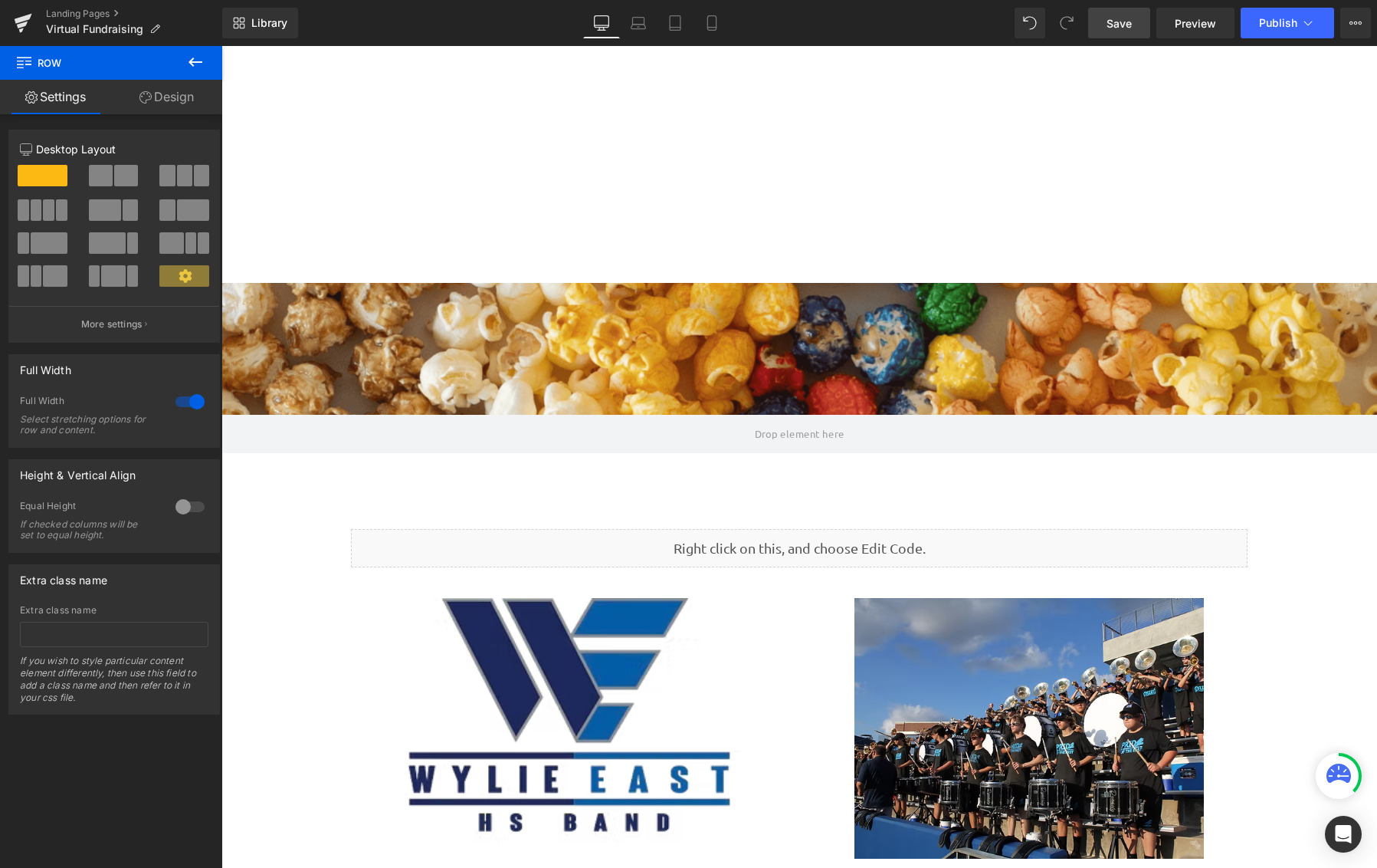
click at [1125, 26] on span "Save" at bounding box center [1120, 24] width 26 height 16
click at [1284, 23] on span "Publish" at bounding box center [1278, 22] width 38 height 12
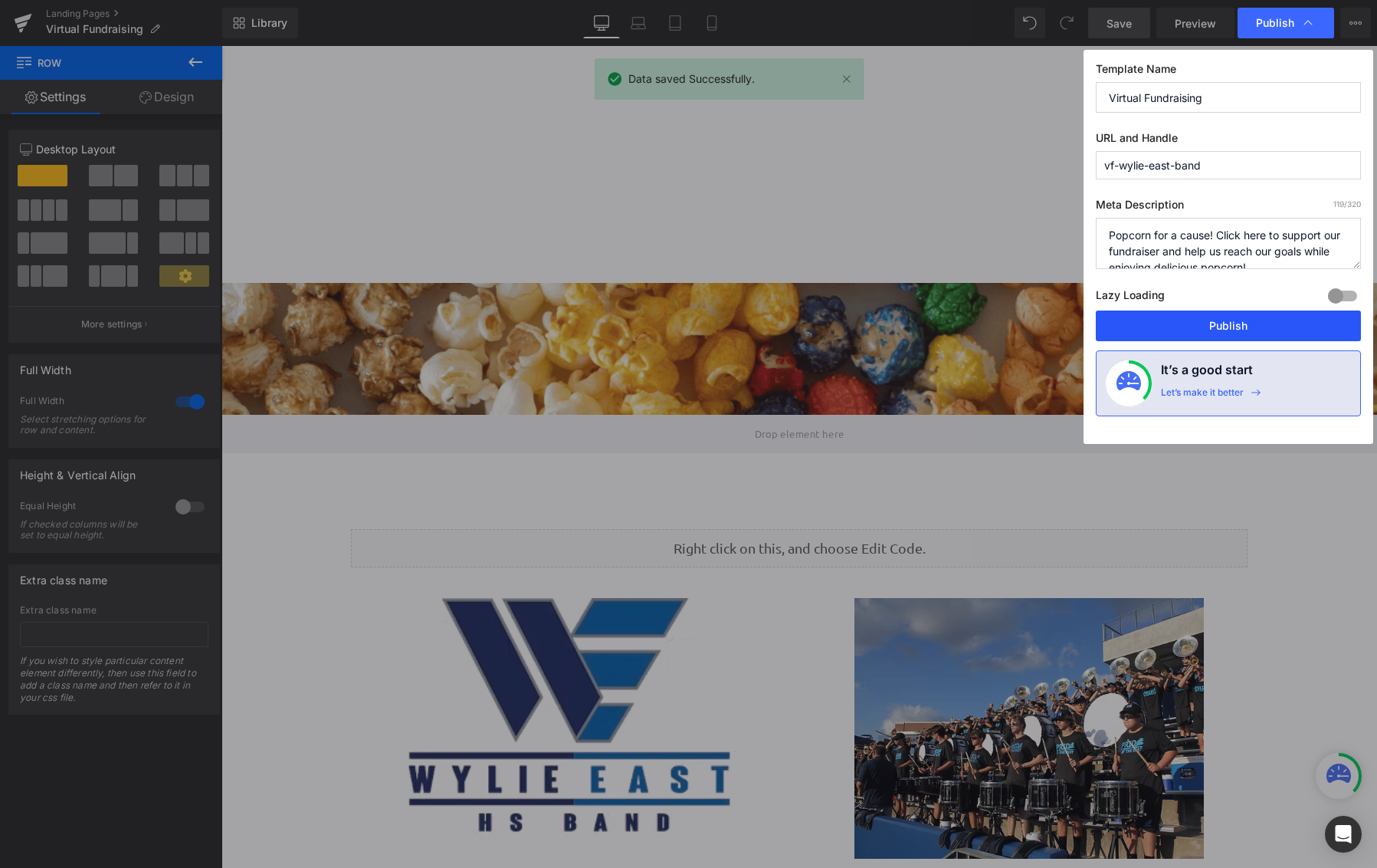
click at [1226, 322] on button "Publish" at bounding box center [1229, 325] width 266 height 30
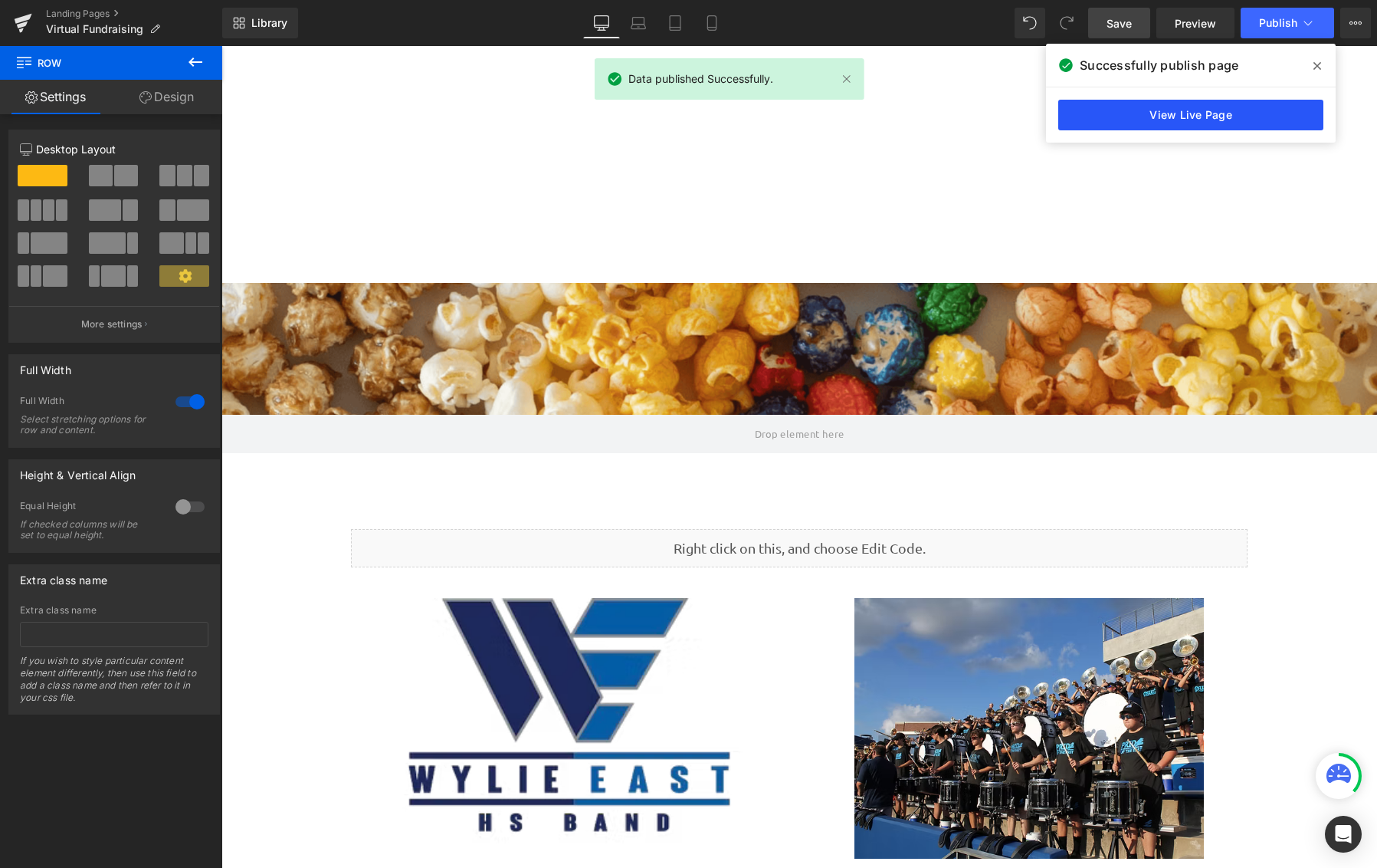
click at [1159, 125] on link "View Live Page" at bounding box center [1191, 114] width 266 height 30
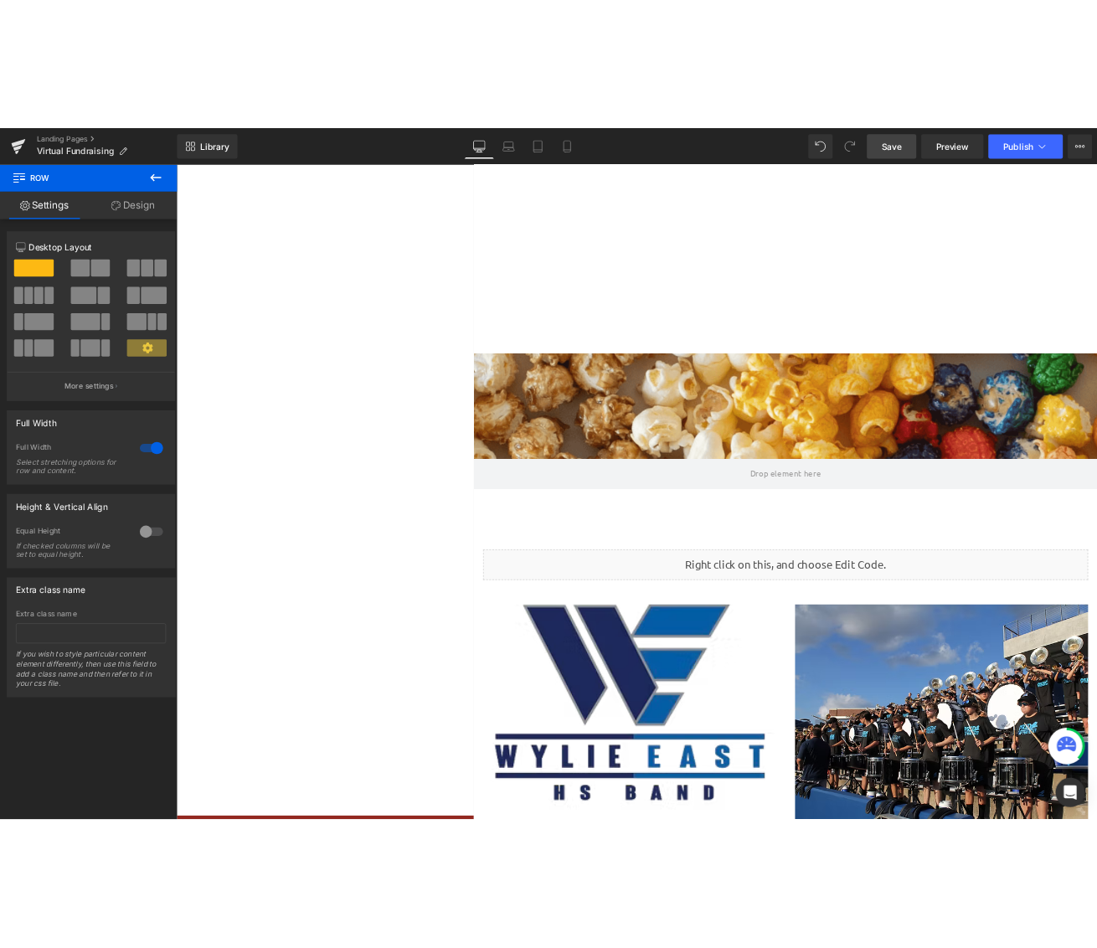
scroll to position [6905, 842]
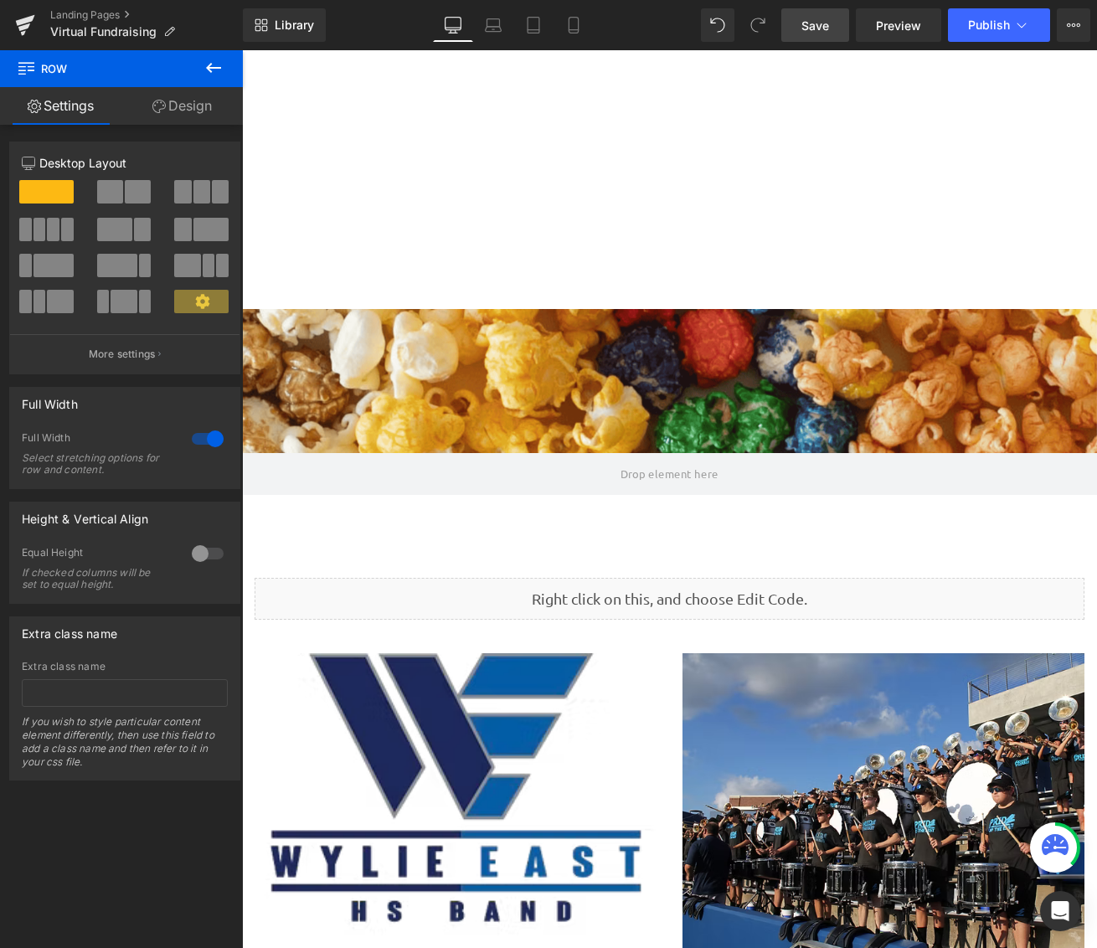
click at [219, 72] on icon at bounding box center [213, 68] width 20 height 20
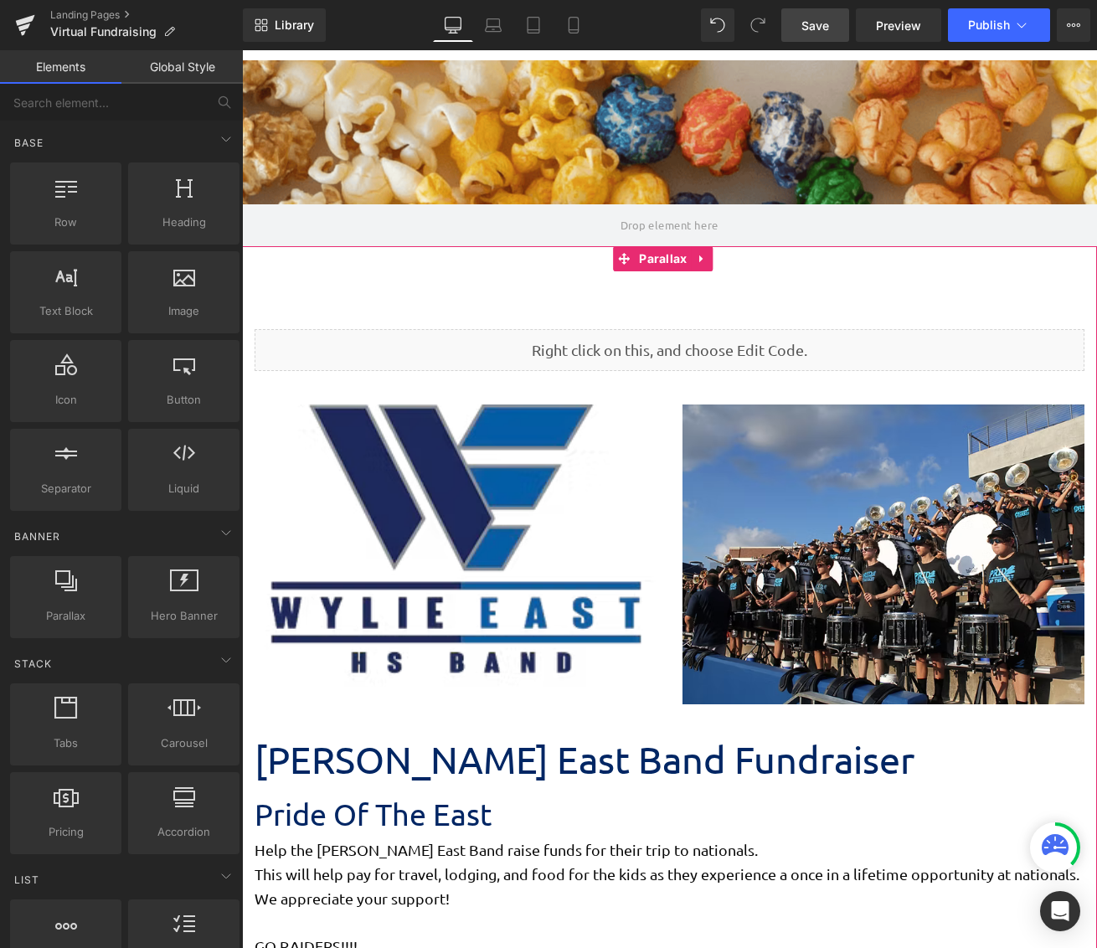
scroll to position [335, 0]
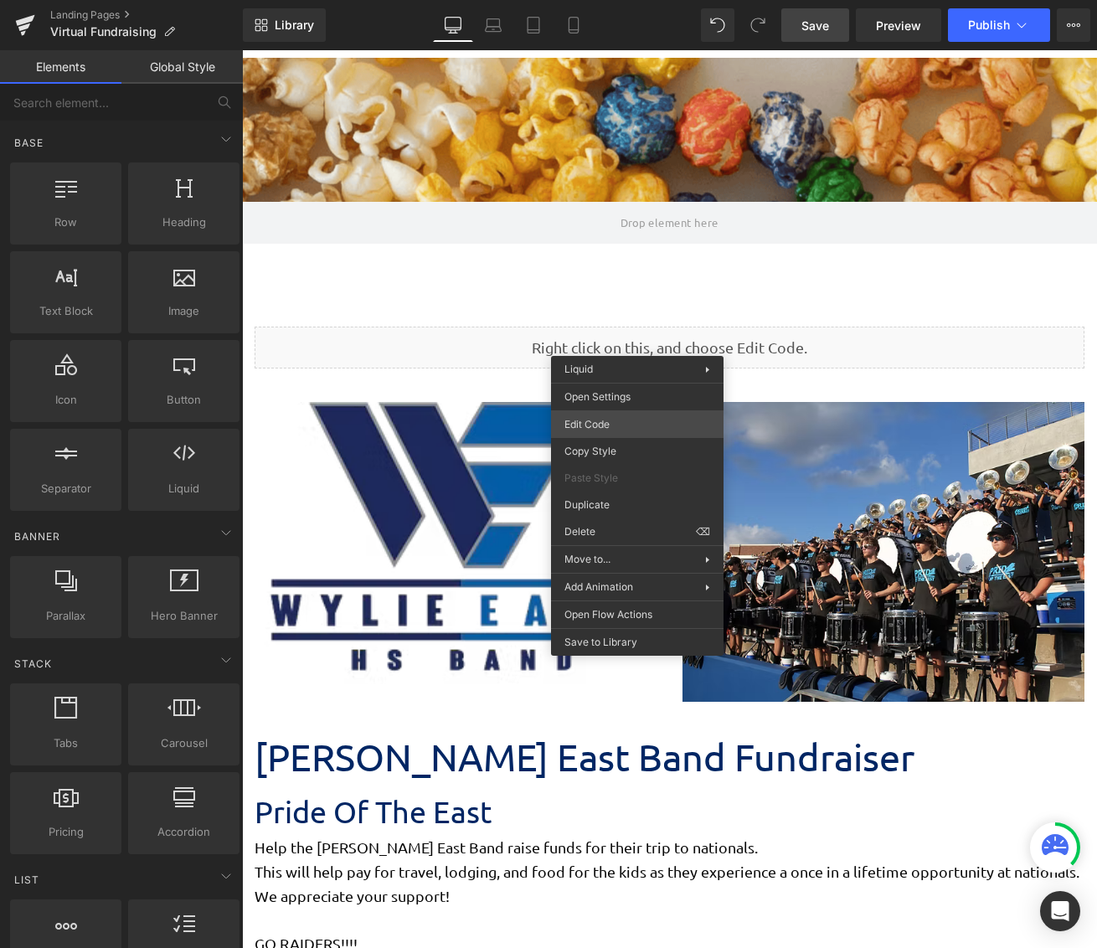
click at [626, 0] on div "Liquid You are previewing how the will restyle your page. You can not edit Elem…" at bounding box center [548, 0] width 1097 height 0
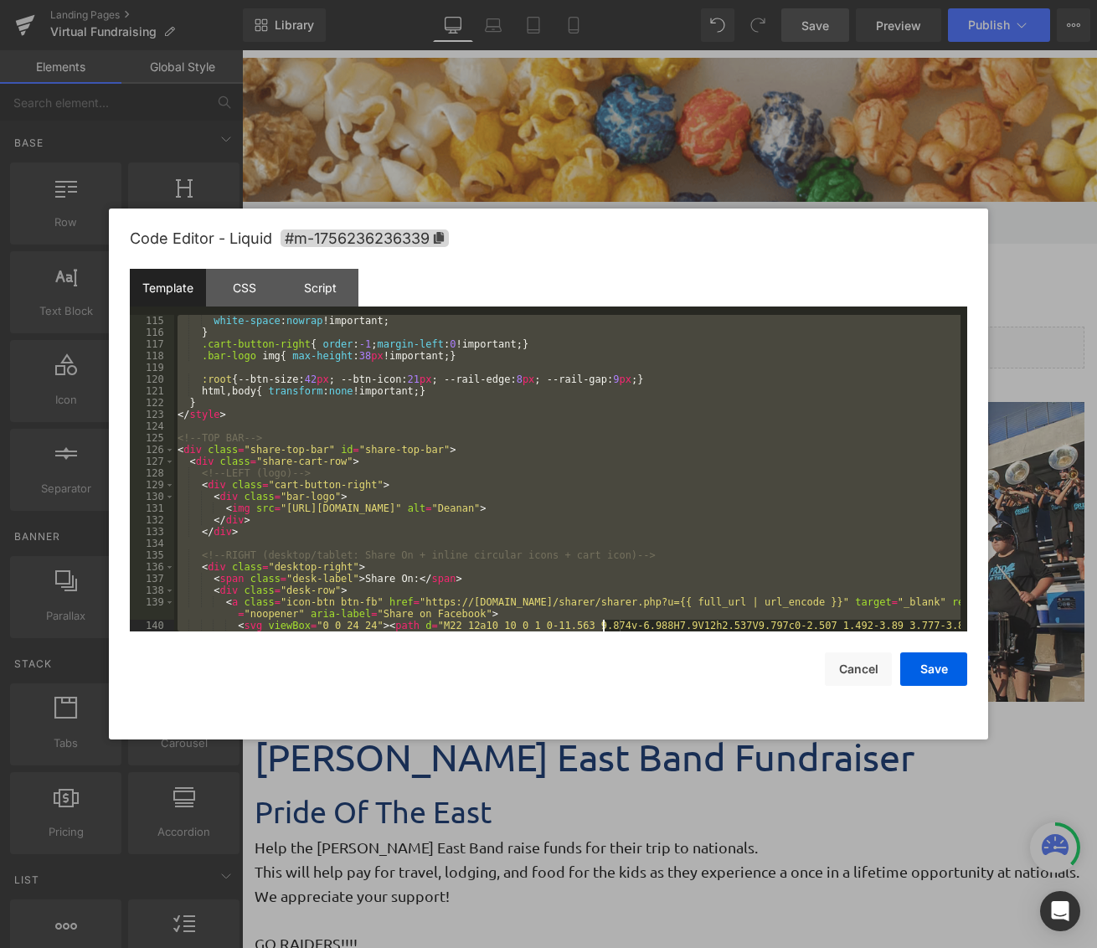
scroll to position [2109, 0]
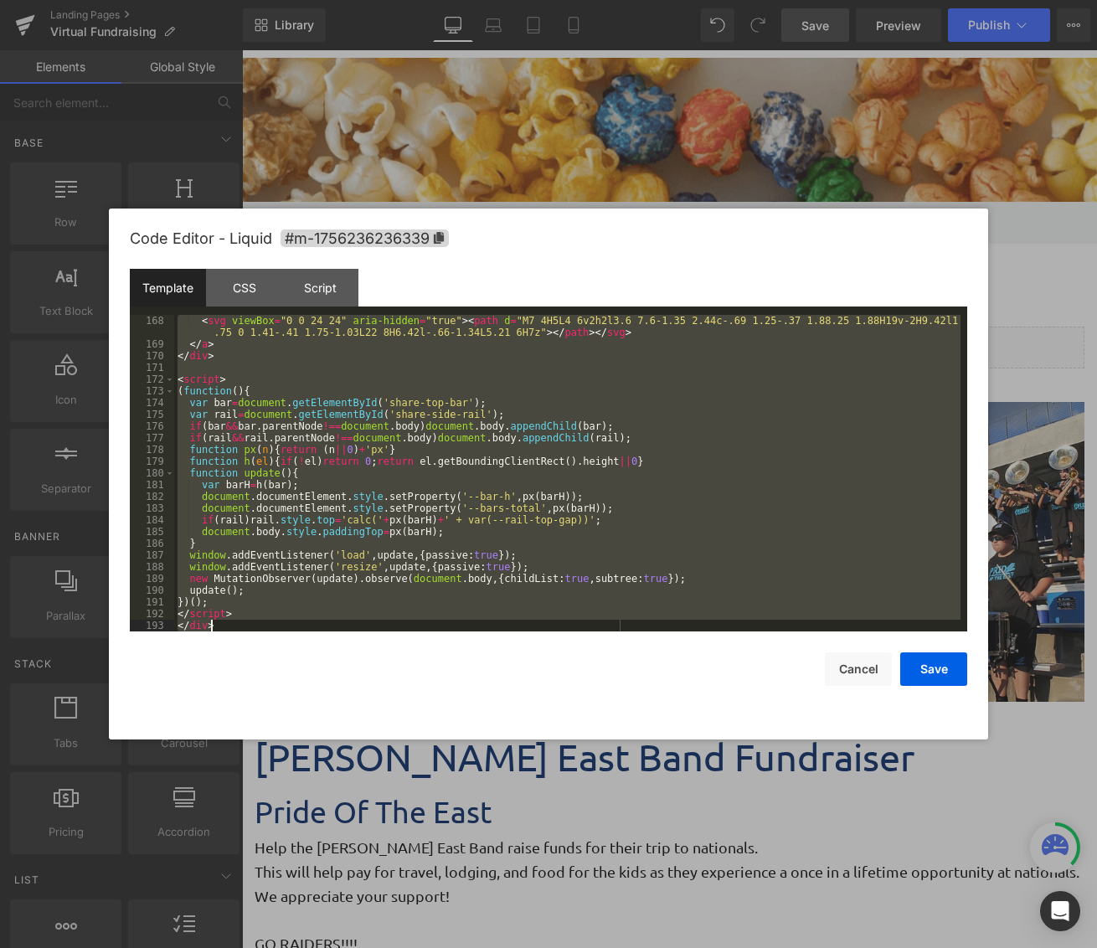
drag, startPoint x: 178, startPoint y: 318, endPoint x: 603, endPoint y: 925, distance: 740.5
click at [603, 925] on body "Liquid You are previewing how the will restyle your page. You can not edit Elem…" at bounding box center [548, 474] width 1097 height 948
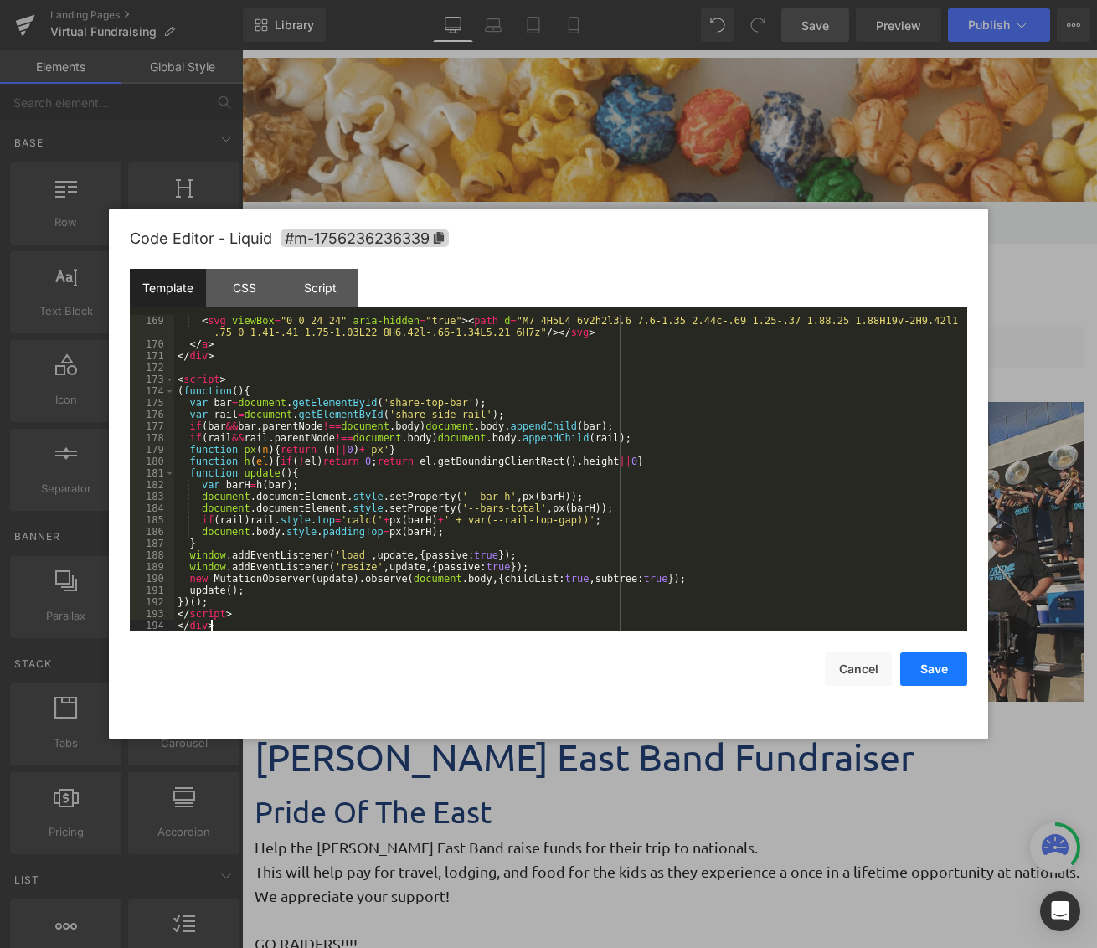
click at [933, 682] on button "Save" at bounding box center [933, 668] width 67 height 33
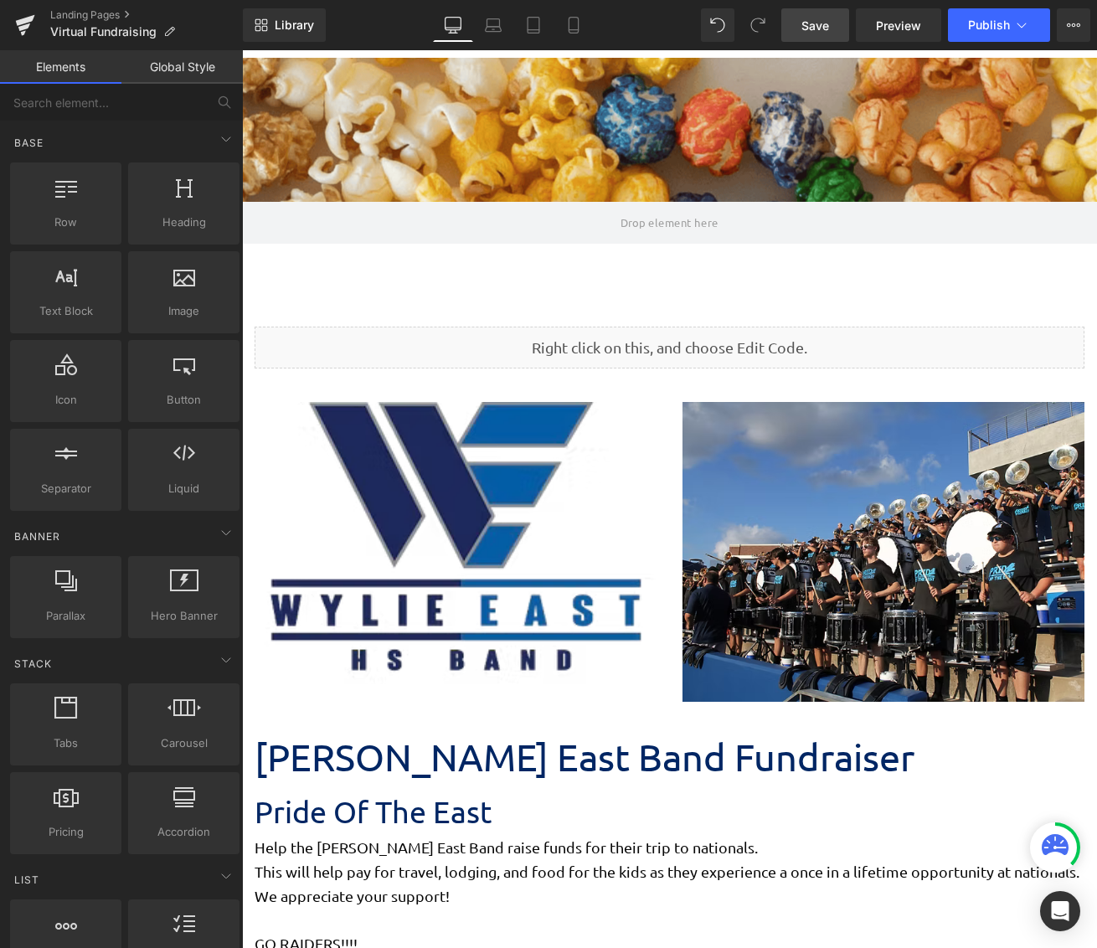
click at [813, 28] on span "Save" at bounding box center [815, 26] width 28 height 18
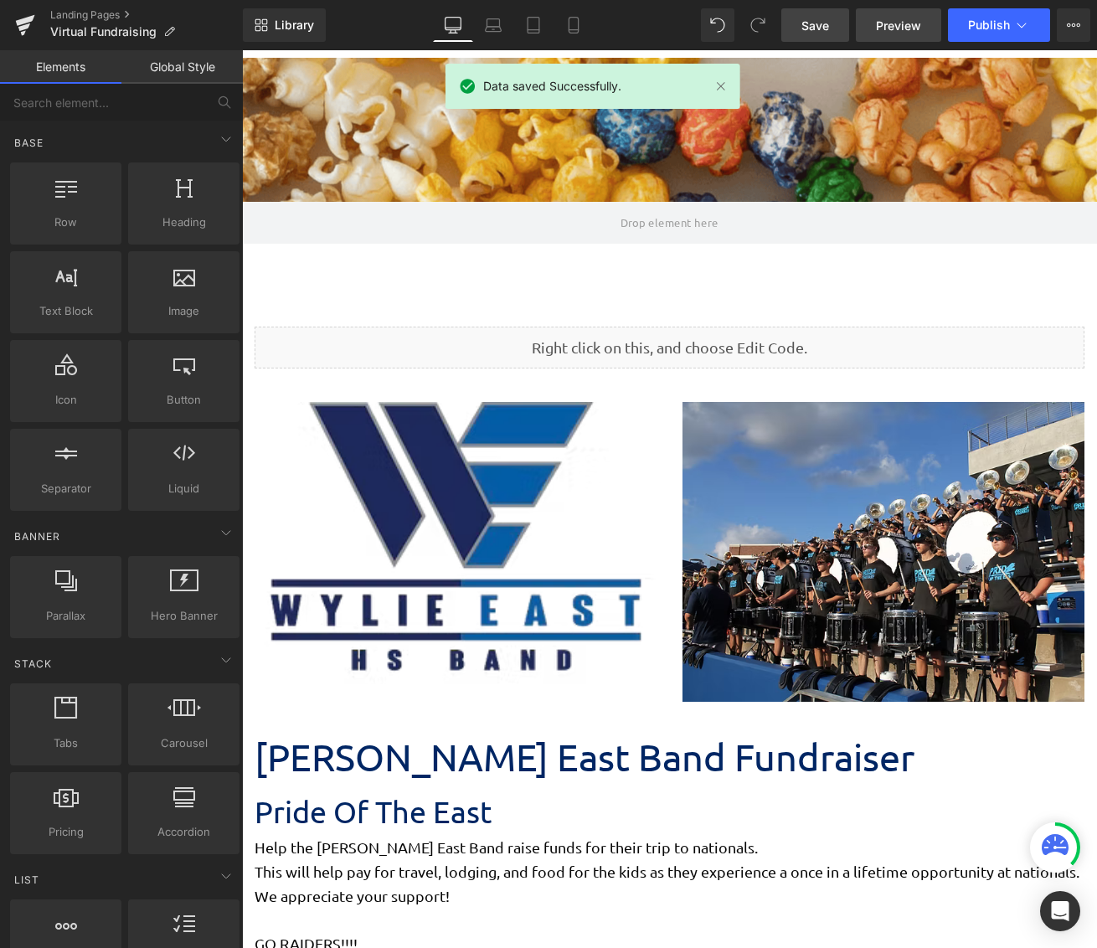
click at [894, 22] on span "Preview" at bounding box center [898, 26] width 45 height 18
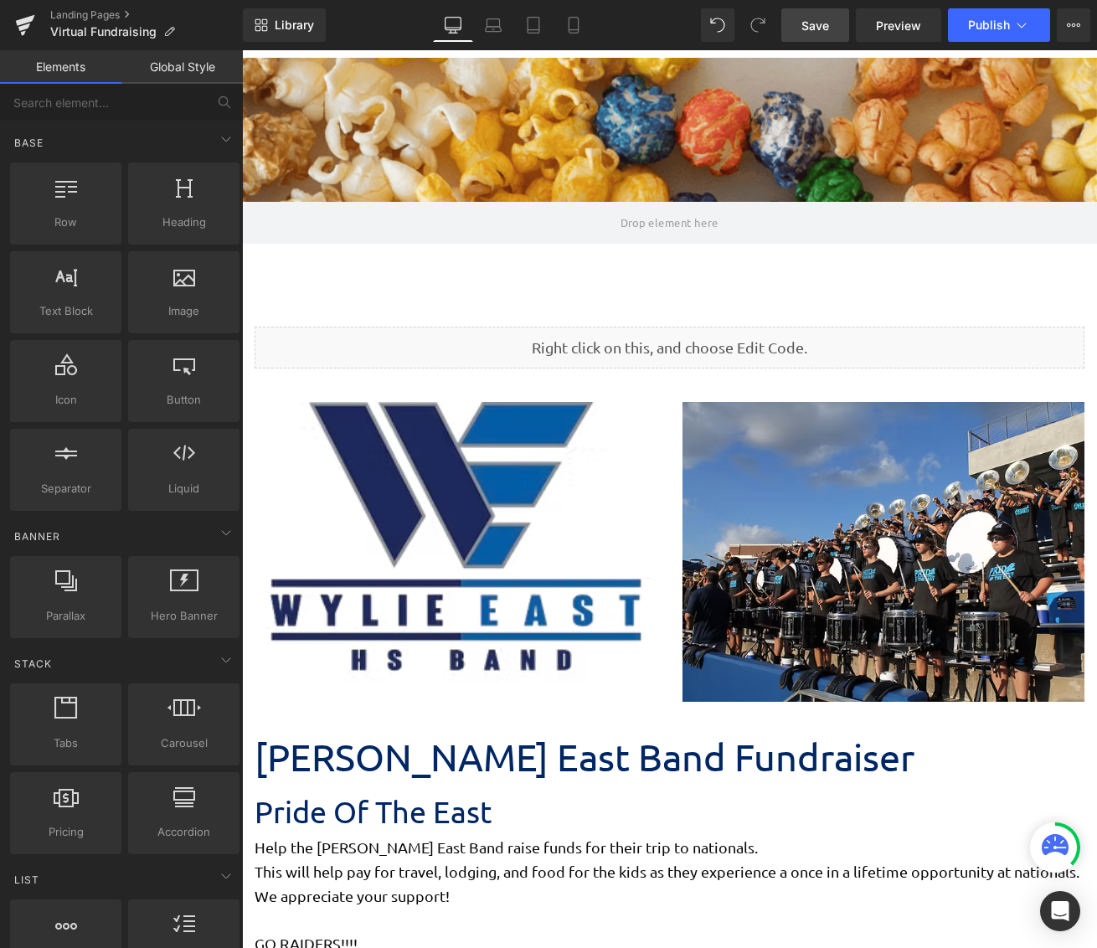
click at [828, 24] on span "Save" at bounding box center [815, 26] width 28 height 18
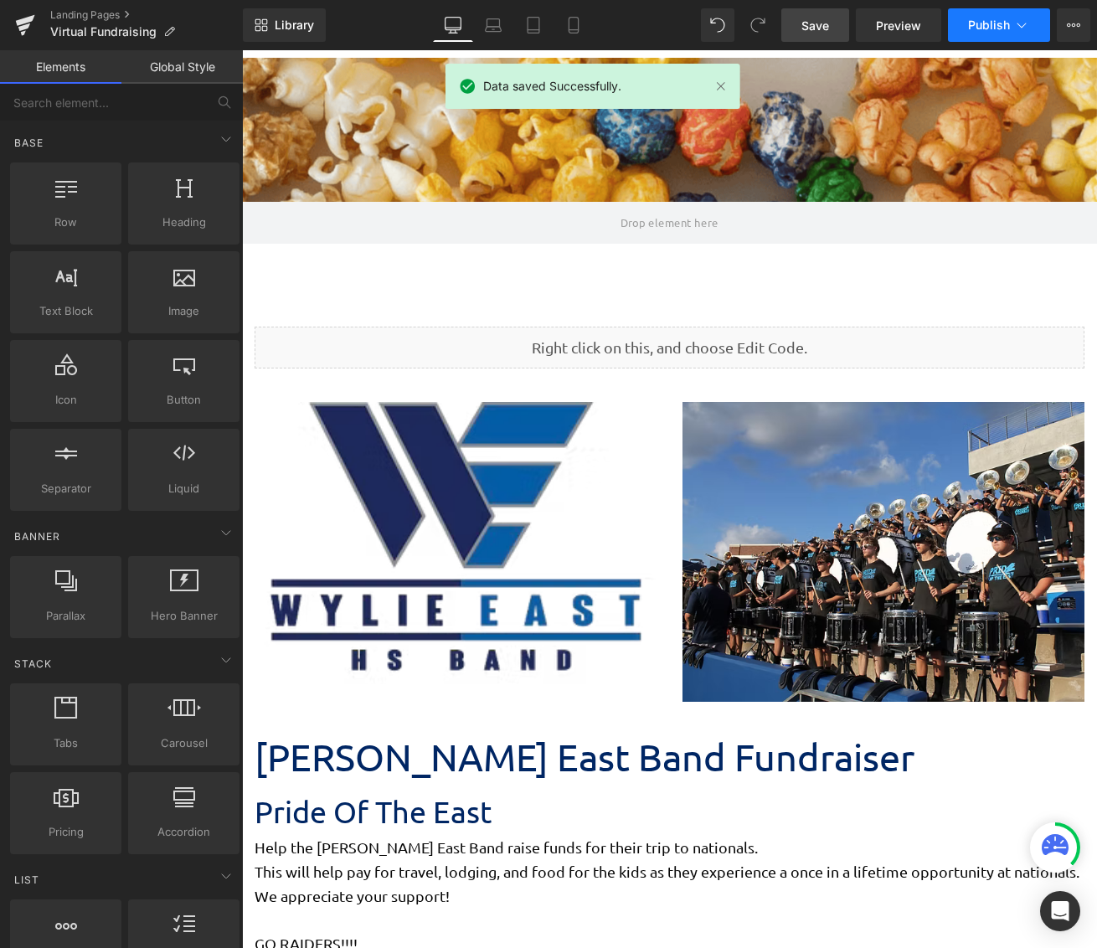
click at [986, 26] on span "Publish" at bounding box center [989, 24] width 42 height 13
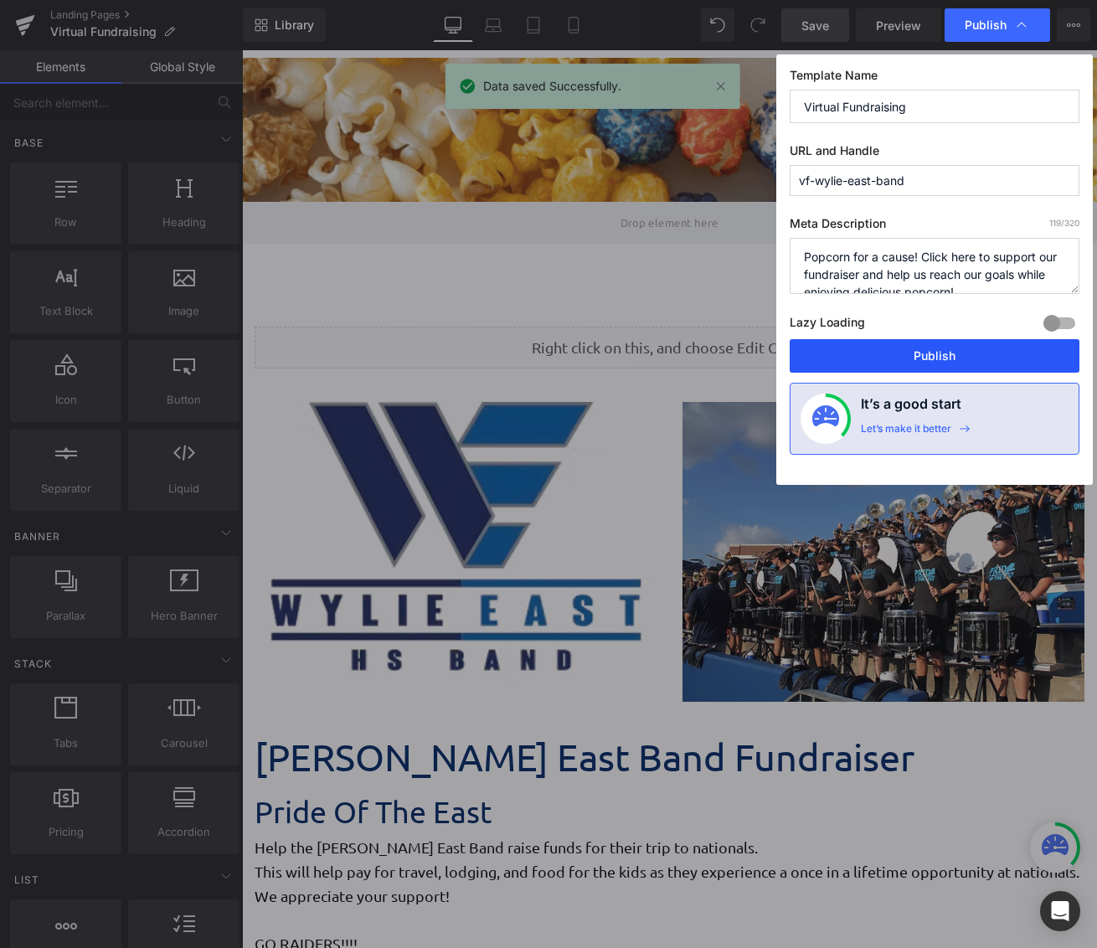
click at [925, 363] on button "Publish" at bounding box center [934, 355] width 290 height 33
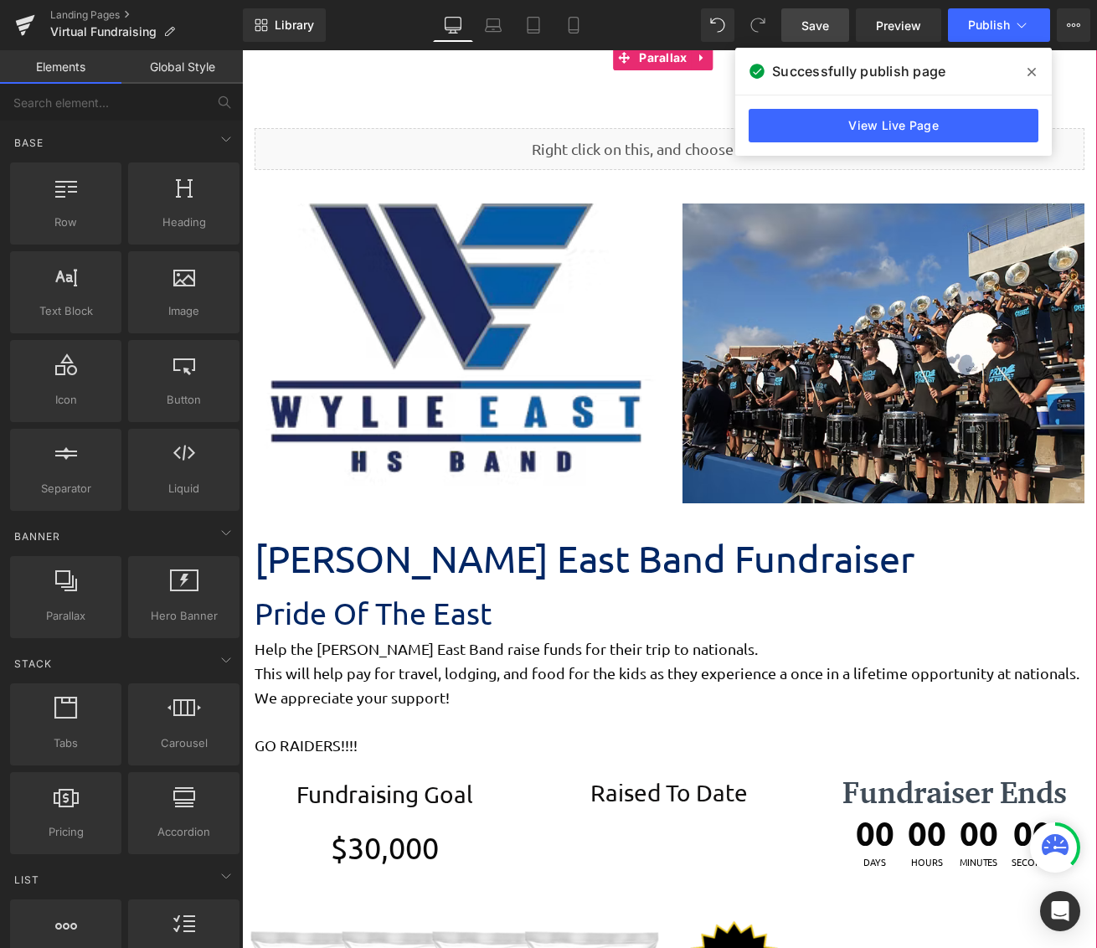
scroll to position [921, 0]
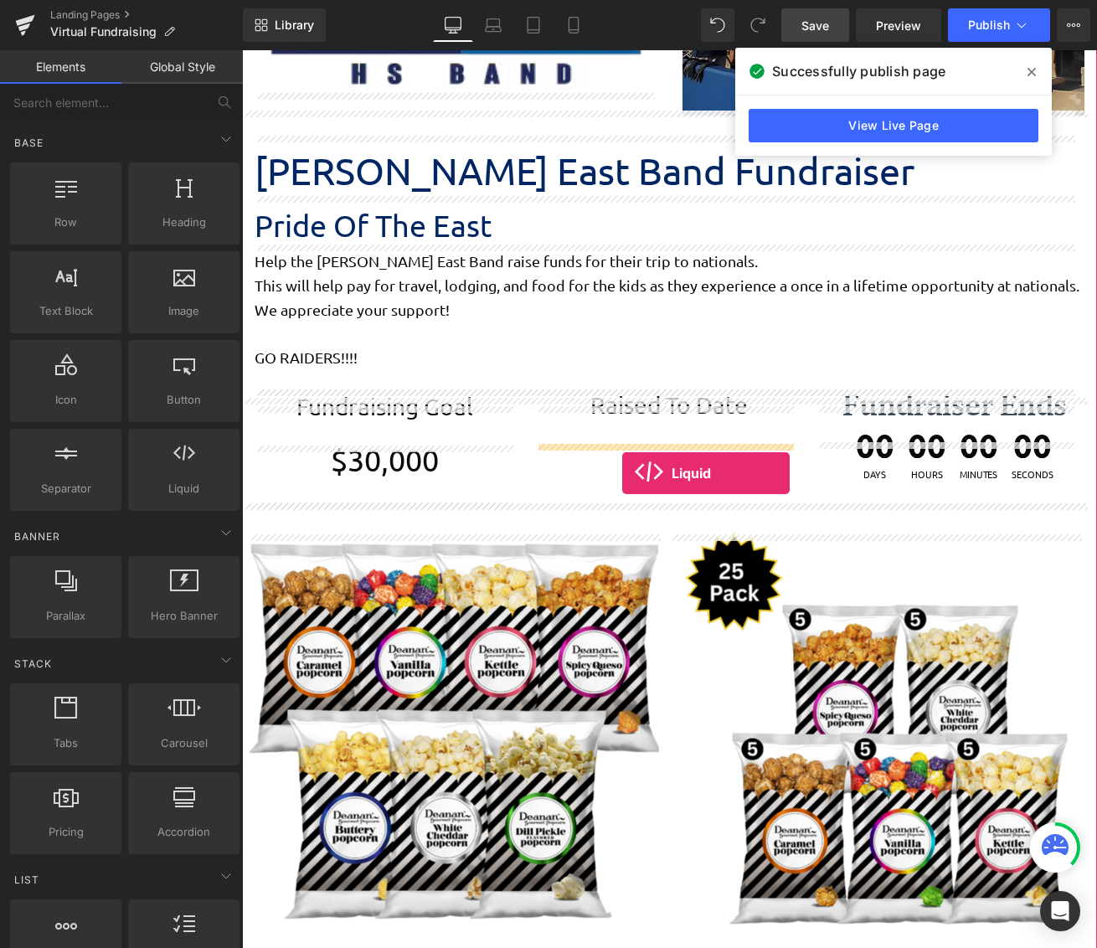
drag, startPoint x: 414, startPoint y: 540, endPoint x: 622, endPoint y: 473, distance: 218.1
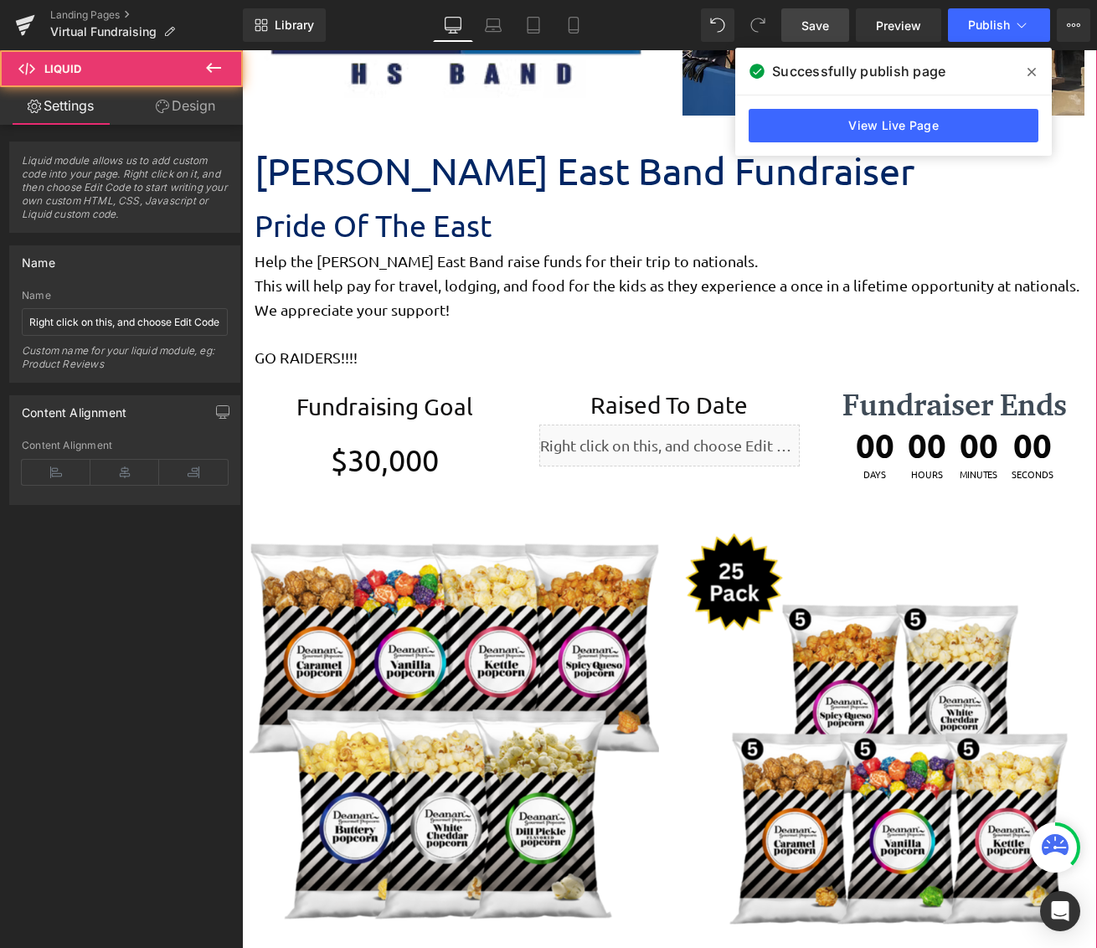
scroll to position [6905, 842]
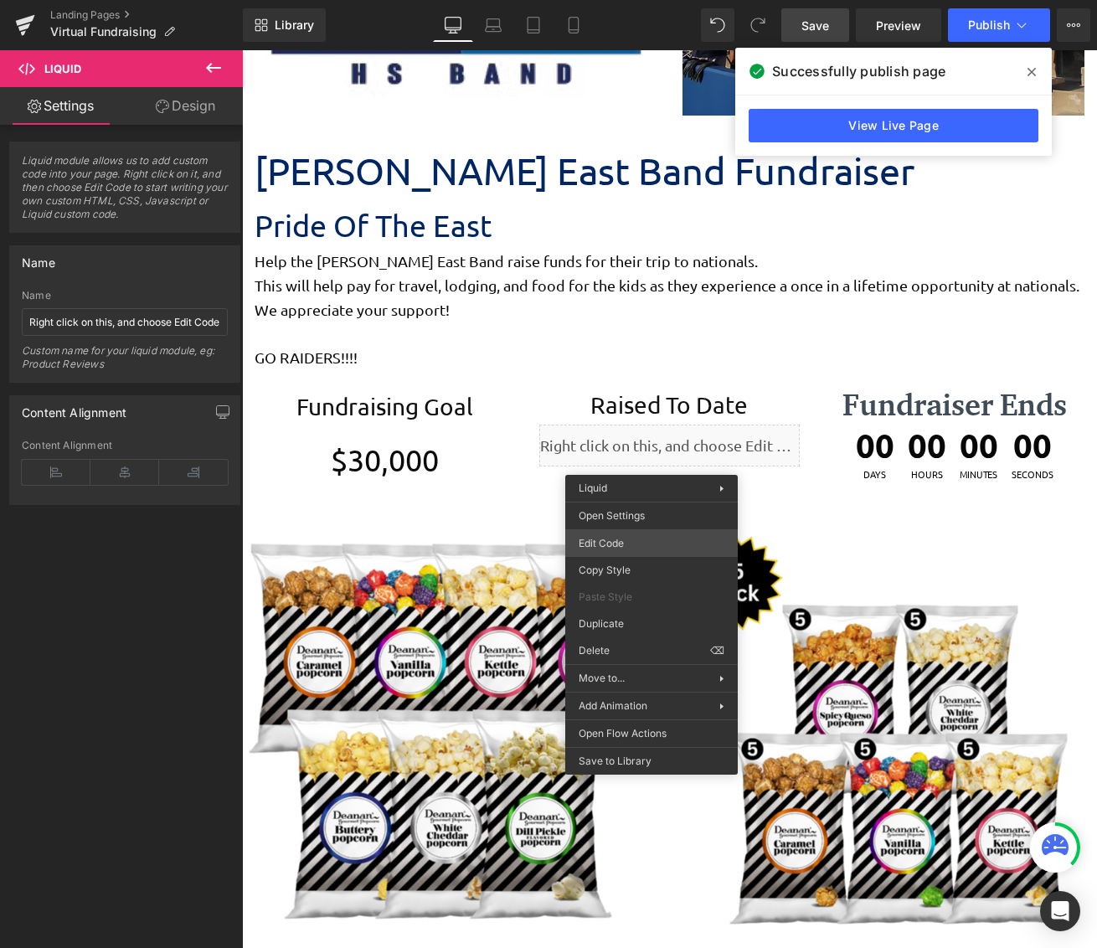
click at [651, 0] on div "Liquid You are previewing how the will restyle your page. You can not edit Elem…" at bounding box center [548, 0] width 1097 height 0
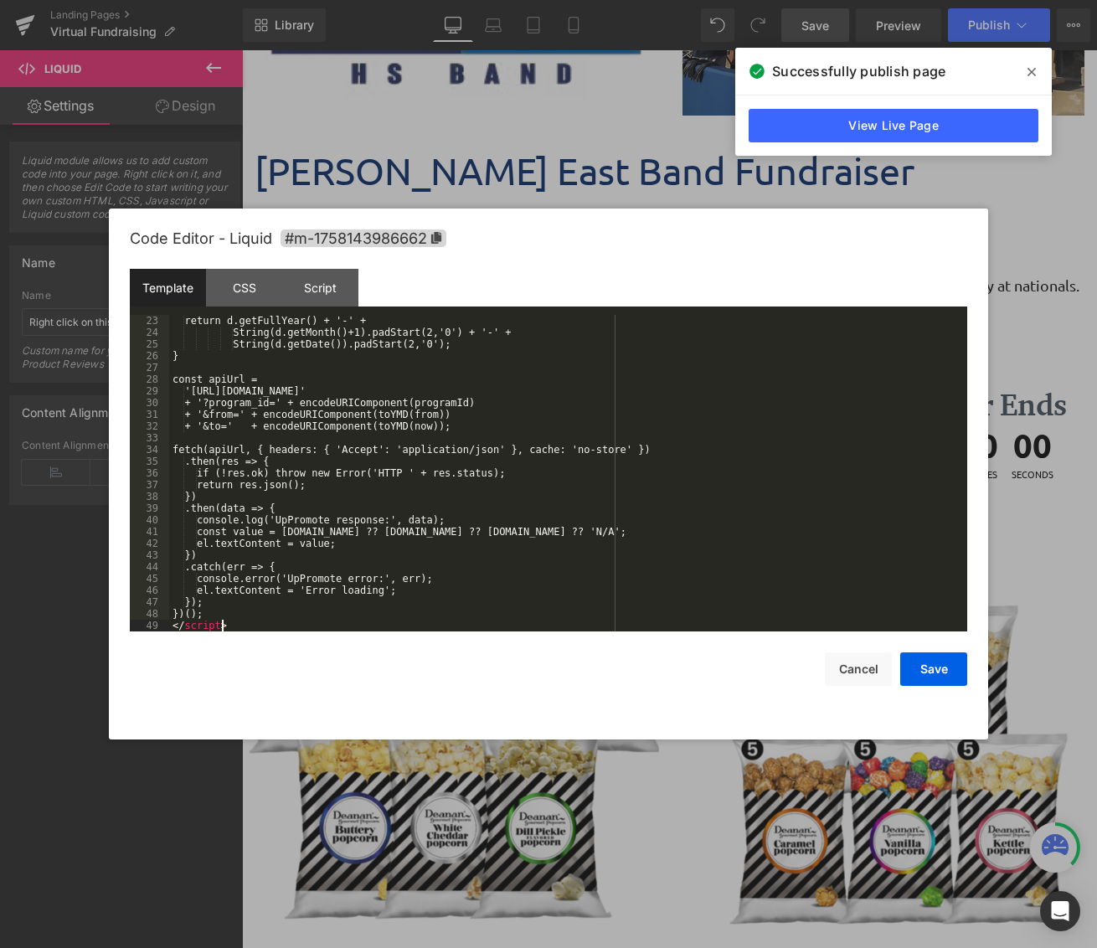
scroll to position [258, 0]
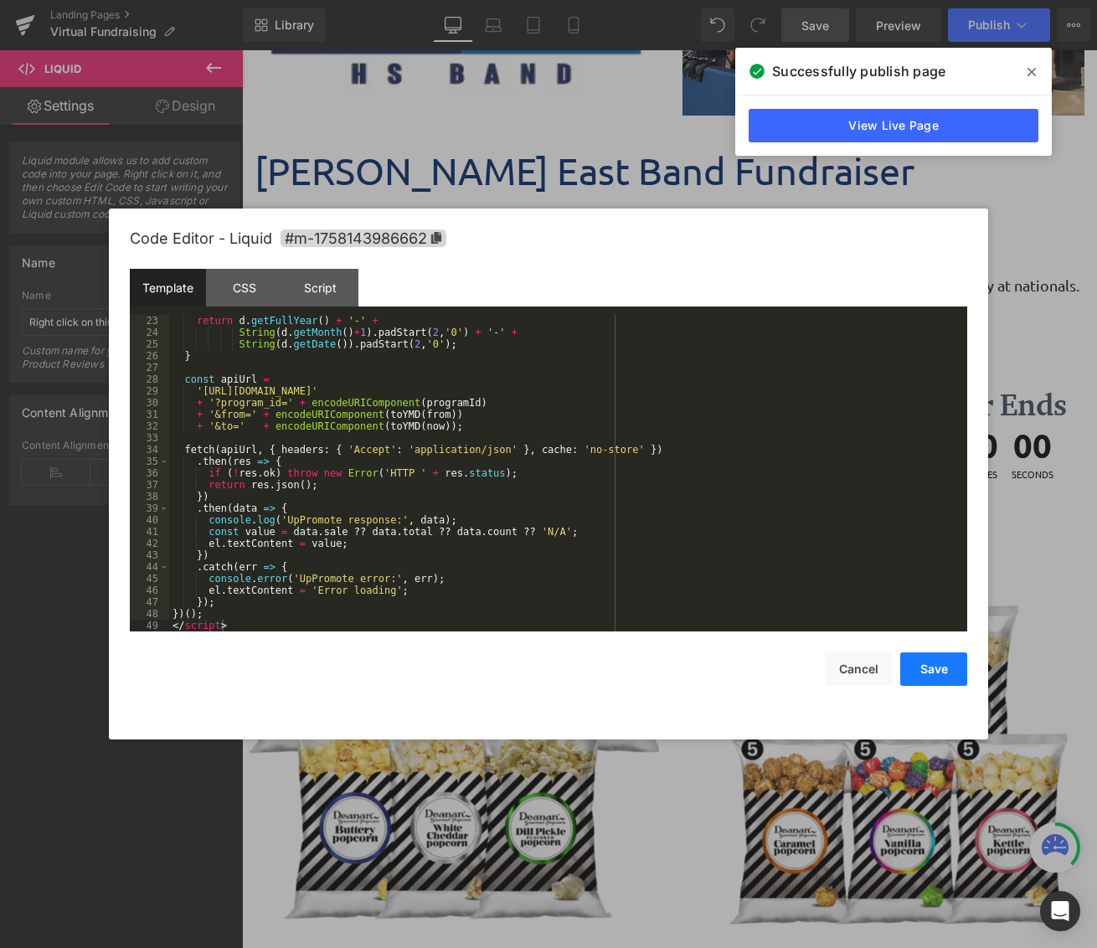
click at [929, 670] on button "Save" at bounding box center [933, 668] width 67 height 33
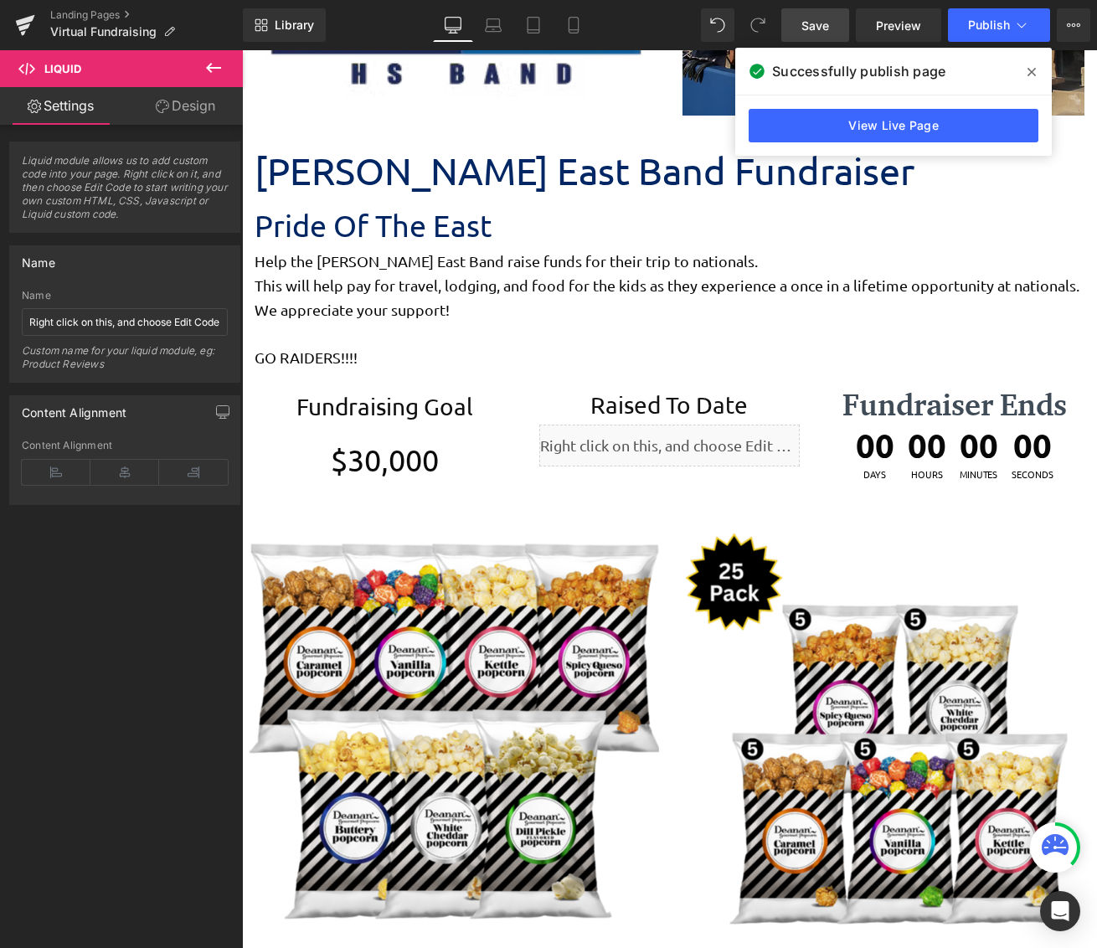
click at [809, 37] on link "Save" at bounding box center [815, 24] width 68 height 33
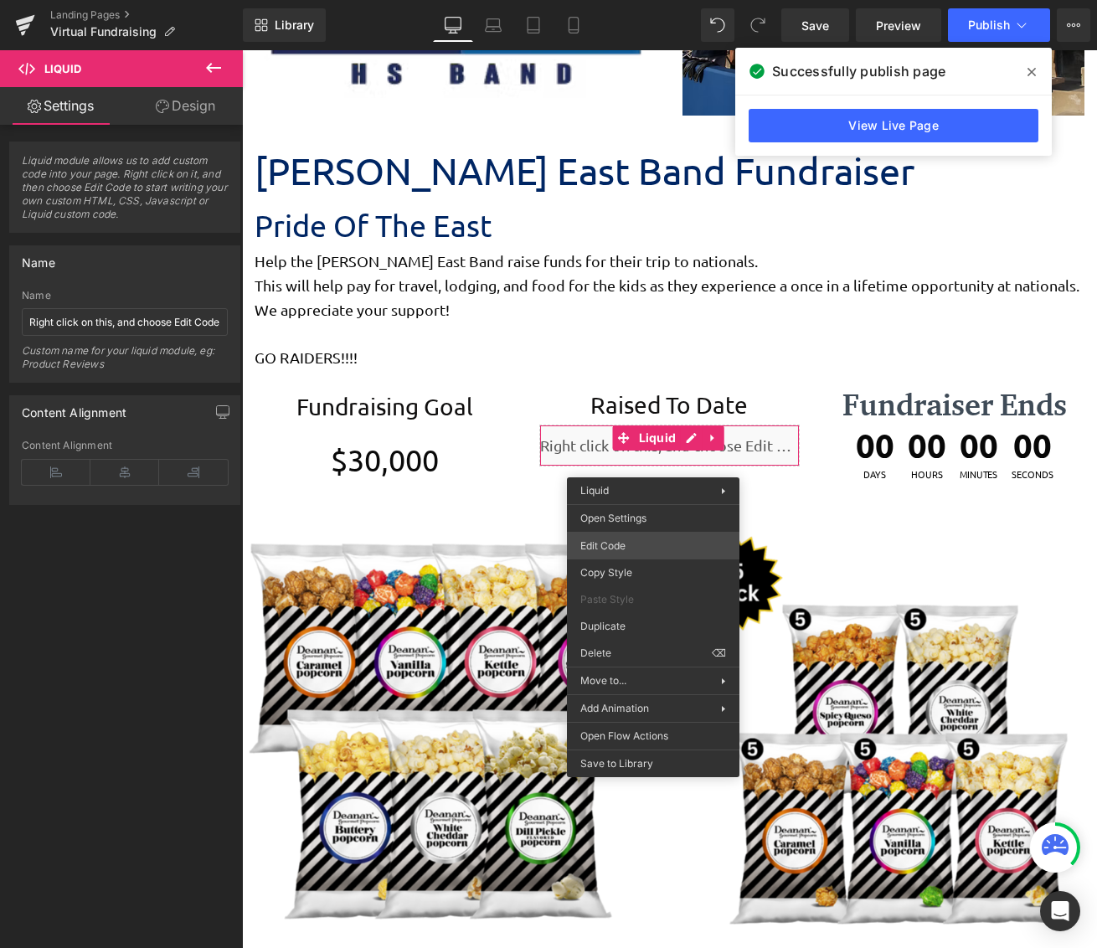
click at [645, 0] on div "Liquid You are previewing how the will restyle your page. You can not edit Elem…" at bounding box center [548, 0] width 1097 height 0
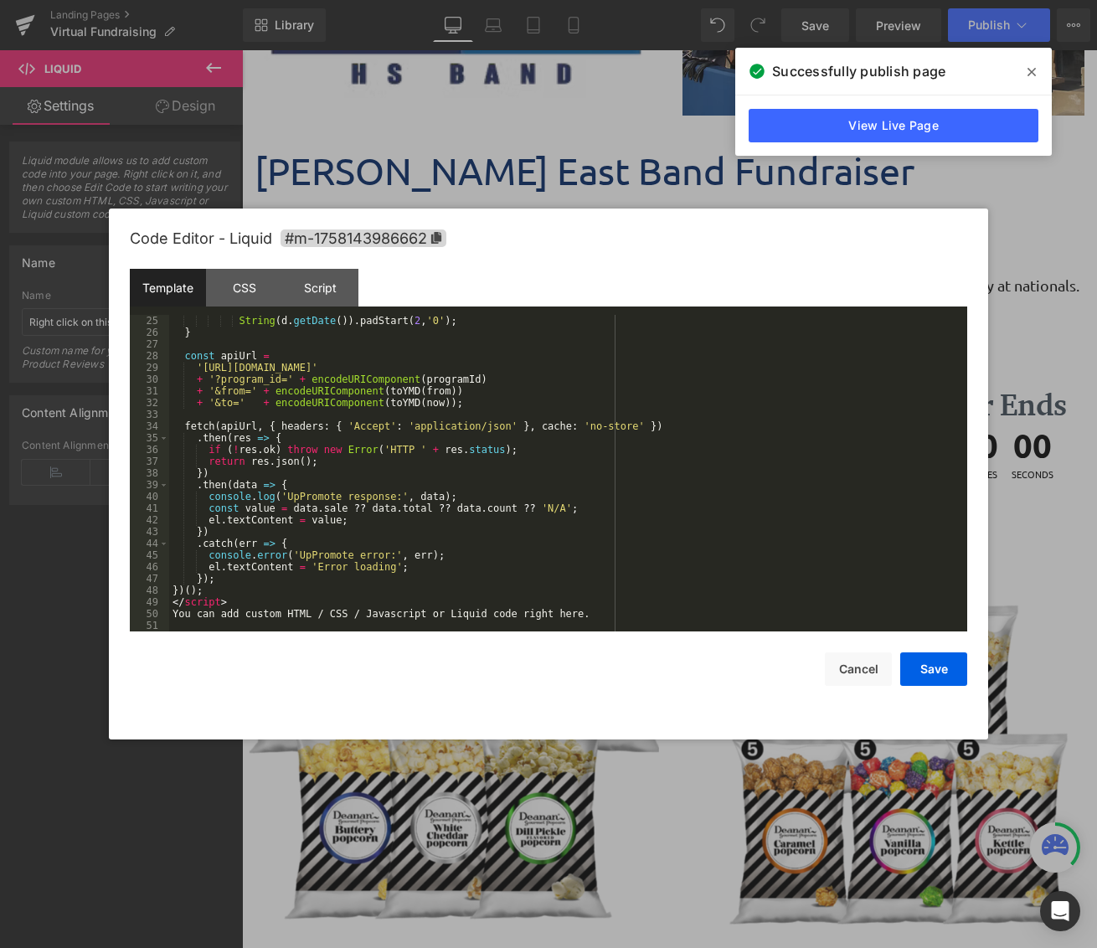
scroll to position [281, 0]
drag, startPoint x: 605, startPoint y: 614, endPoint x: 159, endPoint y: 608, distance: 446.2
click at [159, 608] on pre "25 26 27 28 29 30 31 32 33 34 35 36 37 38 39 40 41 42 43 44 45 46 47 48 49 50 5…" at bounding box center [548, 473] width 837 height 316
click at [927, 664] on button "Save" at bounding box center [933, 668] width 67 height 33
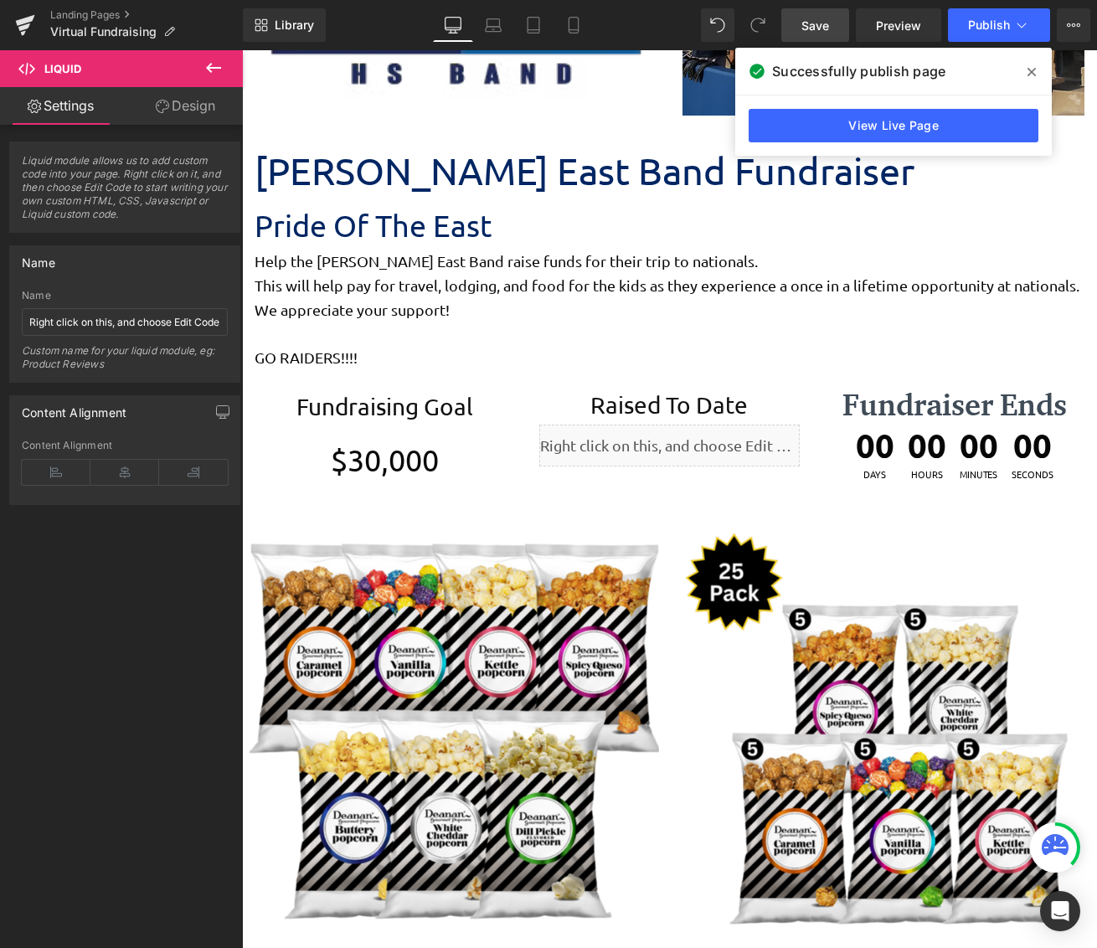
click at [814, 39] on link "Save" at bounding box center [815, 24] width 68 height 33
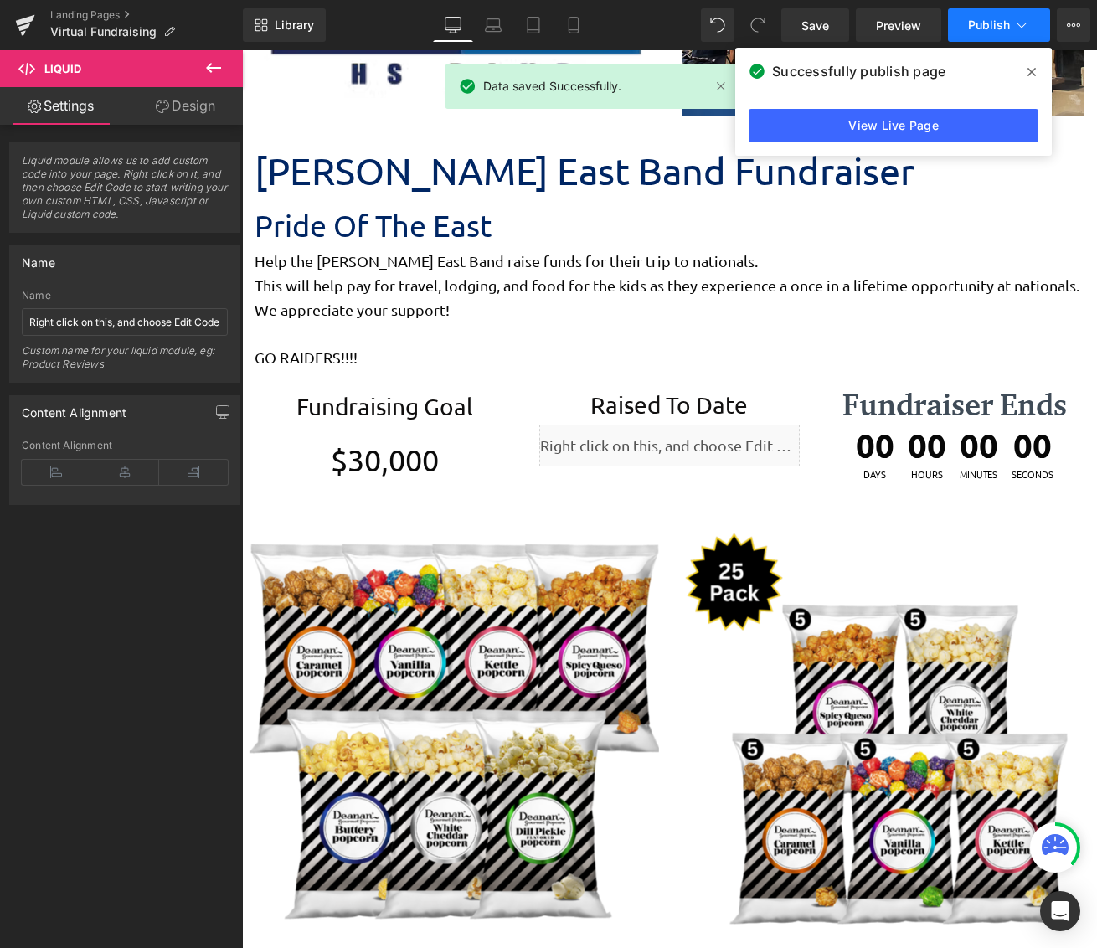
click at [960, 27] on button "Publish" at bounding box center [999, 24] width 102 height 33
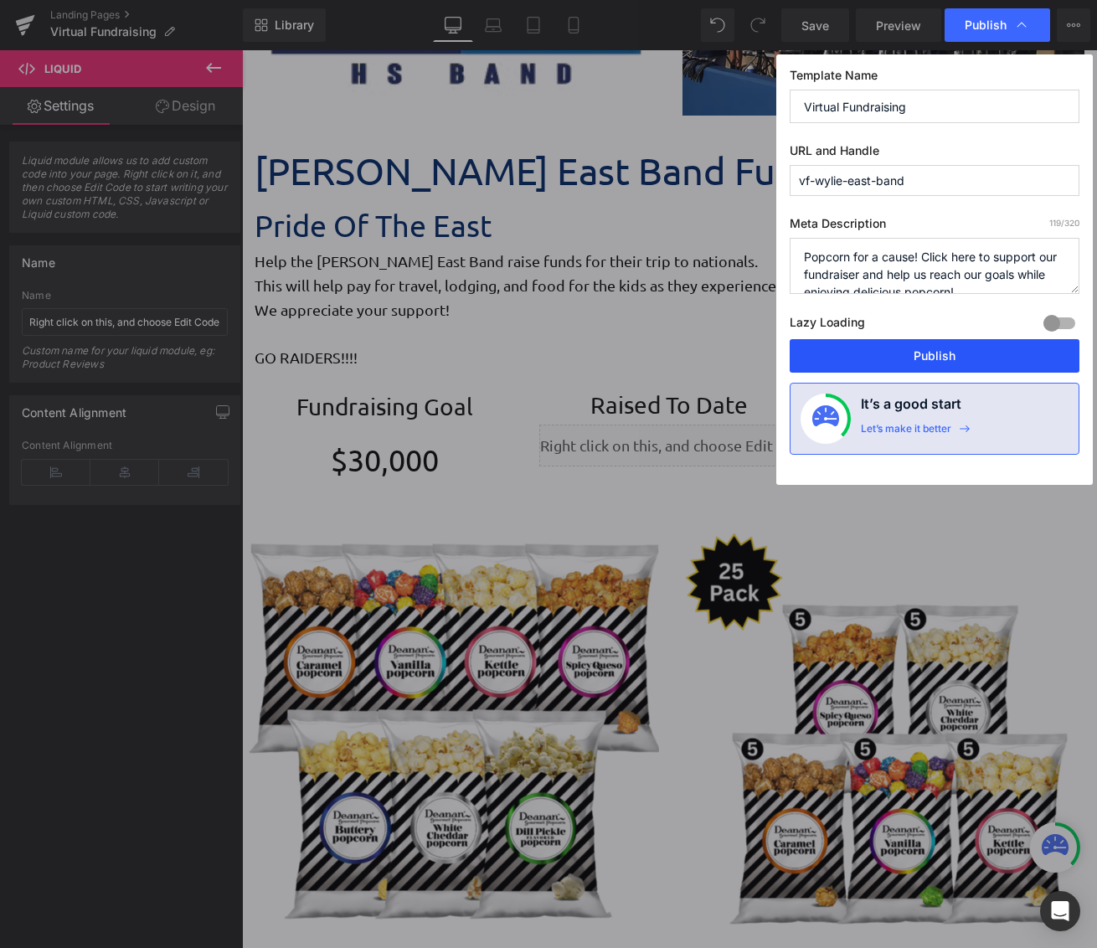
click at [924, 359] on button "Publish" at bounding box center [934, 355] width 290 height 33
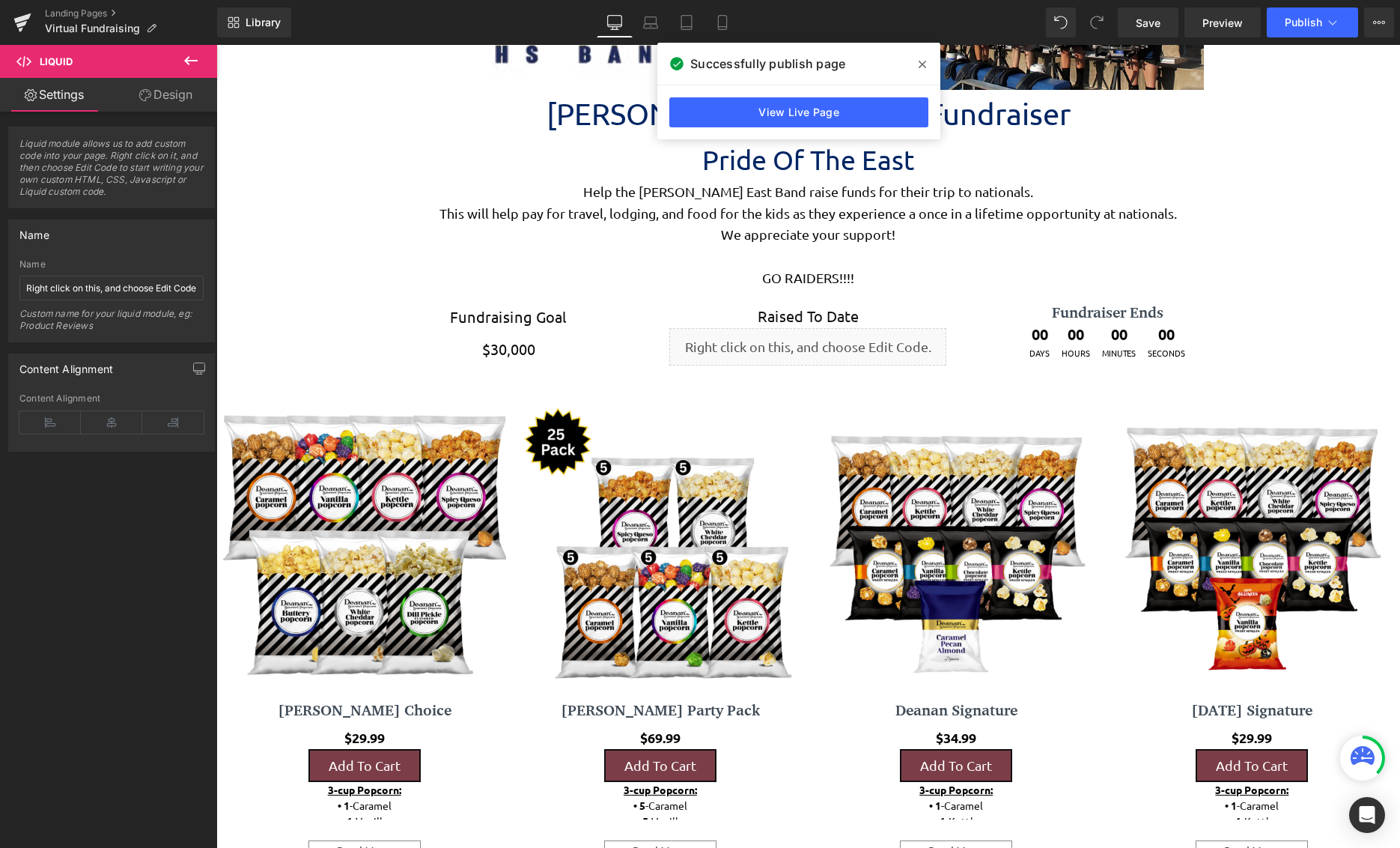
scroll to position [4053, 1173]
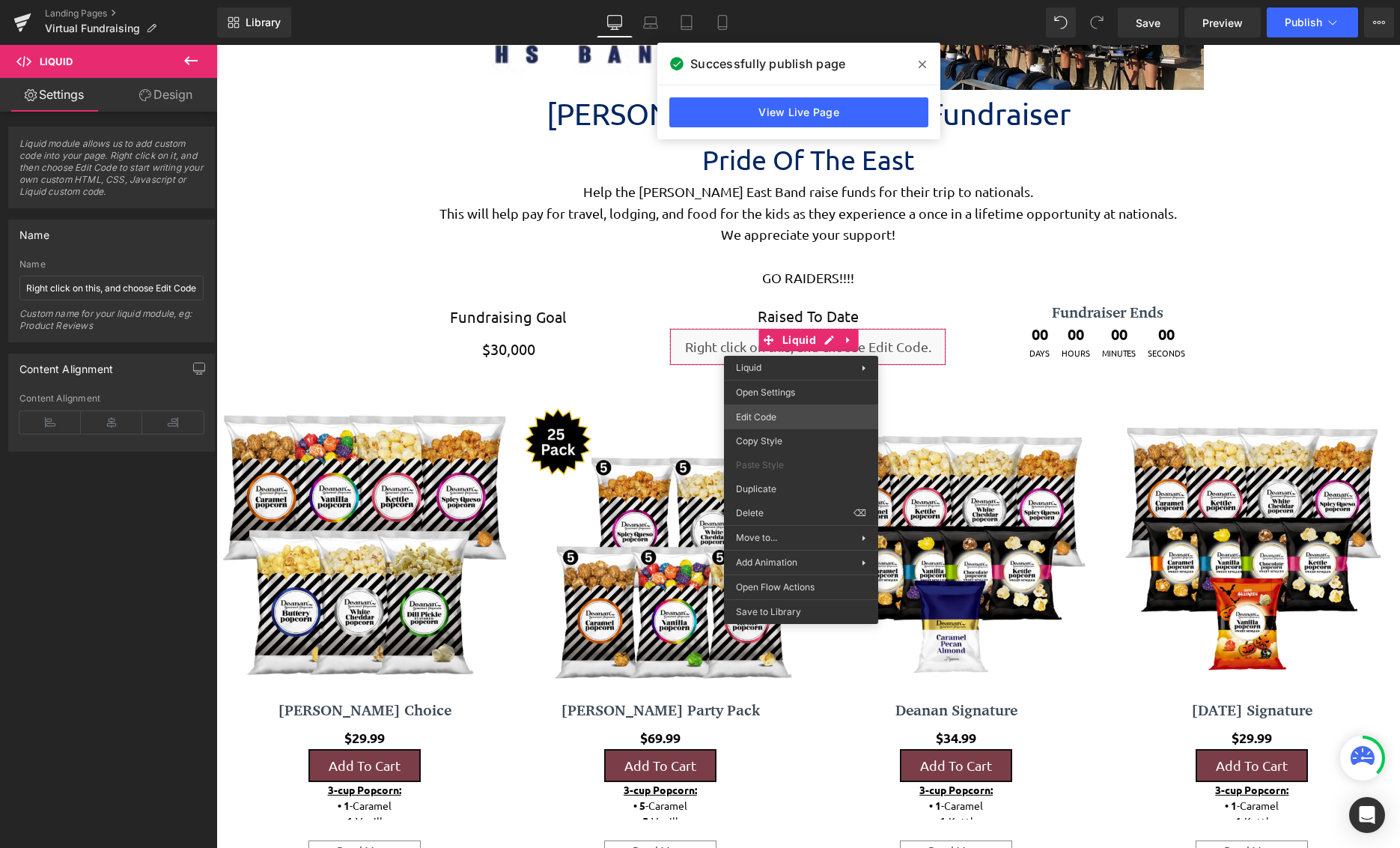
click at [789, 0] on div "Liquid You are previewing how the will restyle your page. You can not edit Elem…" at bounding box center [700, 0] width 1400 height 0
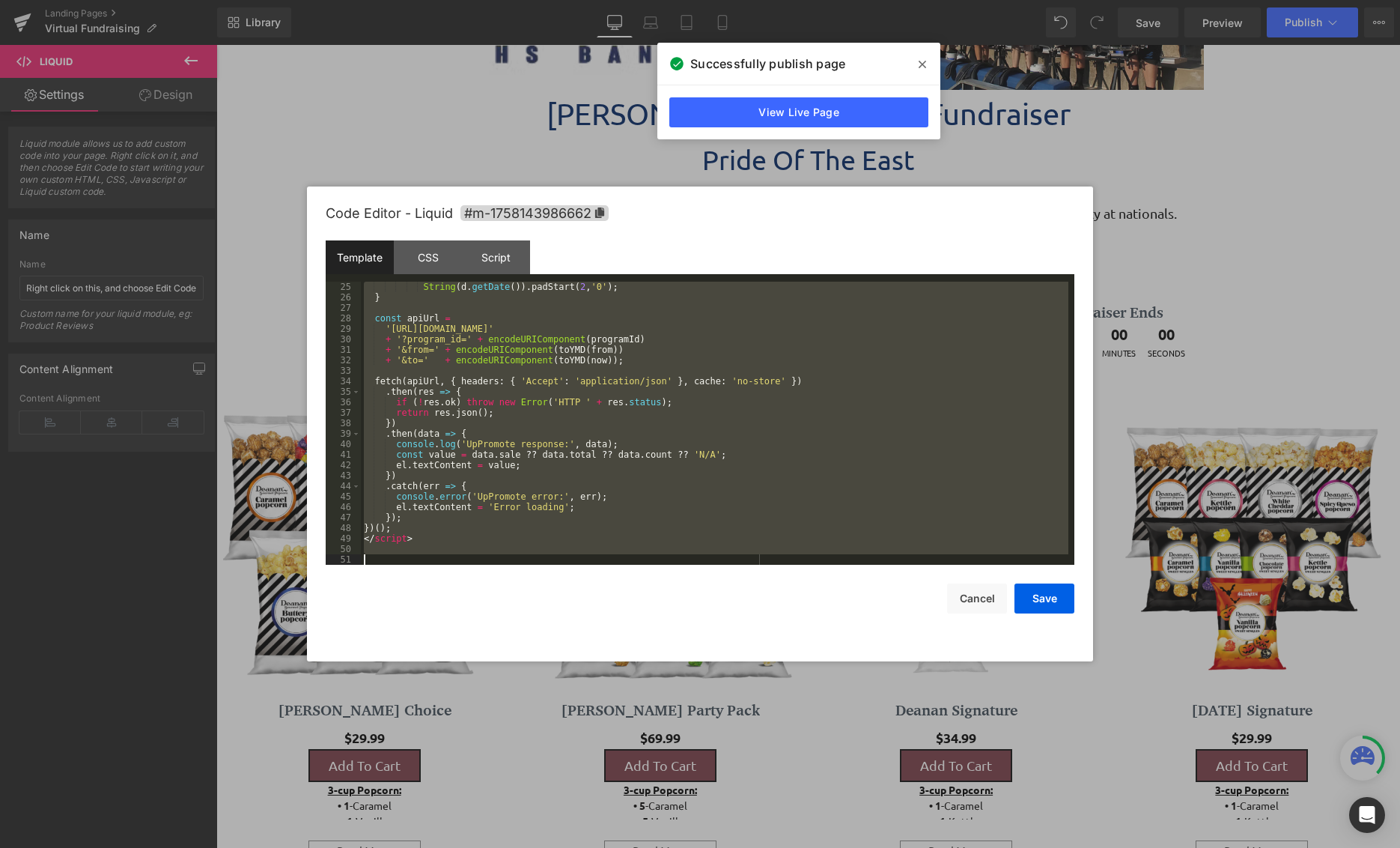
scroll to position [251, 0]
drag, startPoint x: 365, startPoint y: 285, endPoint x: 658, endPoint y: 674, distance: 487.0
click at [669, 694] on body "Liquid You are previewing how the will restyle your page. You can not edit Elem…" at bounding box center [700, 424] width 1400 height 848
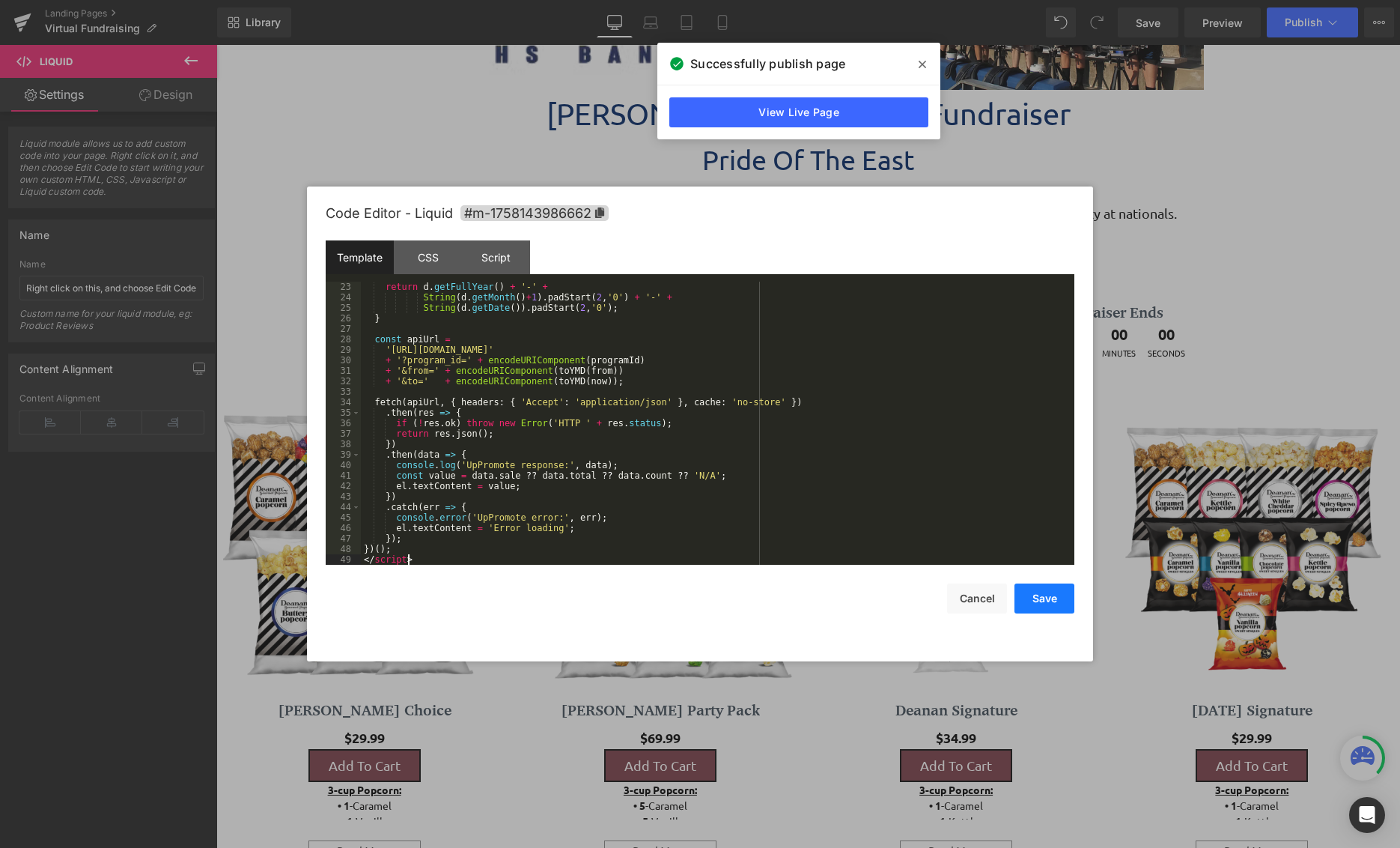
click at [1053, 592] on button "Save" at bounding box center [1044, 598] width 60 height 30
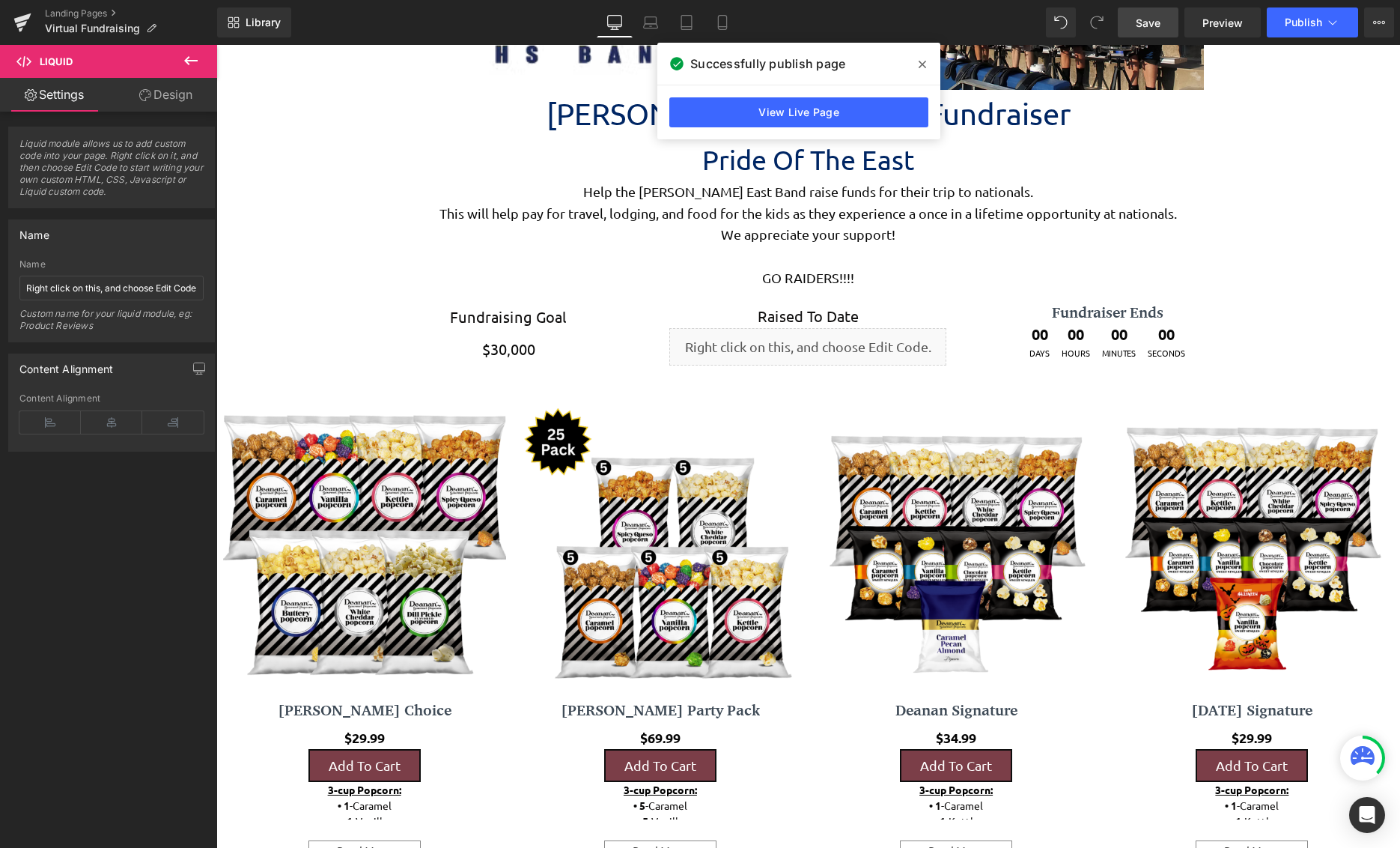
click at [1144, 22] on span "Save" at bounding box center [1149, 23] width 25 height 16
click at [1304, 21] on span "Publish" at bounding box center [1303, 21] width 38 height 12
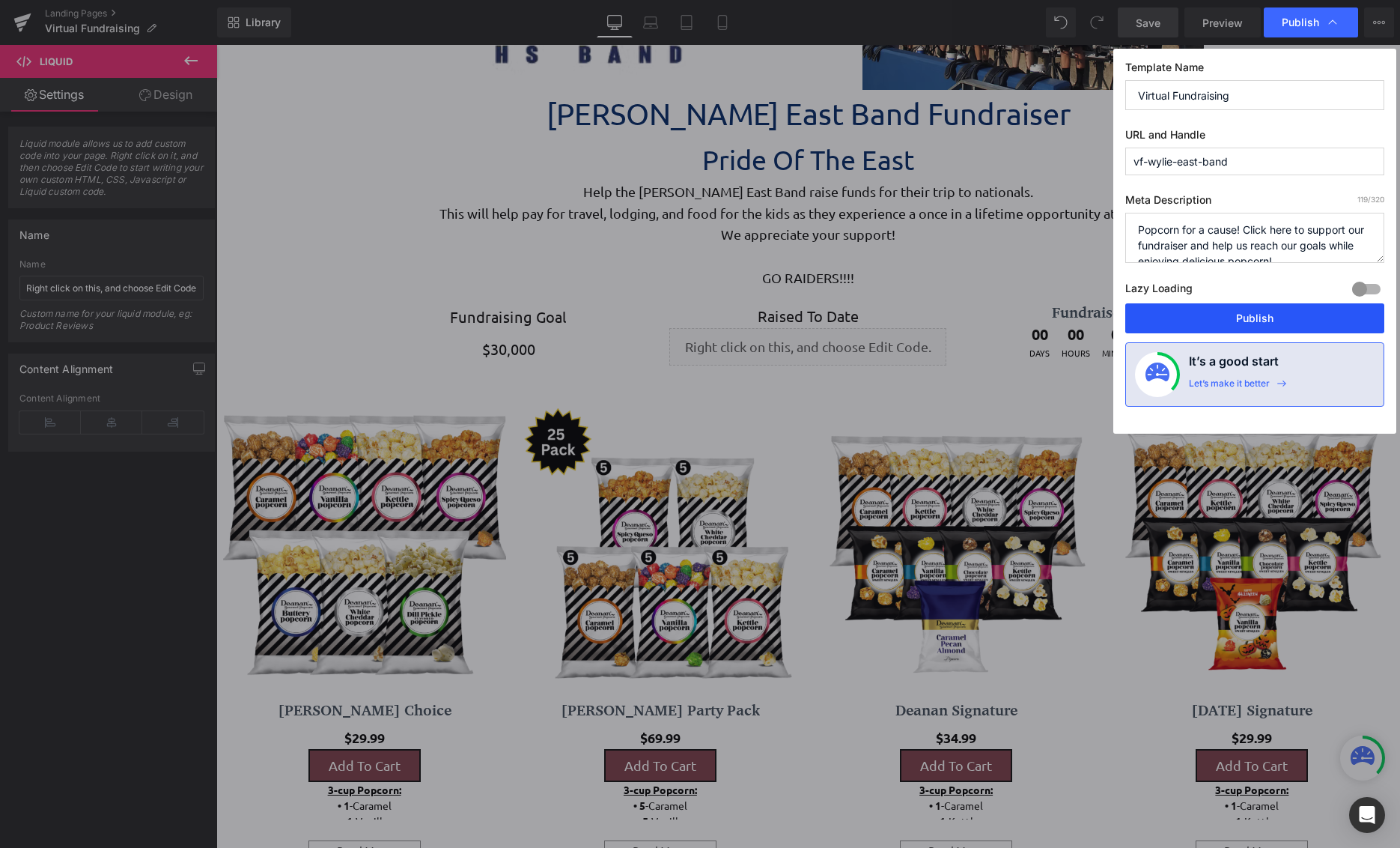
click at [1231, 310] on button "Publish" at bounding box center [1255, 318] width 259 height 30
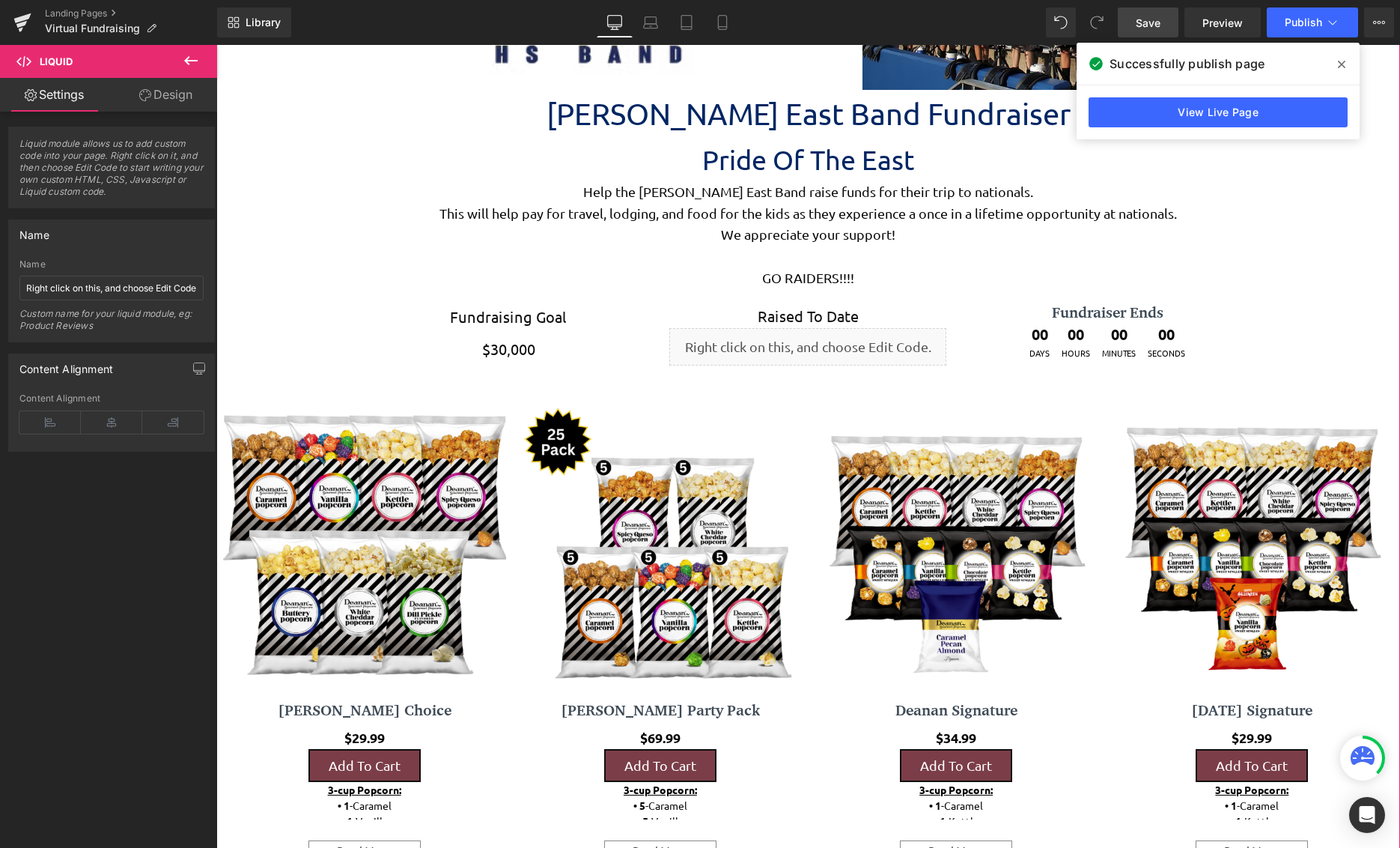
drag, startPoint x: 1297, startPoint y: 239, endPoint x: 1220, endPoint y: 199, distance: 86.8
click at [1297, 239] on span "Parallax Row Liquid Image Image Row Row Image Image Row [PERSON_NAME] East Band…" at bounding box center [808, 863] width 1184 height 2298
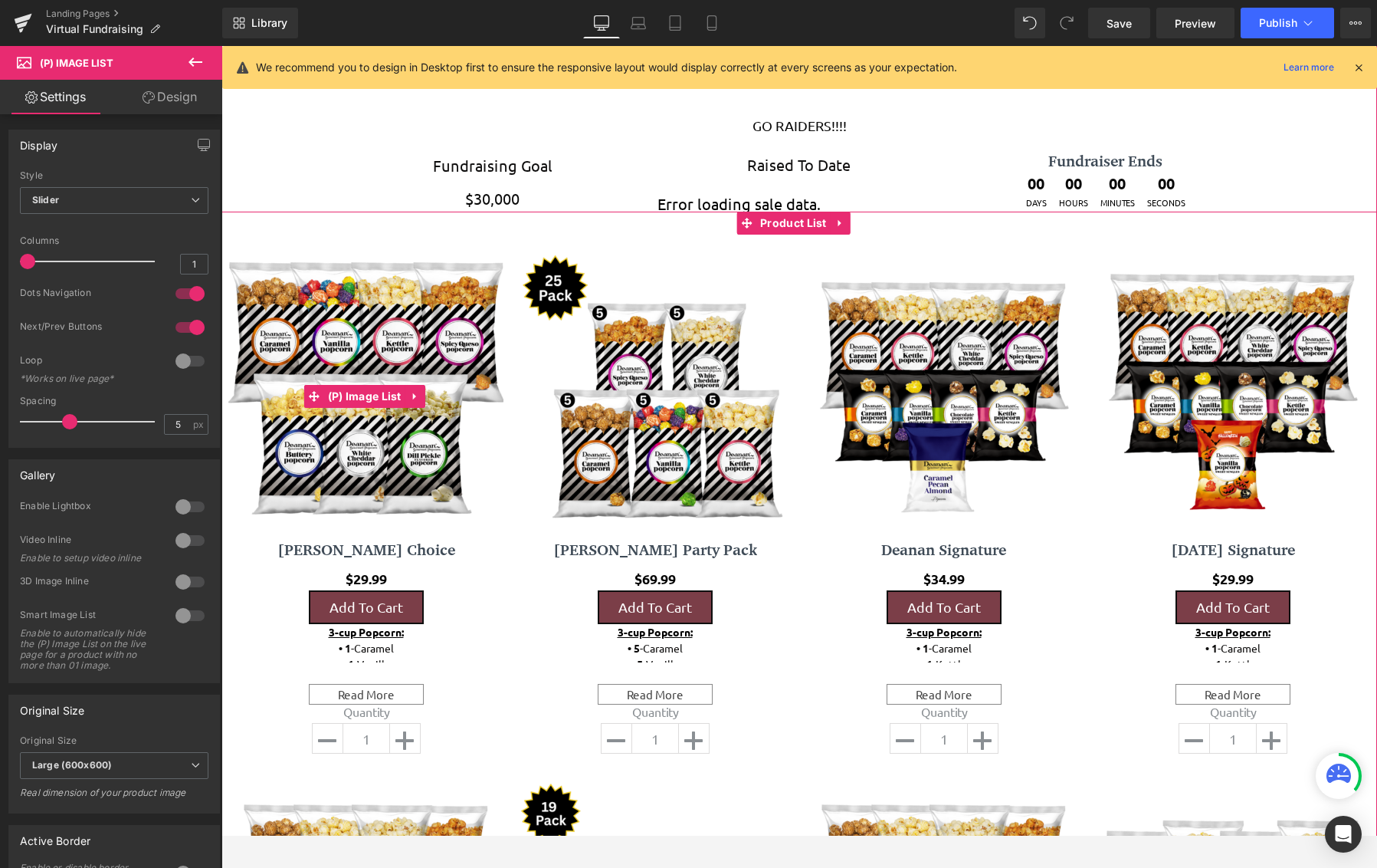
scroll to position [766, 0]
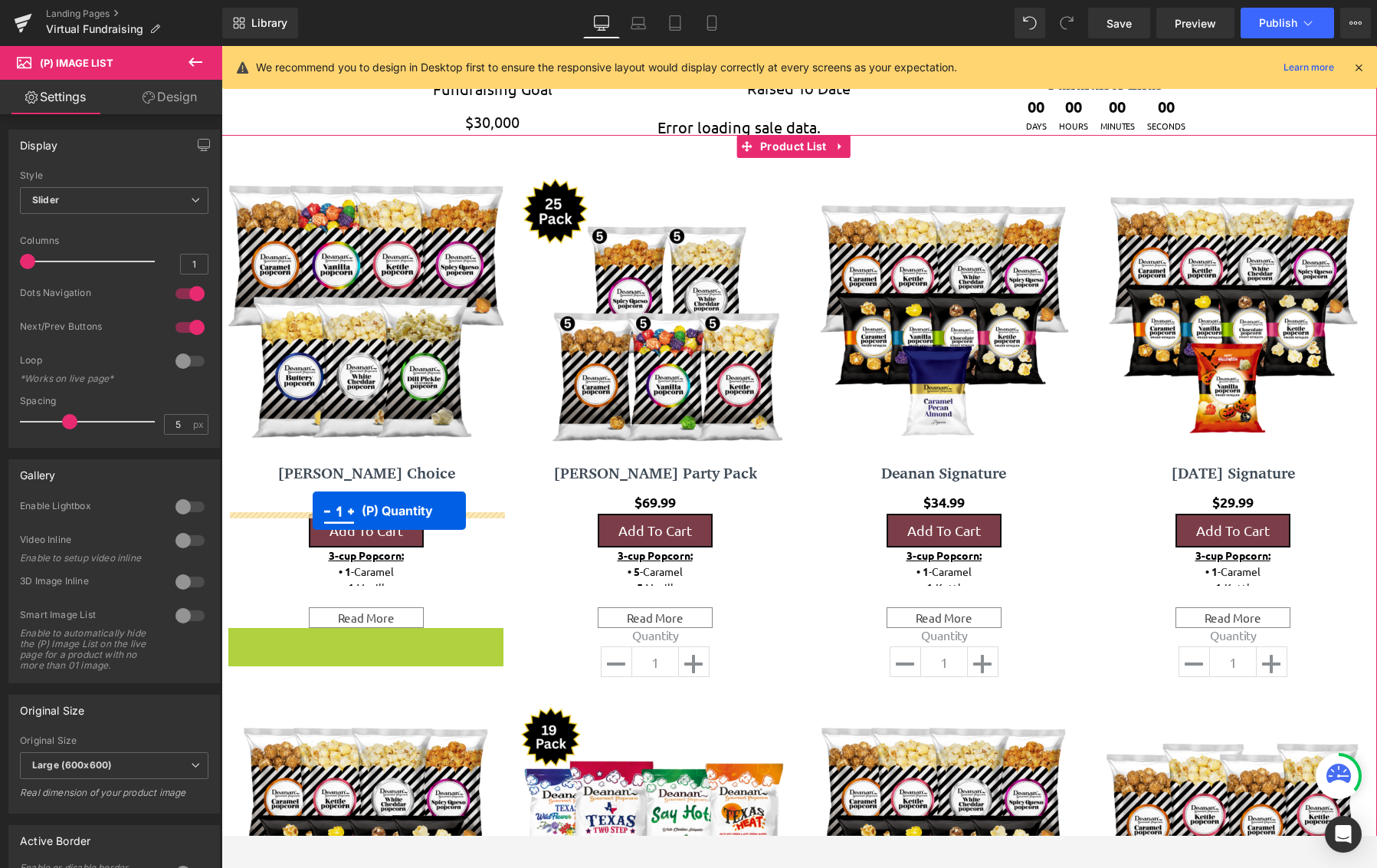
drag, startPoint x: 316, startPoint y: 655, endPoint x: 313, endPoint y: 510, distance: 145.0
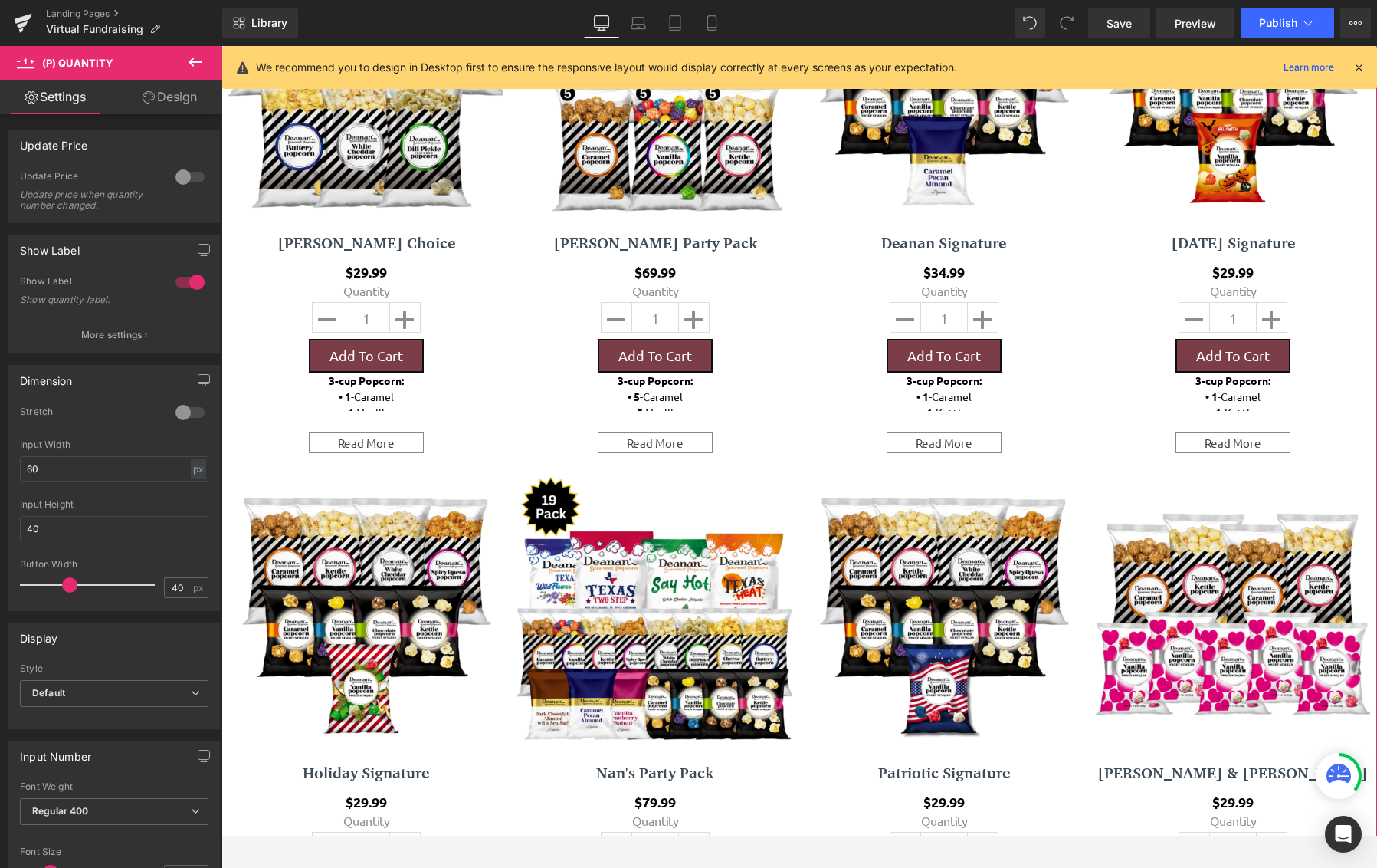
scroll to position [537, 0]
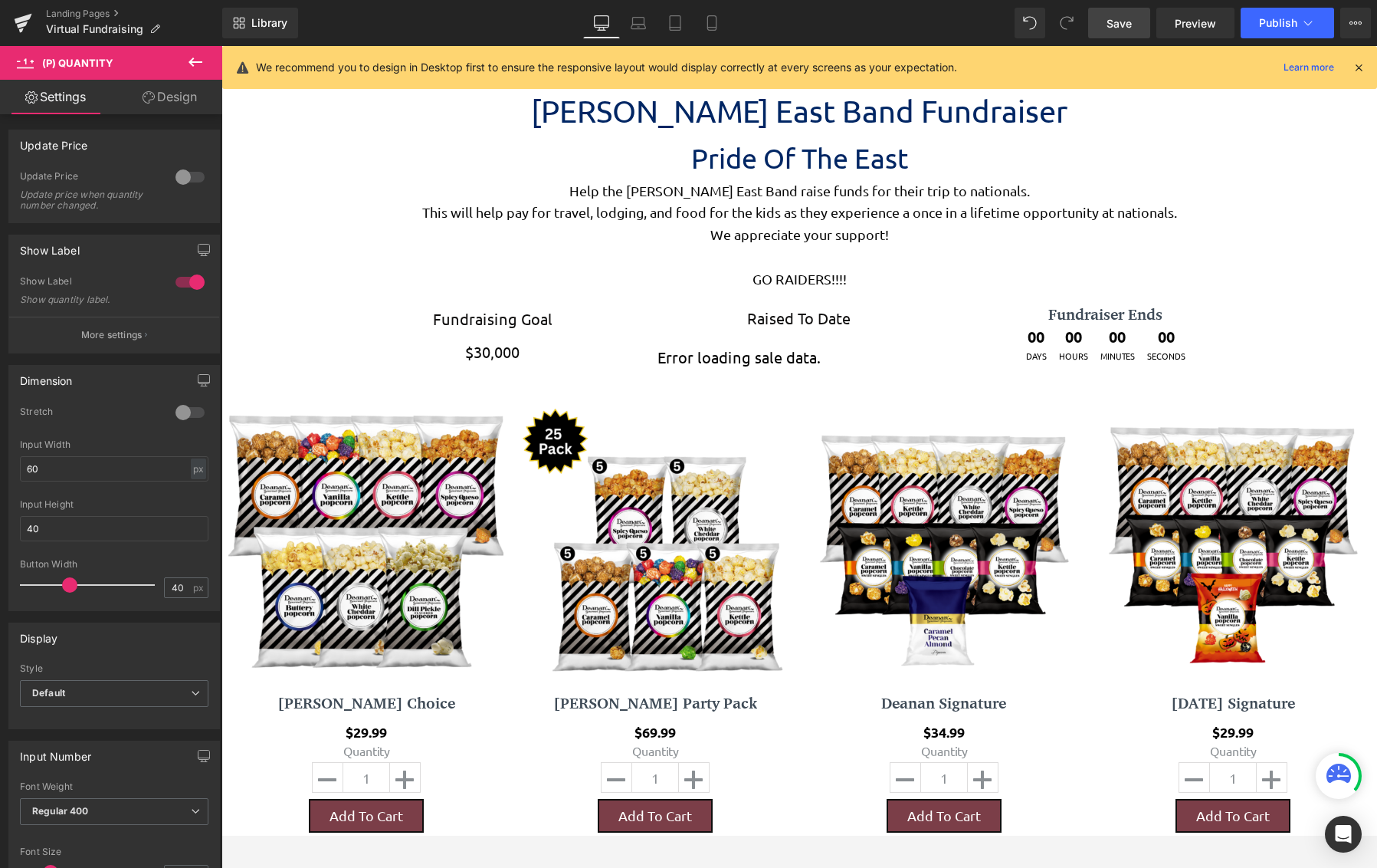
click at [1138, 26] on link "Save" at bounding box center [1120, 22] width 62 height 30
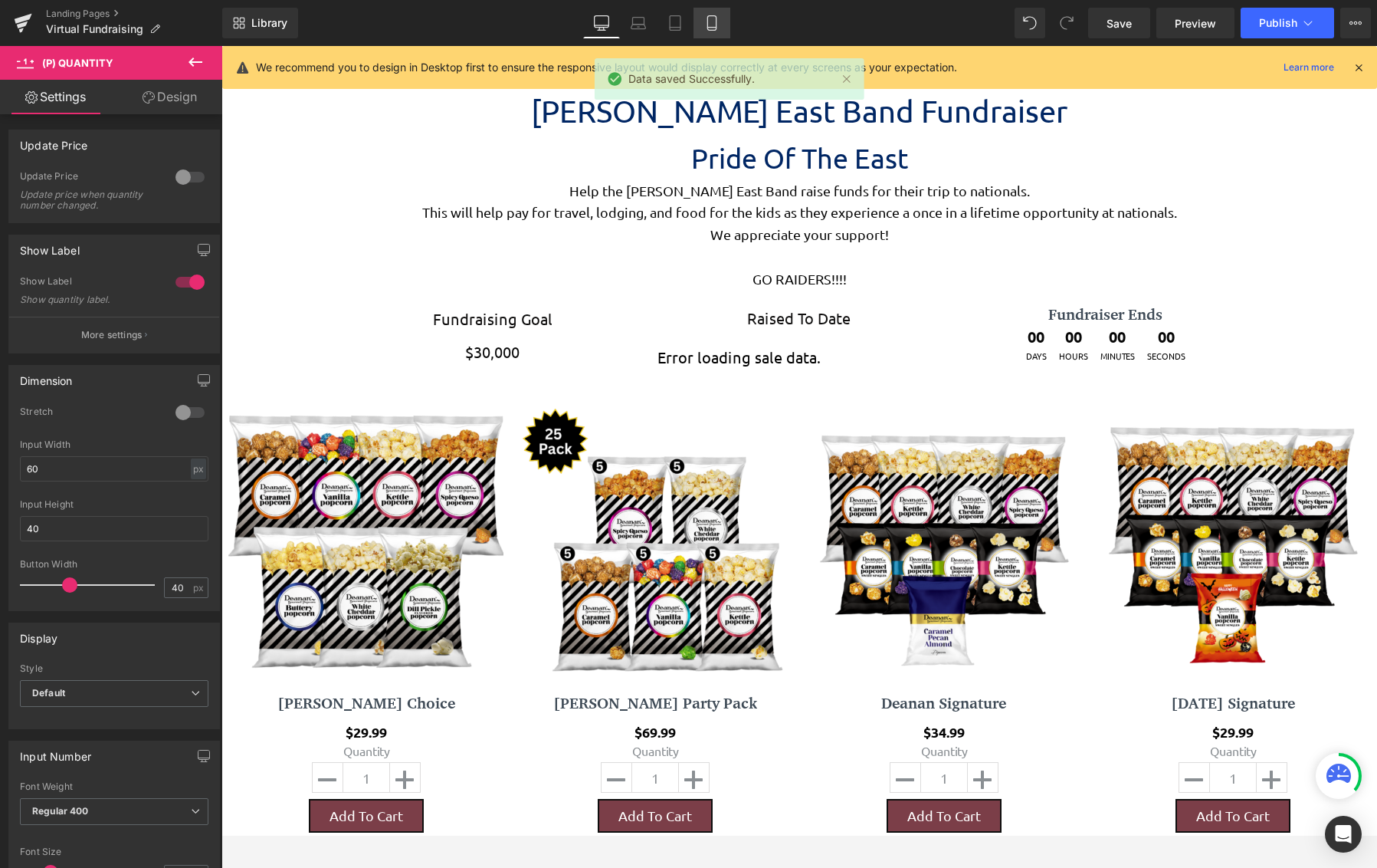
click at [715, 23] on icon at bounding box center [711, 23] width 16 height 16
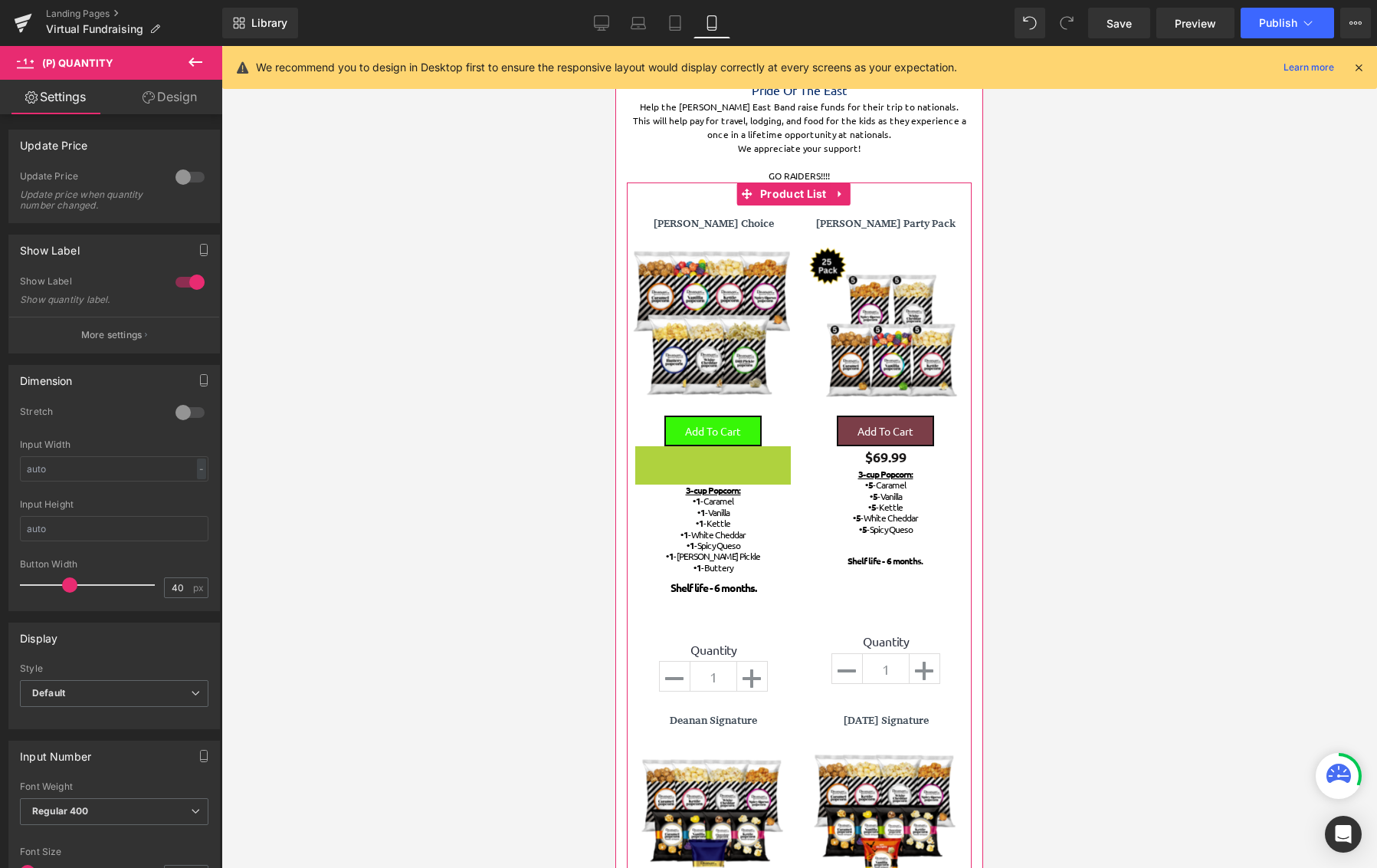
scroll to position [4936, 356]
drag, startPoint x: 673, startPoint y: 455, endPoint x: 661, endPoint y: 411, distance: 45.6
click at [647, 414] on div at bounding box center [710, 330] width 157 height 171
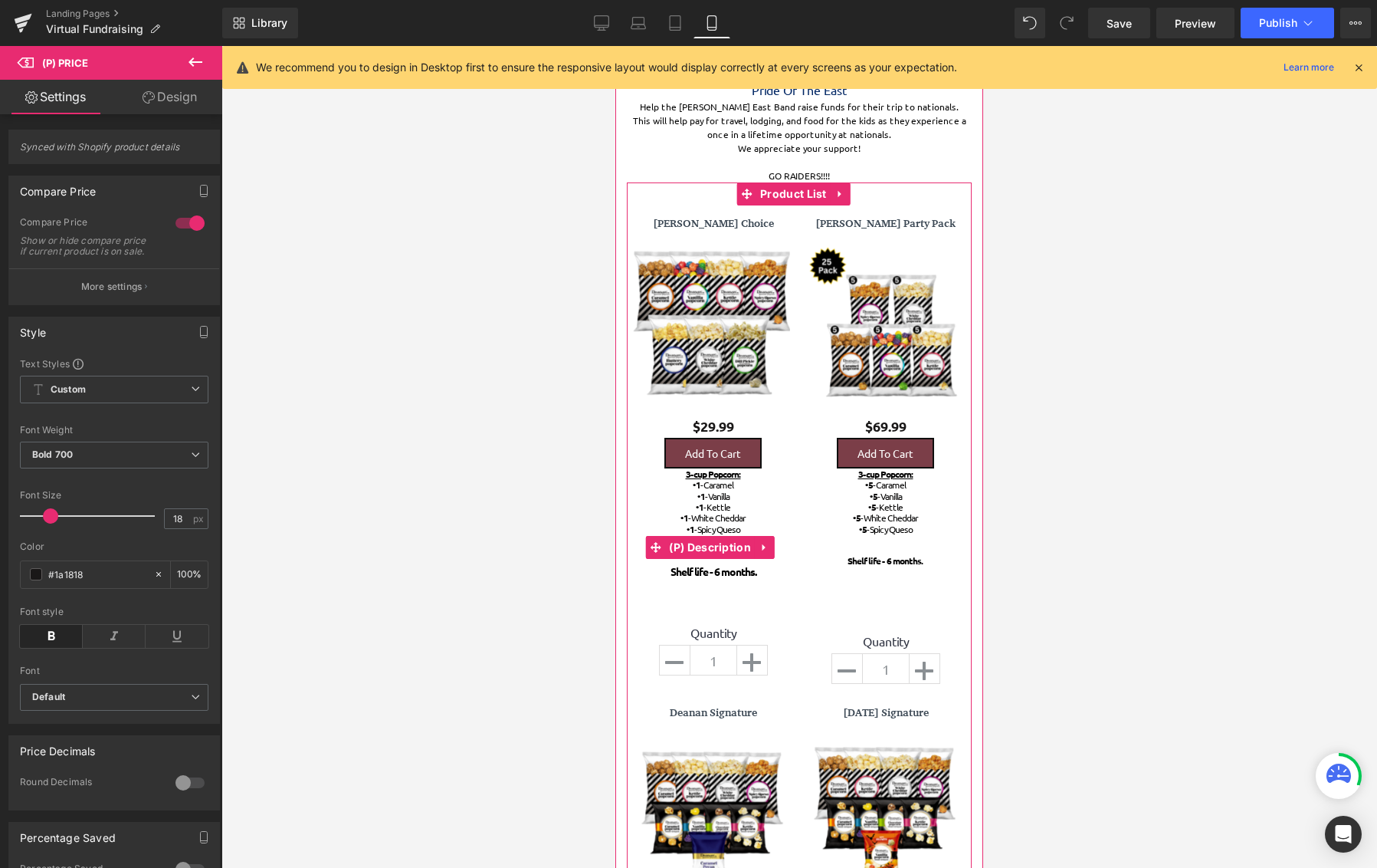
scroll to position [4929, 356]
click at [703, 588] on div "3-cup Popcorn: • 1 -Caramel • 1 -Vanilla • 1 -Kettle • 1 -White Cheddar • 1 -Sp…" at bounding box center [712, 532] width 94 height 129
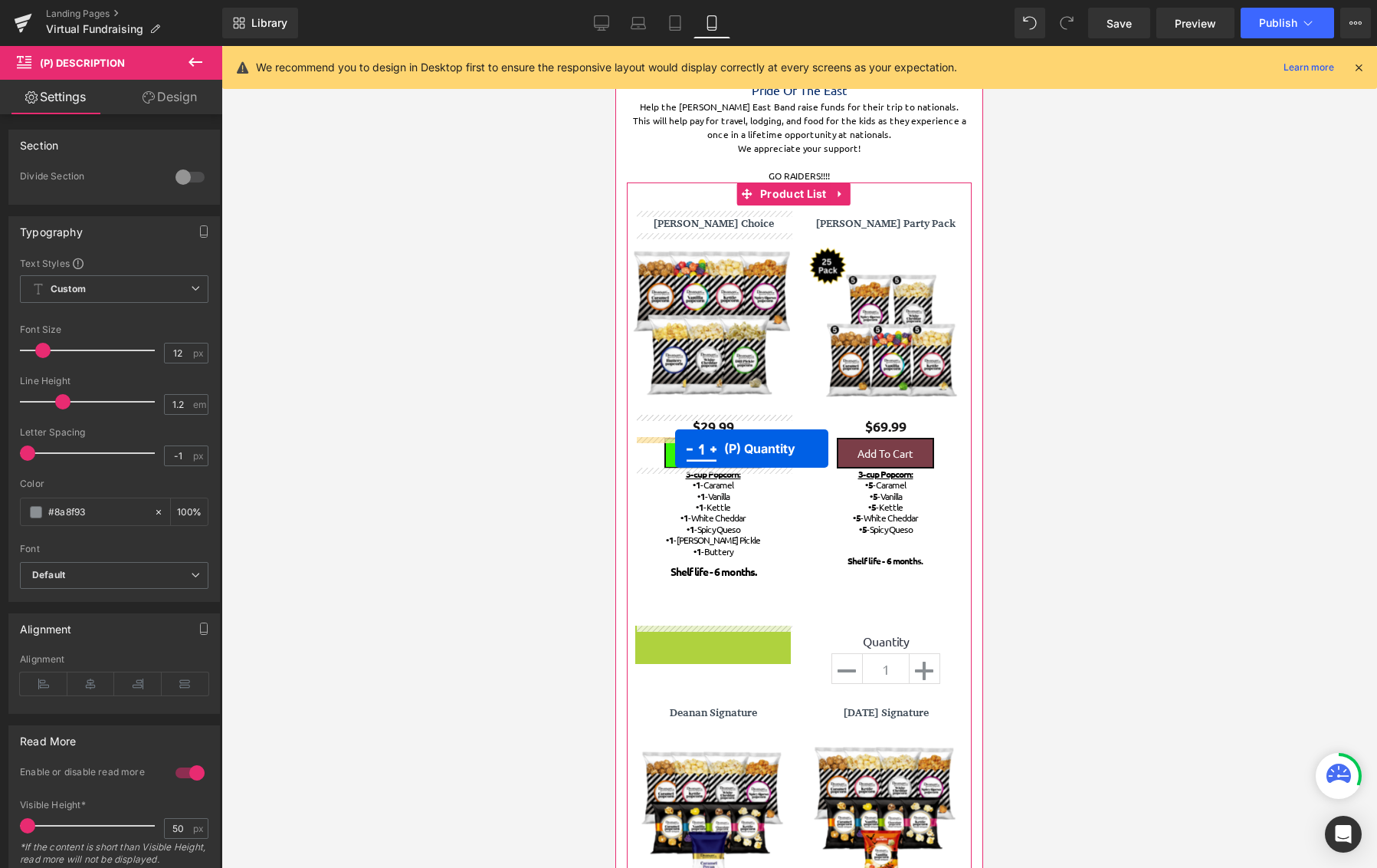
drag, startPoint x: 662, startPoint y: 654, endPoint x: 675, endPoint y: 449, distance: 205.4
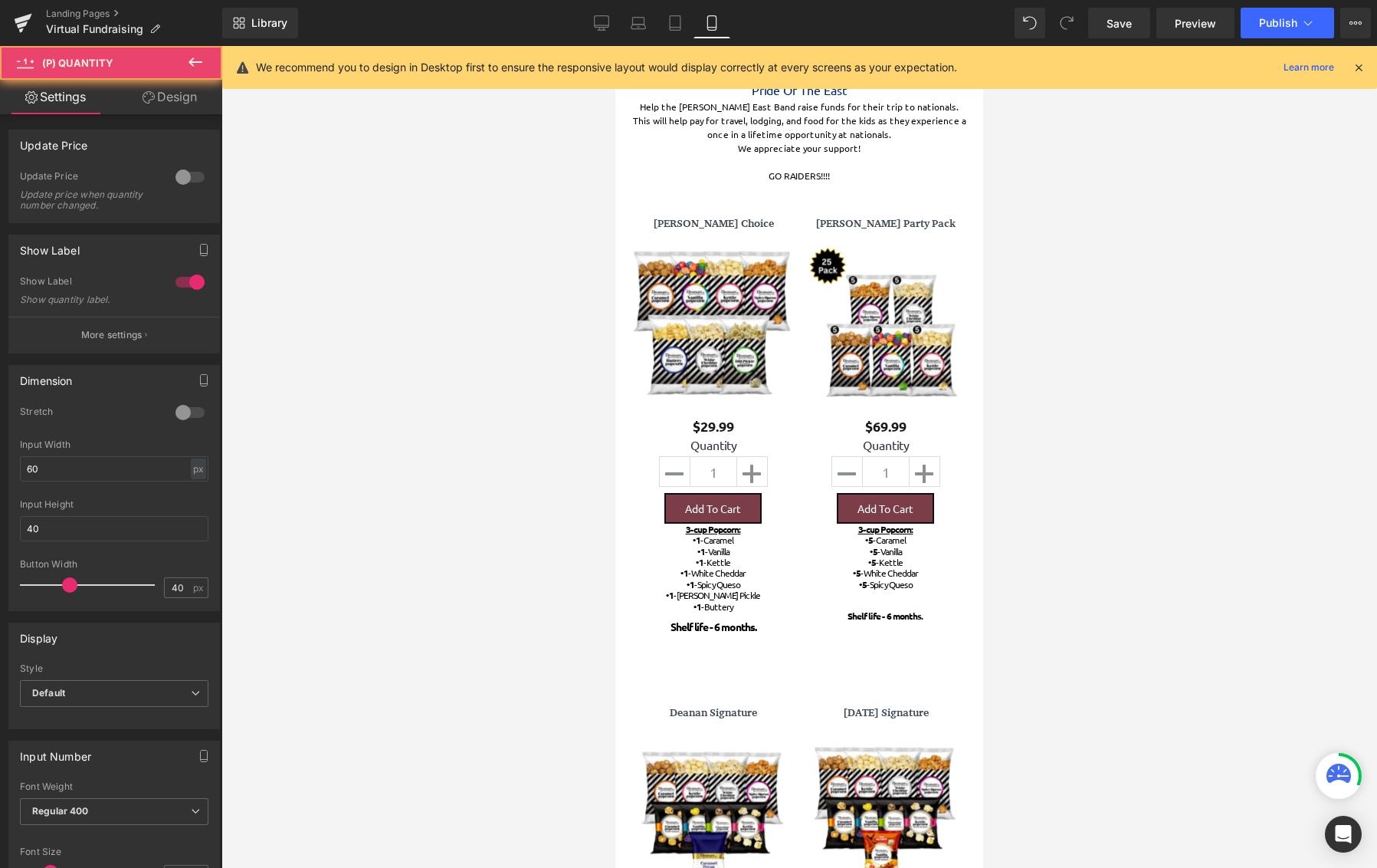
scroll to position [0, 0]
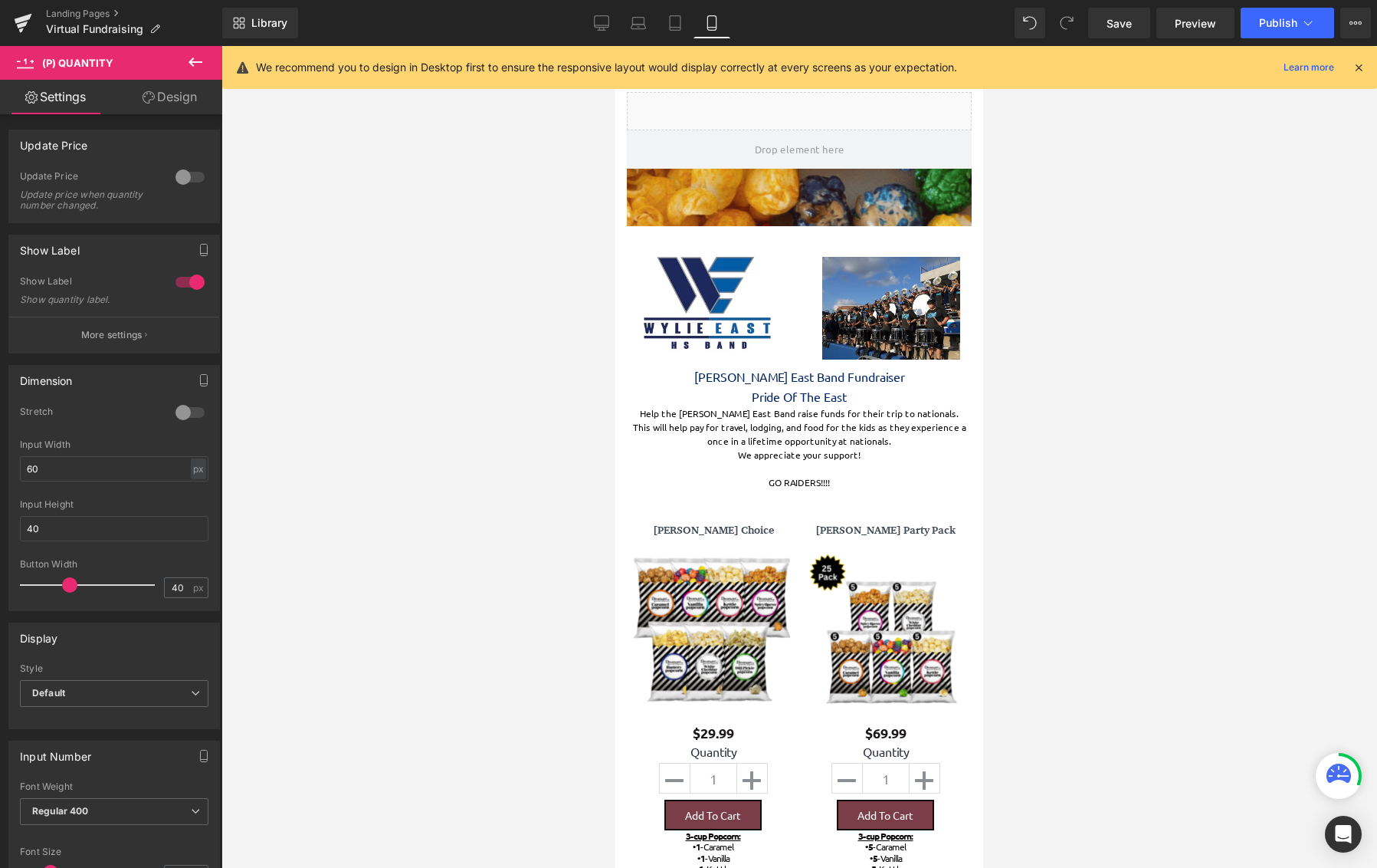
click at [162, 96] on link "Design" at bounding box center [169, 97] width 111 height 35
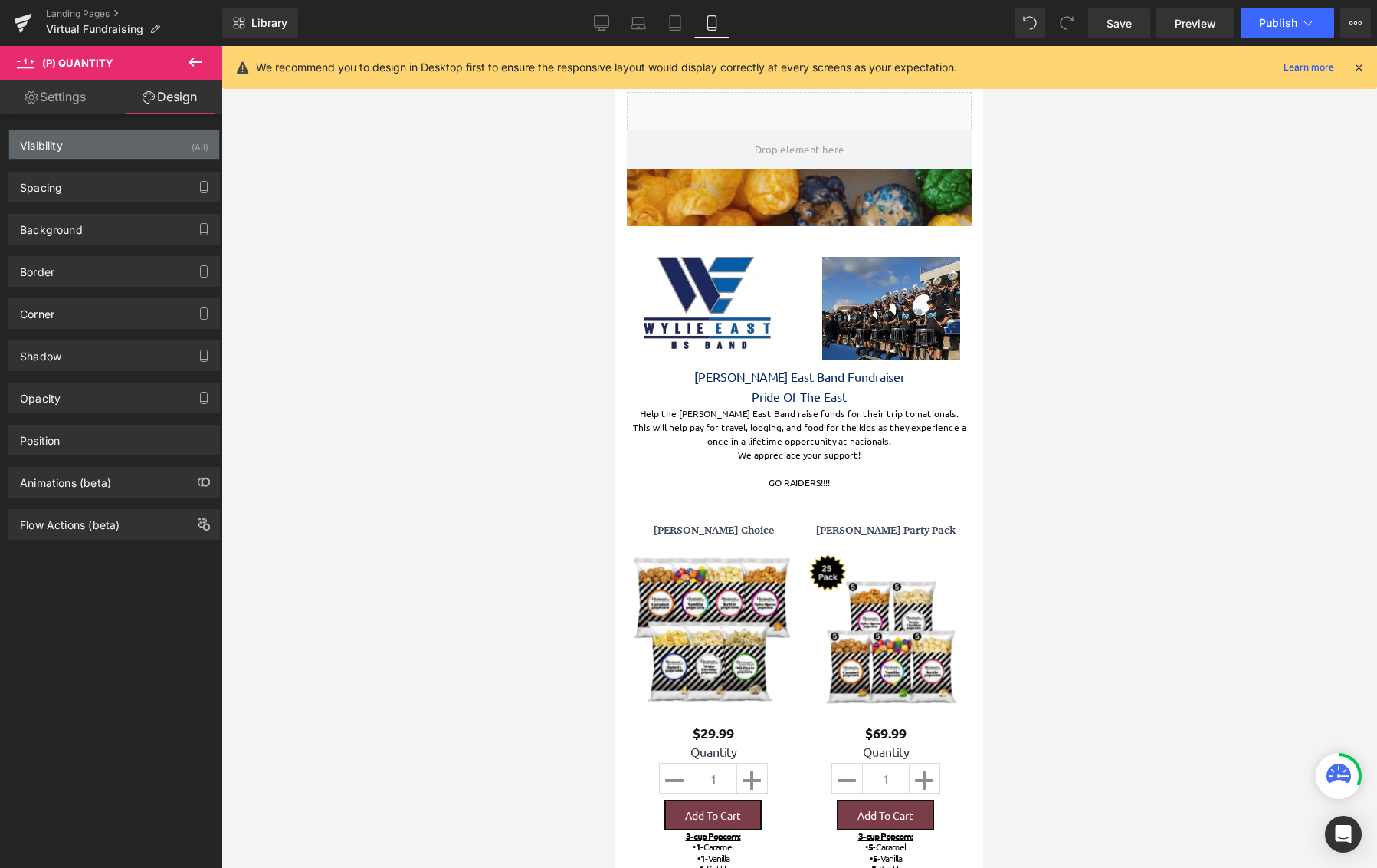
click at [157, 151] on div "Visibility (All)" at bounding box center [114, 145] width 210 height 29
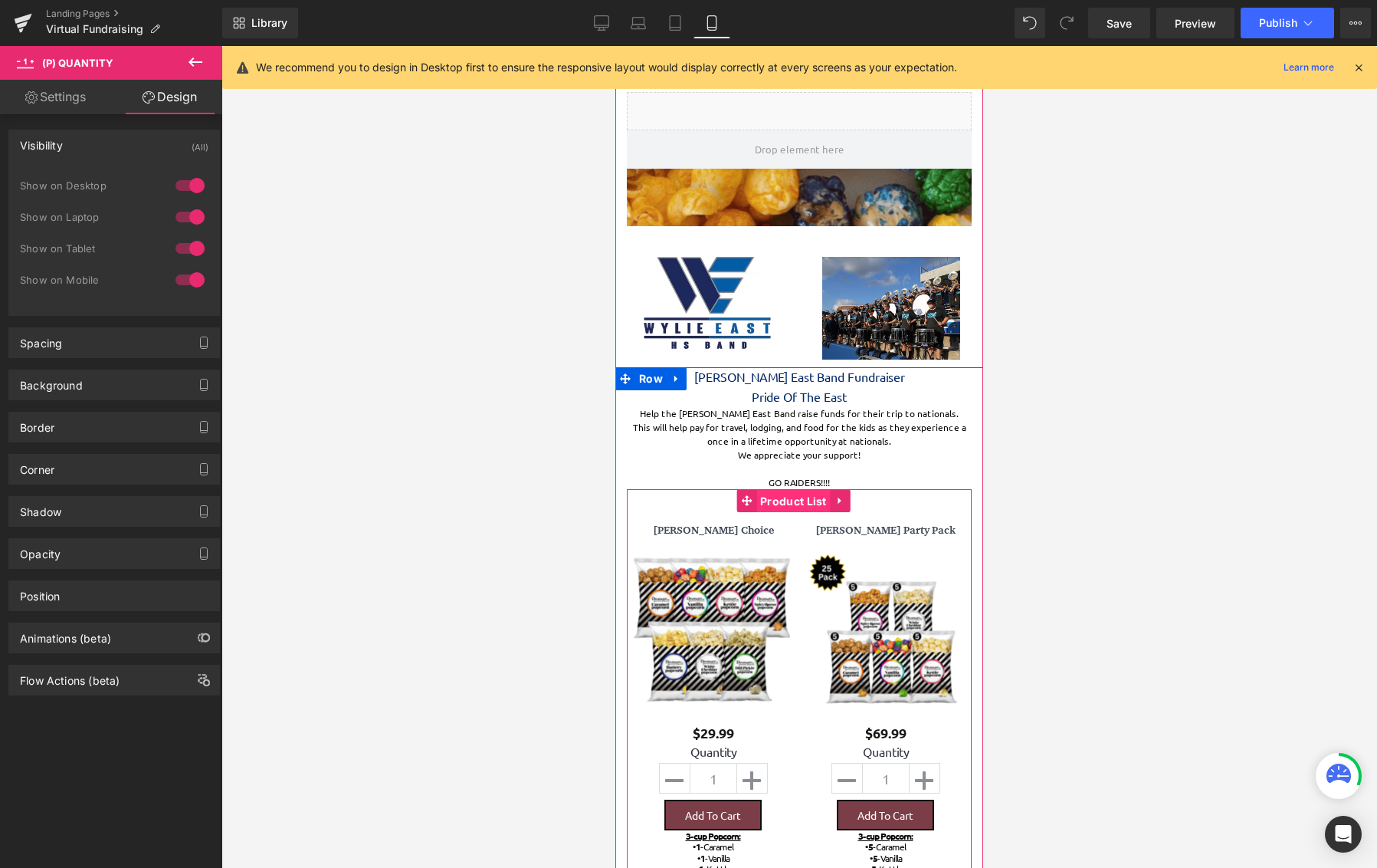
click at [769, 501] on span "Product List" at bounding box center [793, 501] width 74 height 23
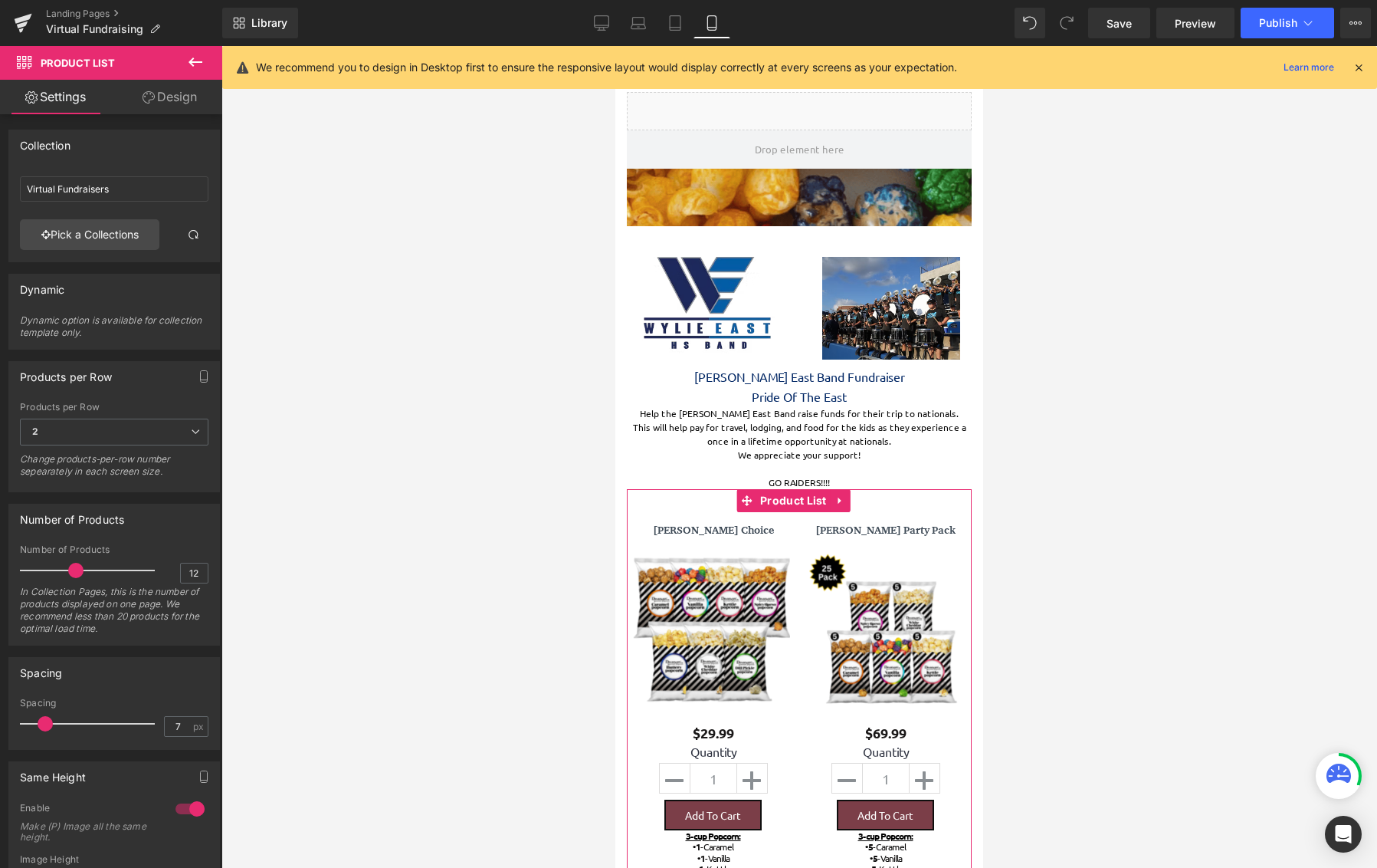
click at [196, 112] on link "Design" at bounding box center [169, 97] width 111 height 35
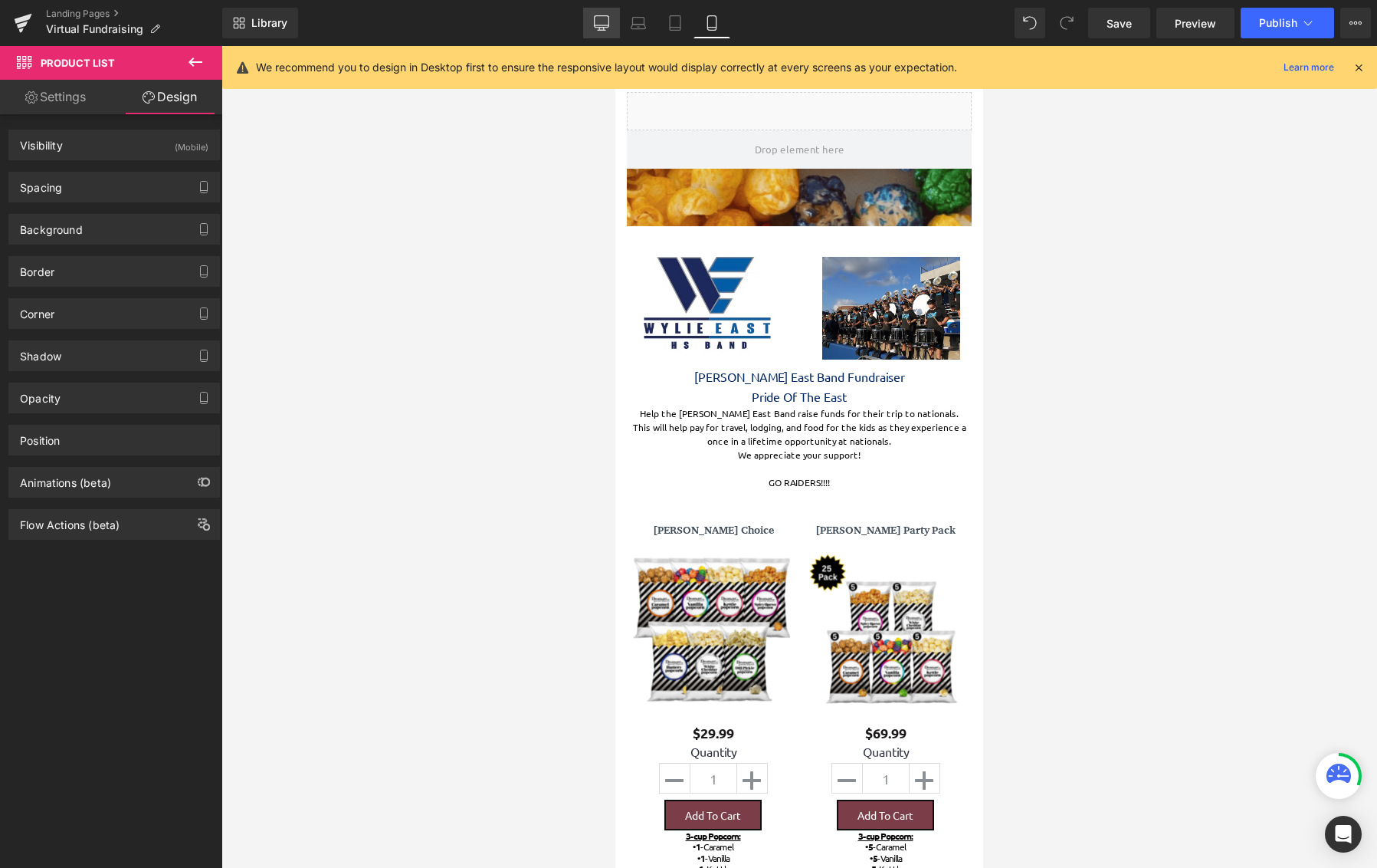
click at [588, 33] on link "Desktop" at bounding box center [602, 22] width 37 height 30
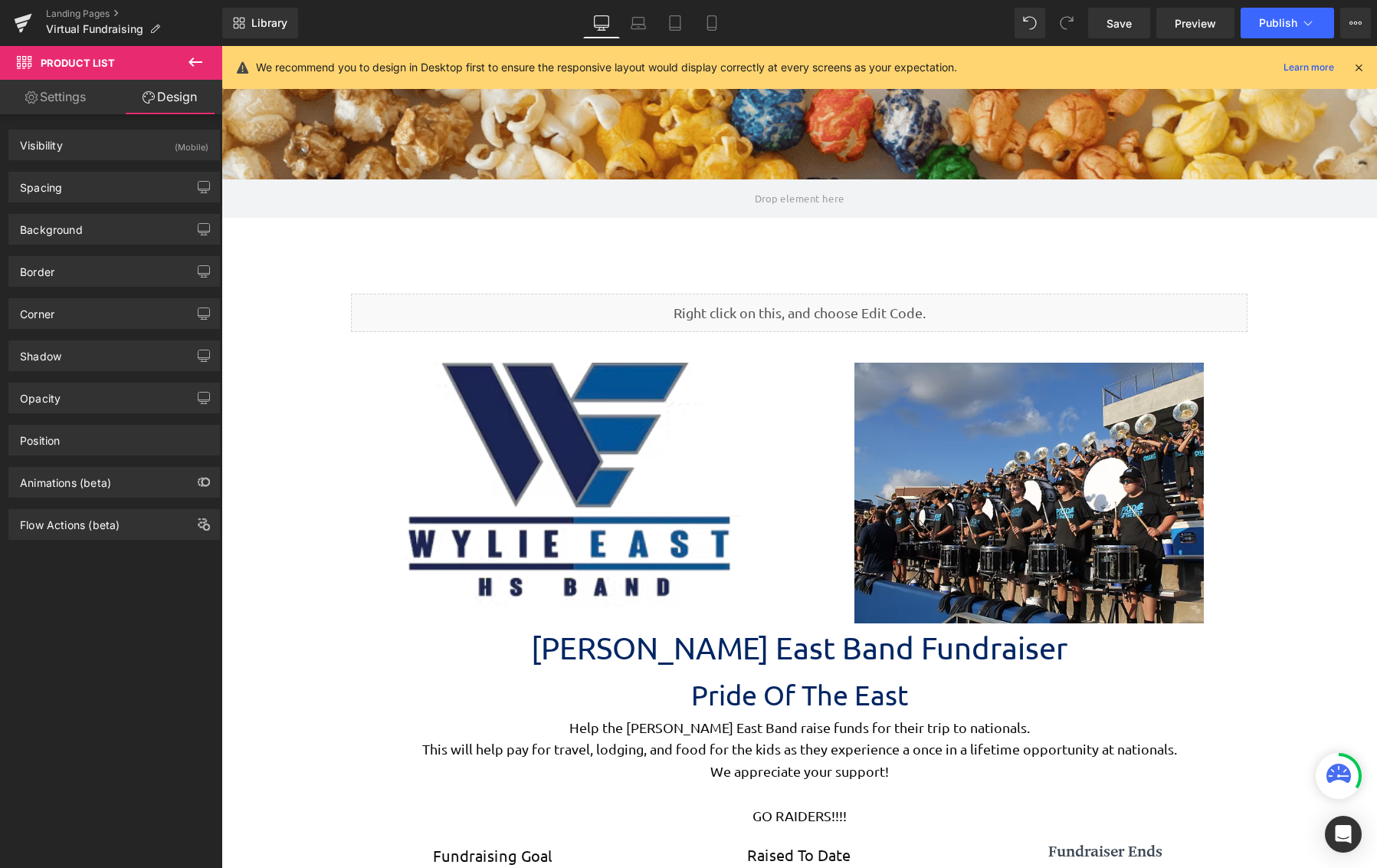
scroll to position [7, 7]
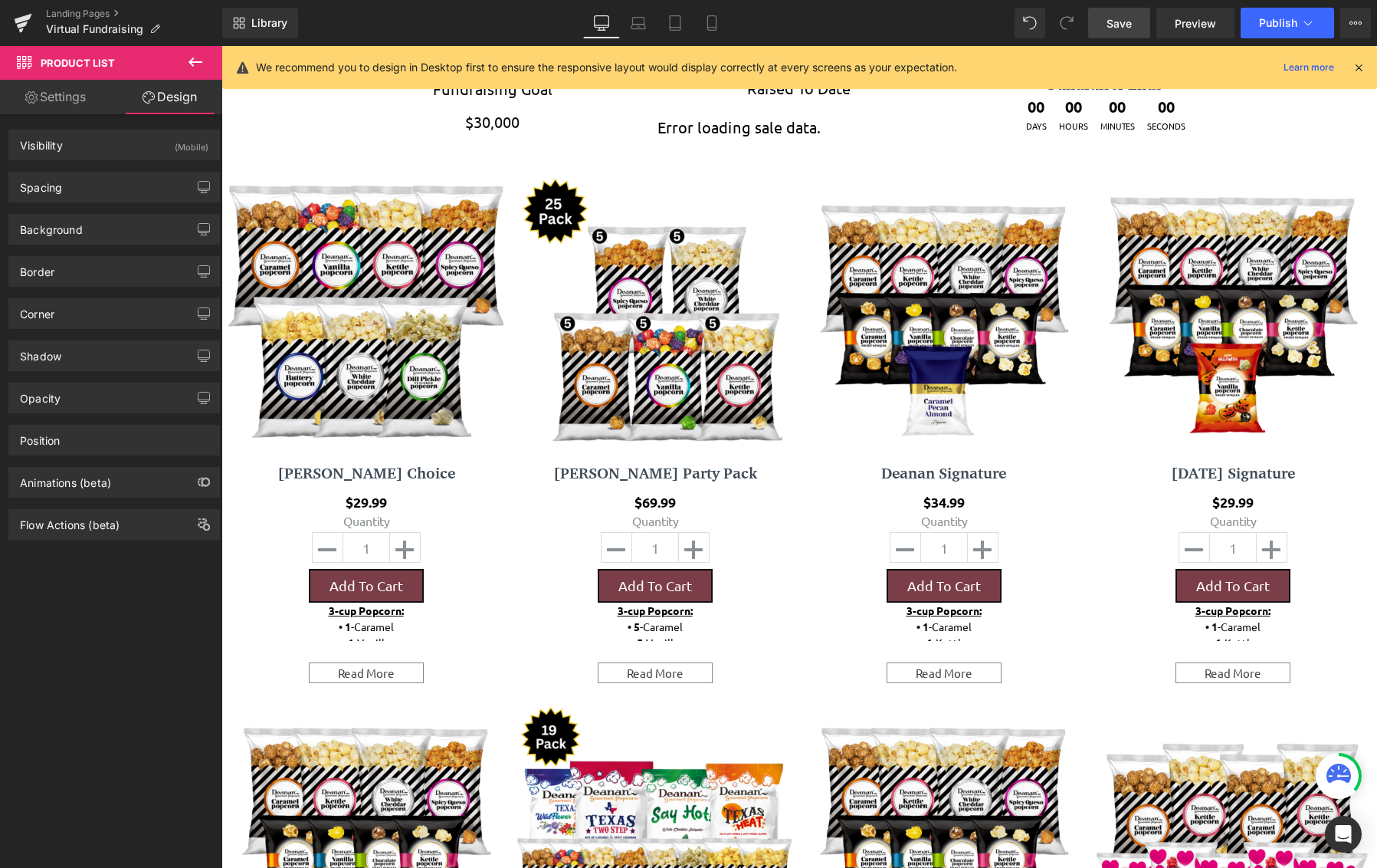
click at [1133, 26] on link "Save" at bounding box center [1120, 22] width 62 height 30
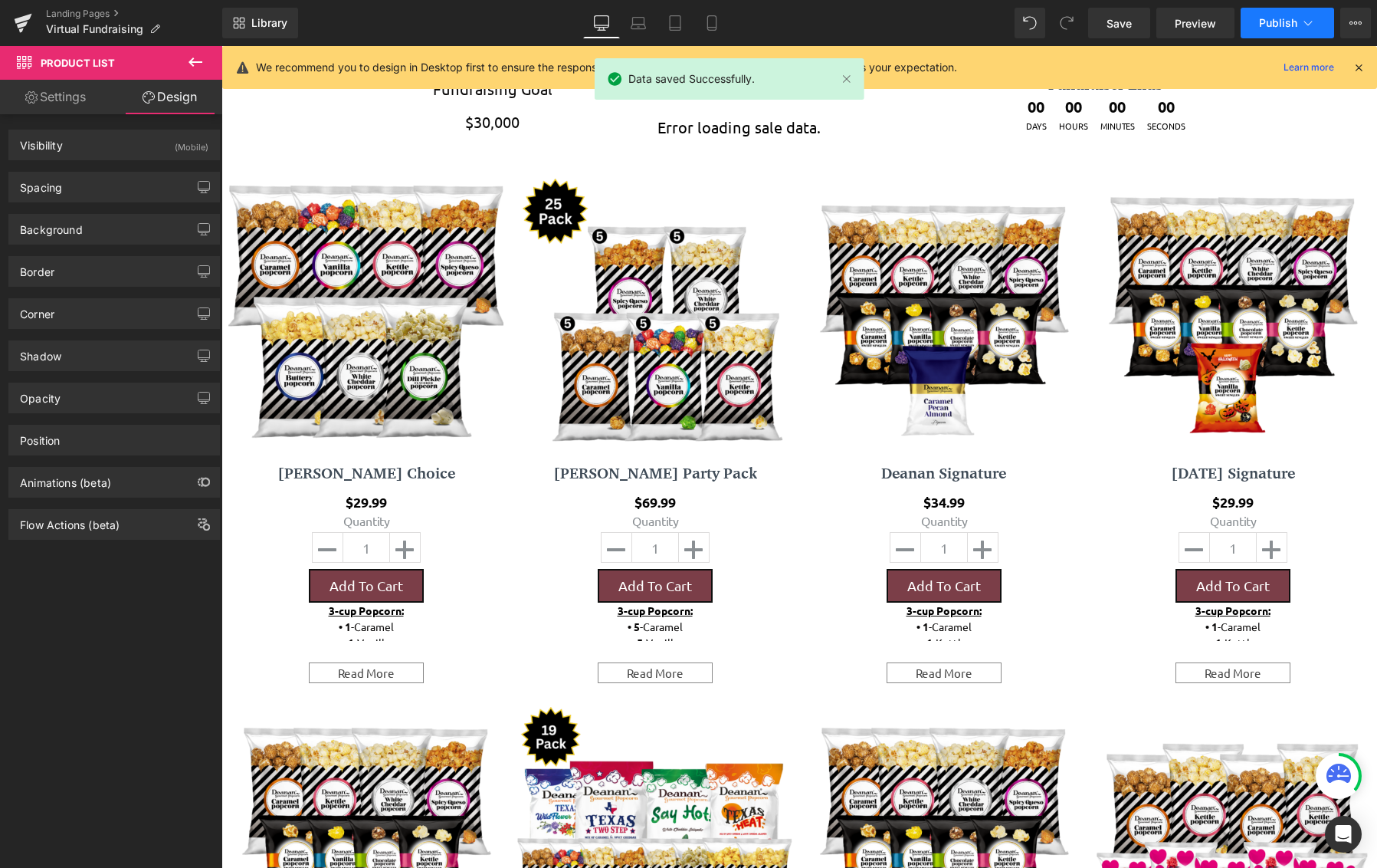
click at [1289, 17] on span "Publish" at bounding box center [1278, 22] width 38 height 12
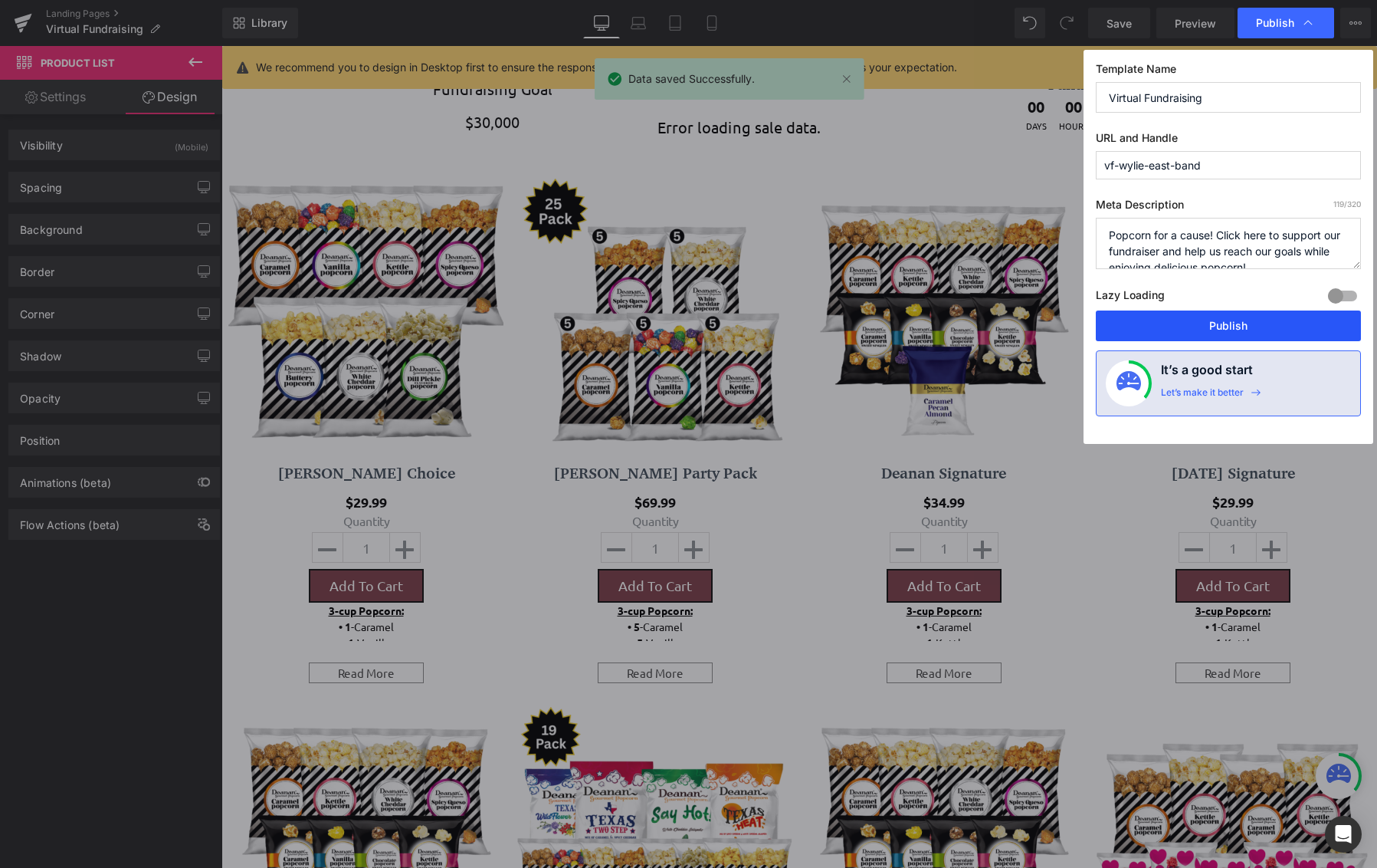
click at [1217, 329] on button "Publish" at bounding box center [1229, 325] width 266 height 30
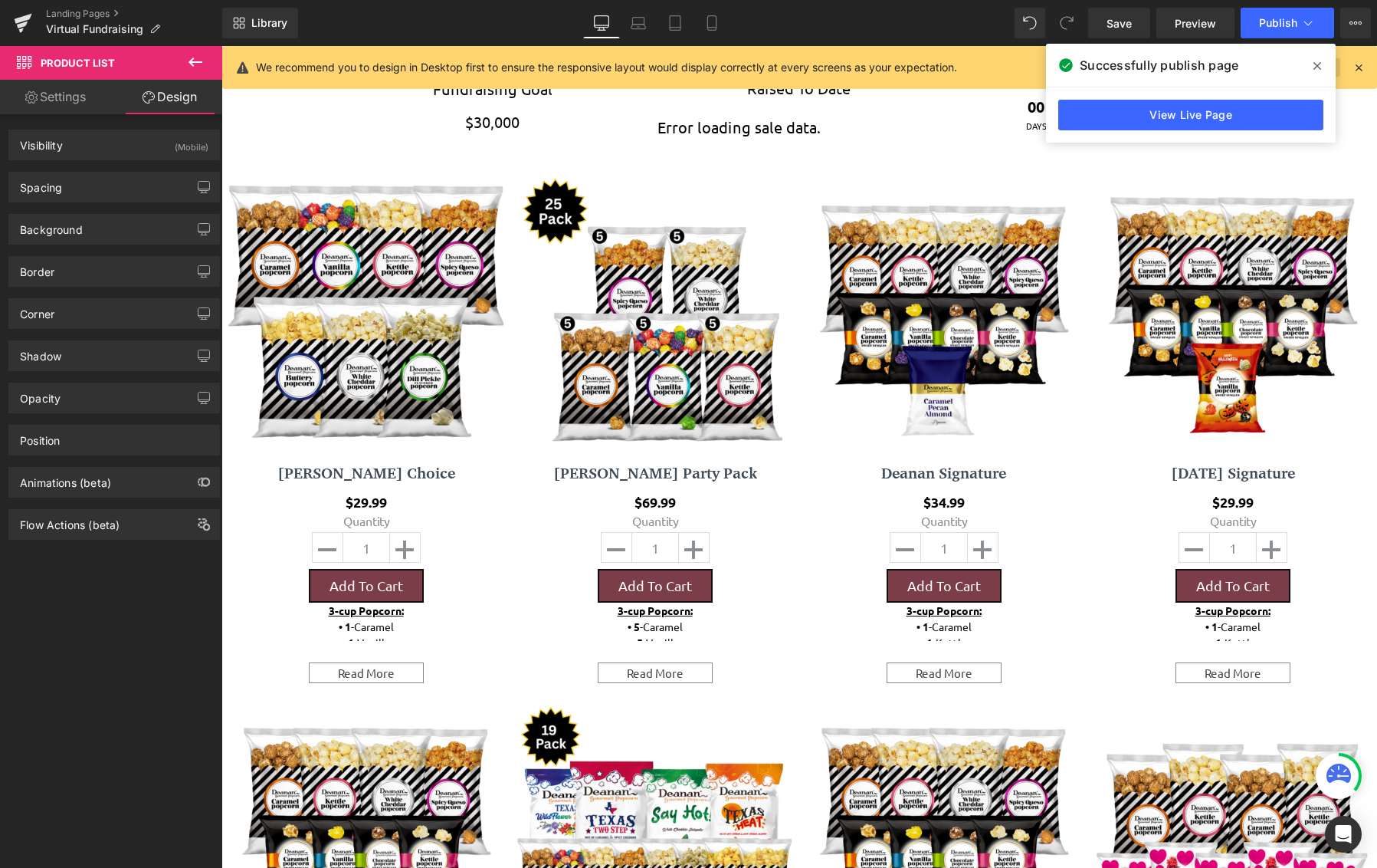
click at [1314, 64] on icon at bounding box center [1317, 65] width 7 height 12
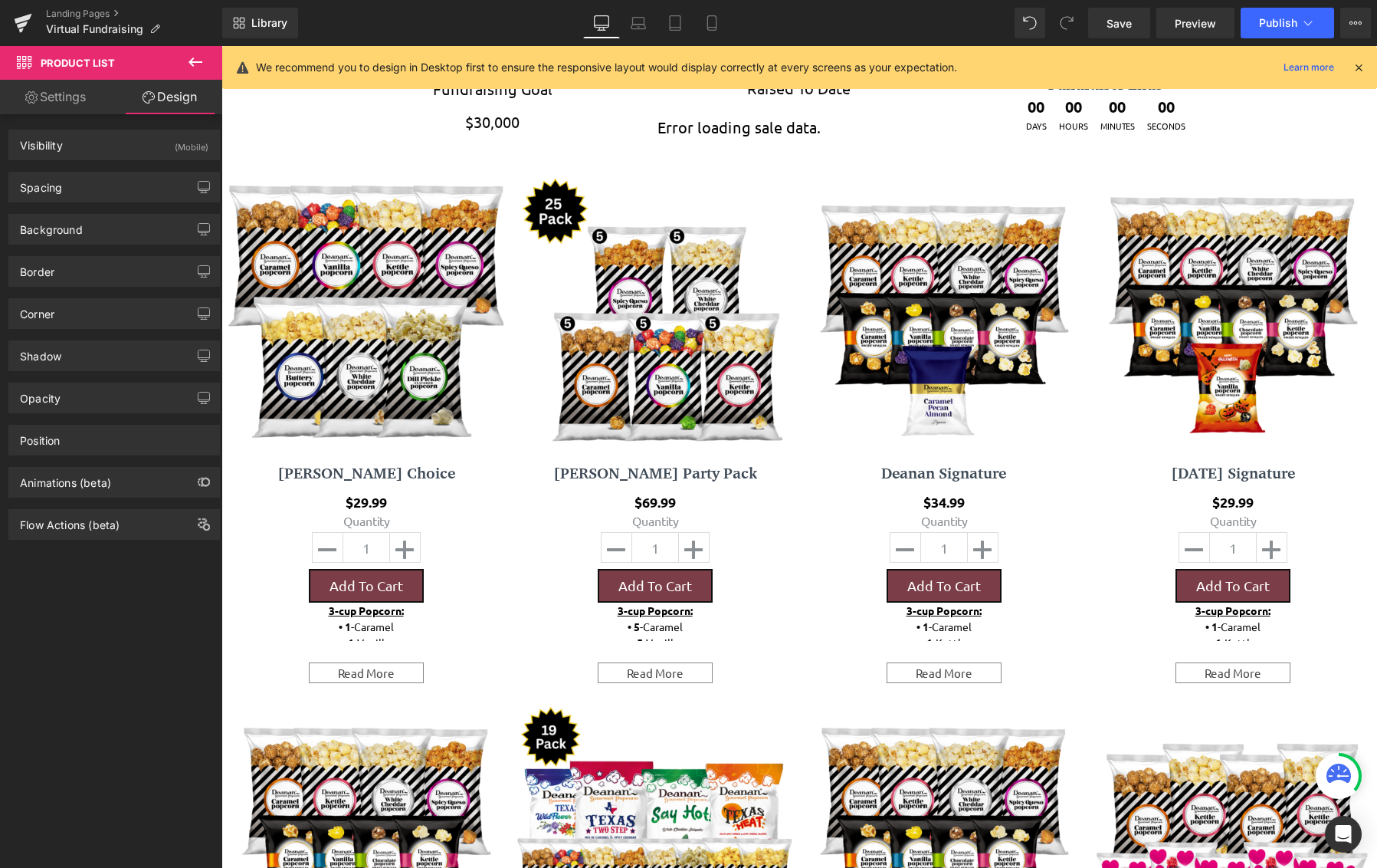
click at [1360, 65] on icon at bounding box center [1359, 67] width 14 height 14
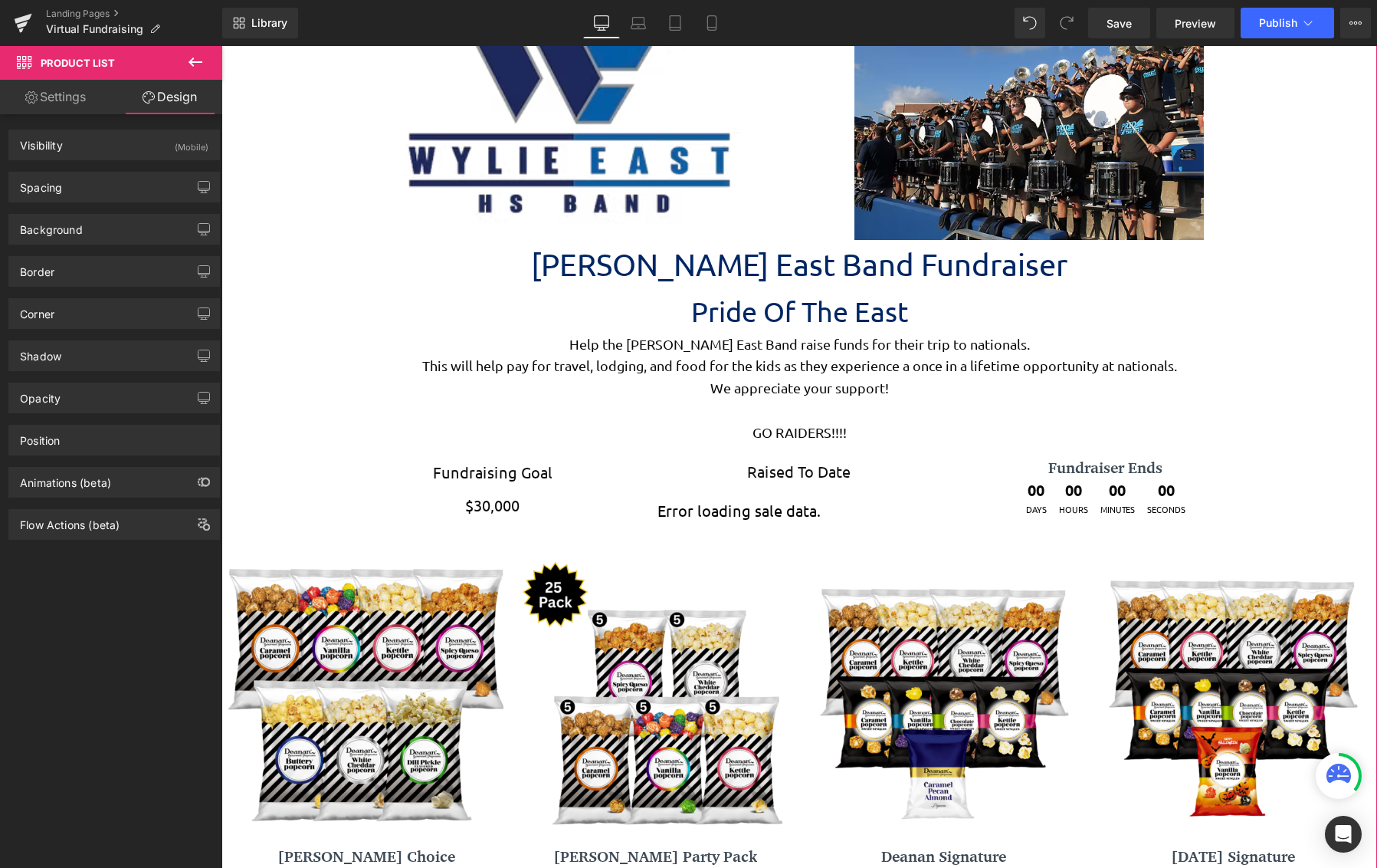
scroll to position [0, 0]
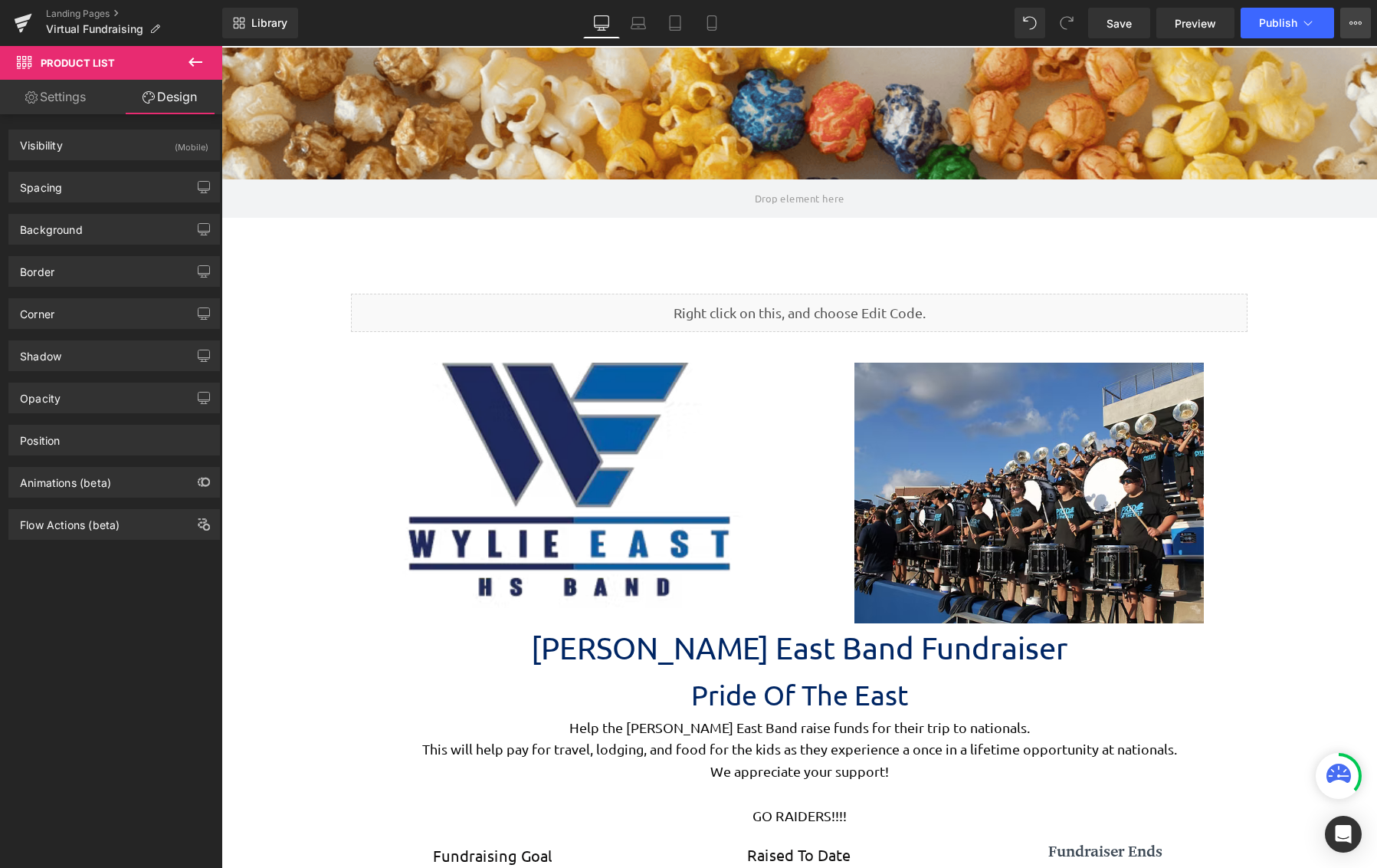
click at [1352, 22] on icon at bounding box center [1351, 22] width 4 height 3
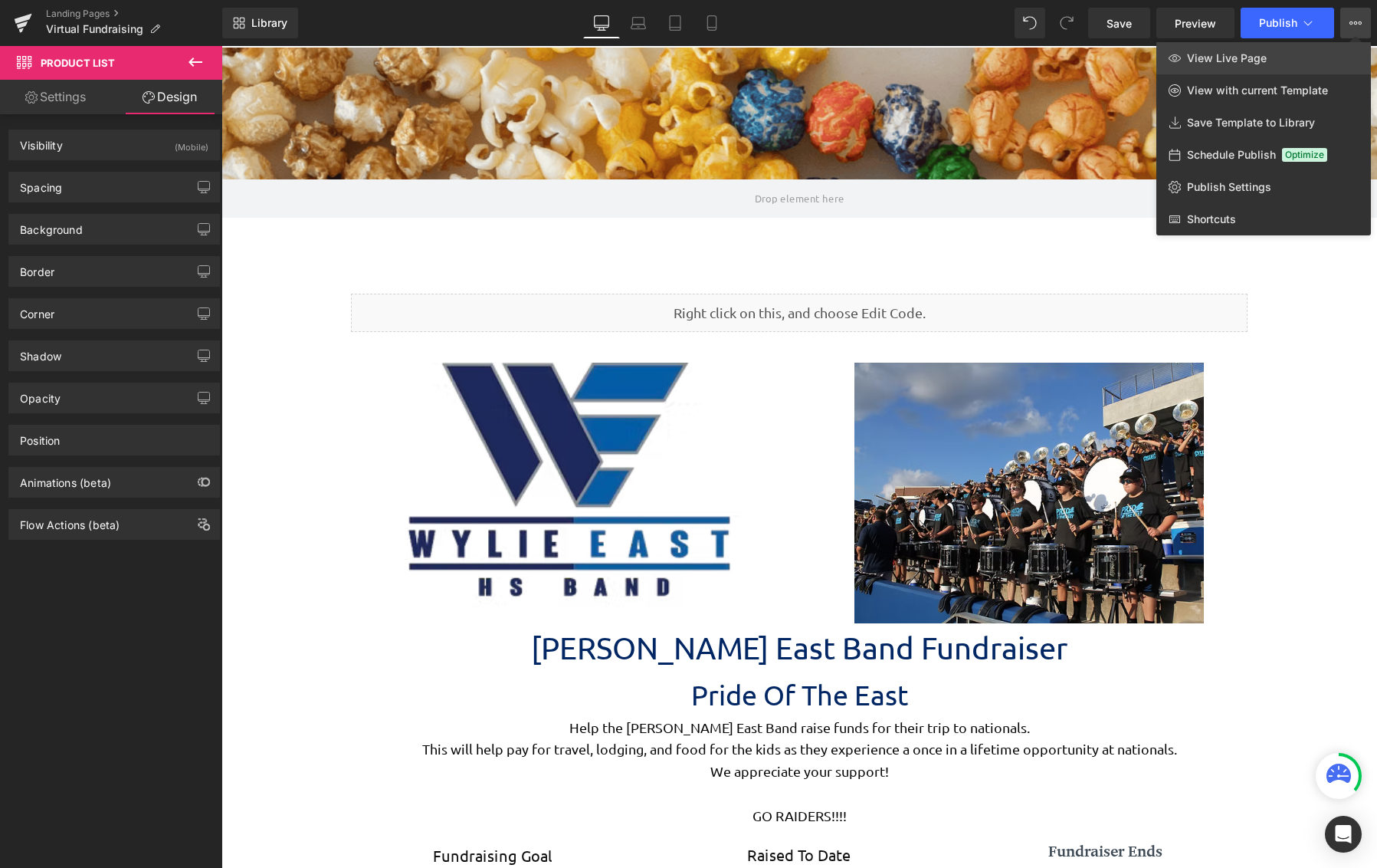
click at [1288, 58] on link "View Live Page" at bounding box center [1263, 58] width 214 height 32
